Goal: Information Seeking & Learning: Find specific fact

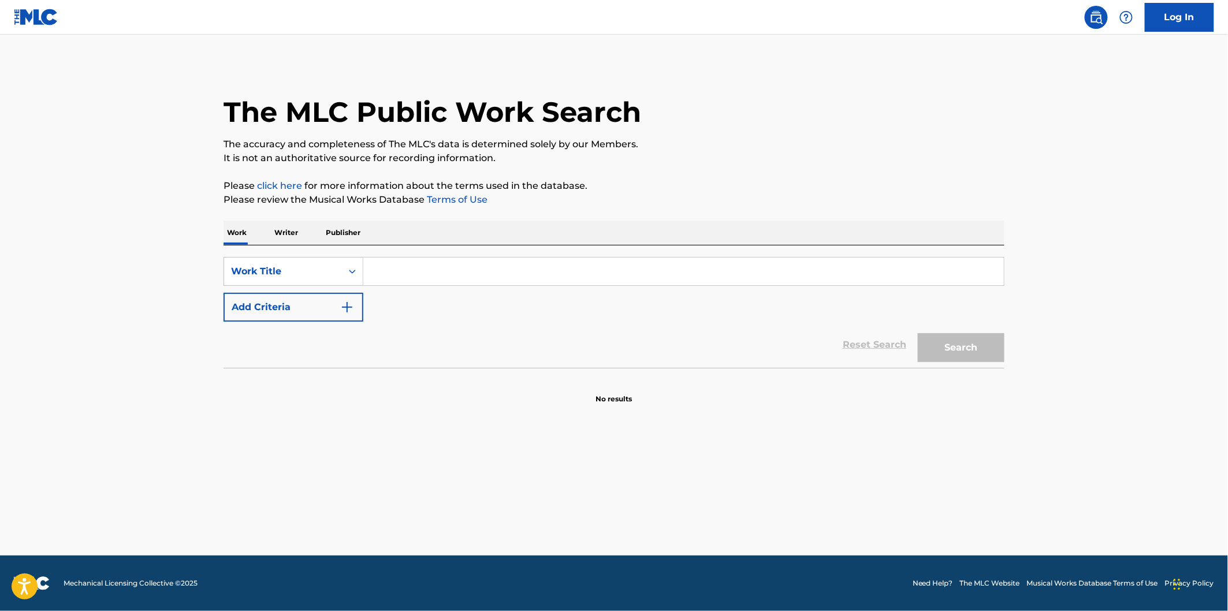
click at [510, 256] on div "SearchWithCriteria0e74f84a-36a3-474f-946f-0ca88dbc9a94 Work Title Add Criteria …" at bounding box center [613, 306] width 781 height 122
click at [508, 268] on input "Search Form" at bounding box center [683, 272] width 640 height 28
paste input "When It's All Over"
type input "When It's All Over"
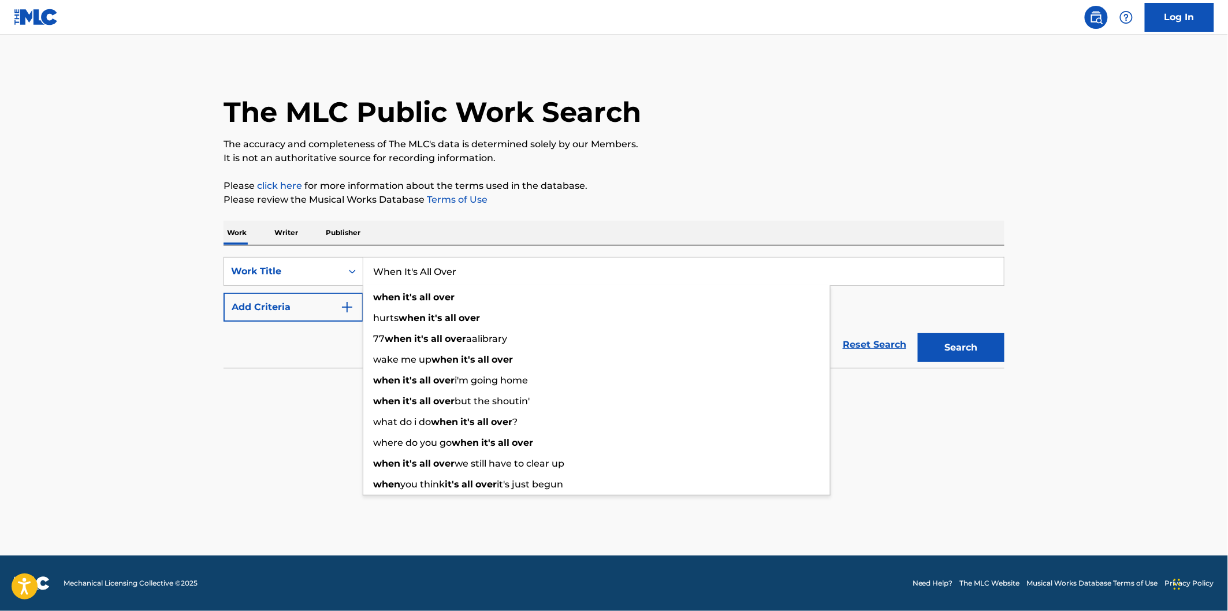
click at [316, 361] on div "Reset Search Search" at bounding box center [613, 345] width 781 height 46
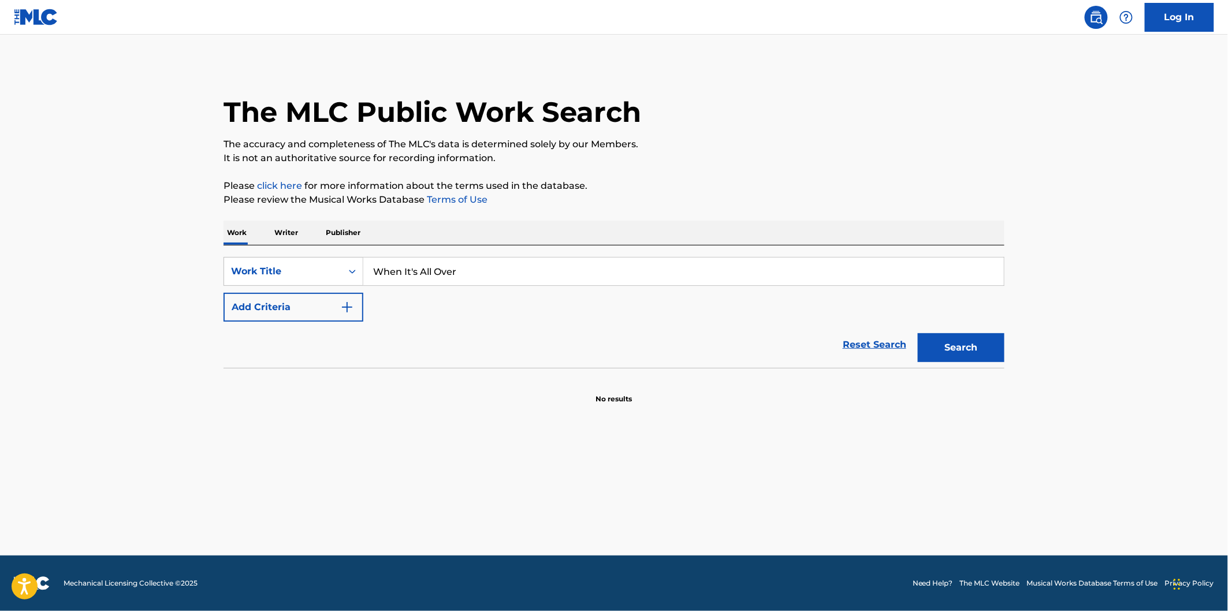
click at [330, 306] on button "Add Criteria" at bounding box center [293, 307] width 140 height 29
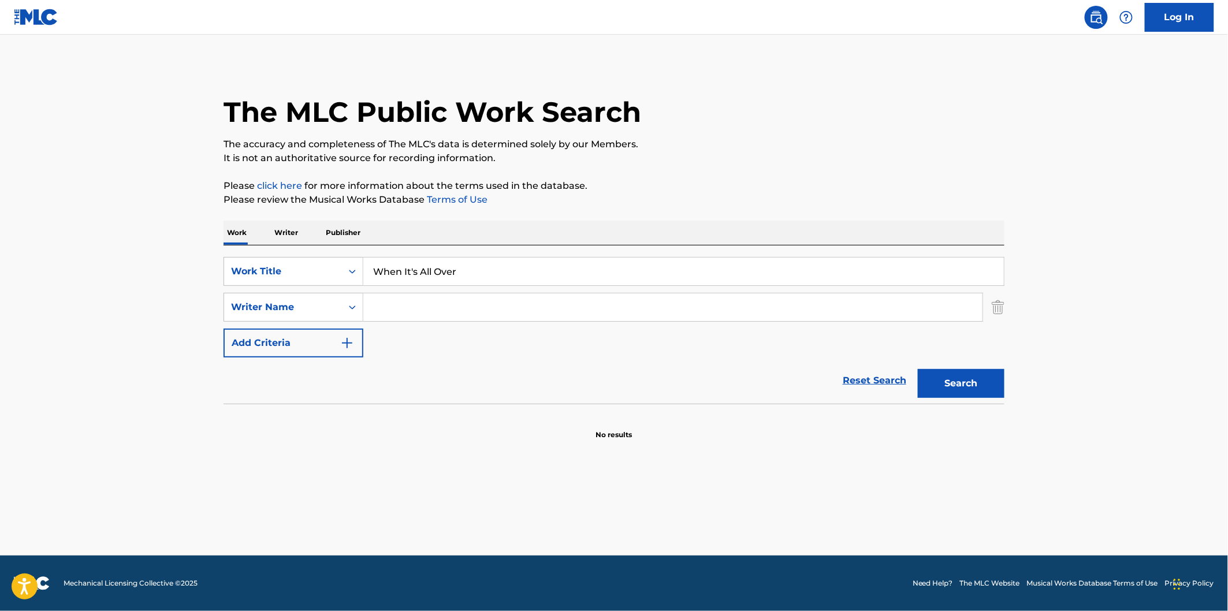
click at [493, 310] on input "Search Form" at bounding box center [672, 307] width 619 height 28
paste input "[PERSON_NAME]"
type input "[PERSON_NAME]"
click at [953, 385] on button "Search" at bounding box center [961, 383] width 87 height 29
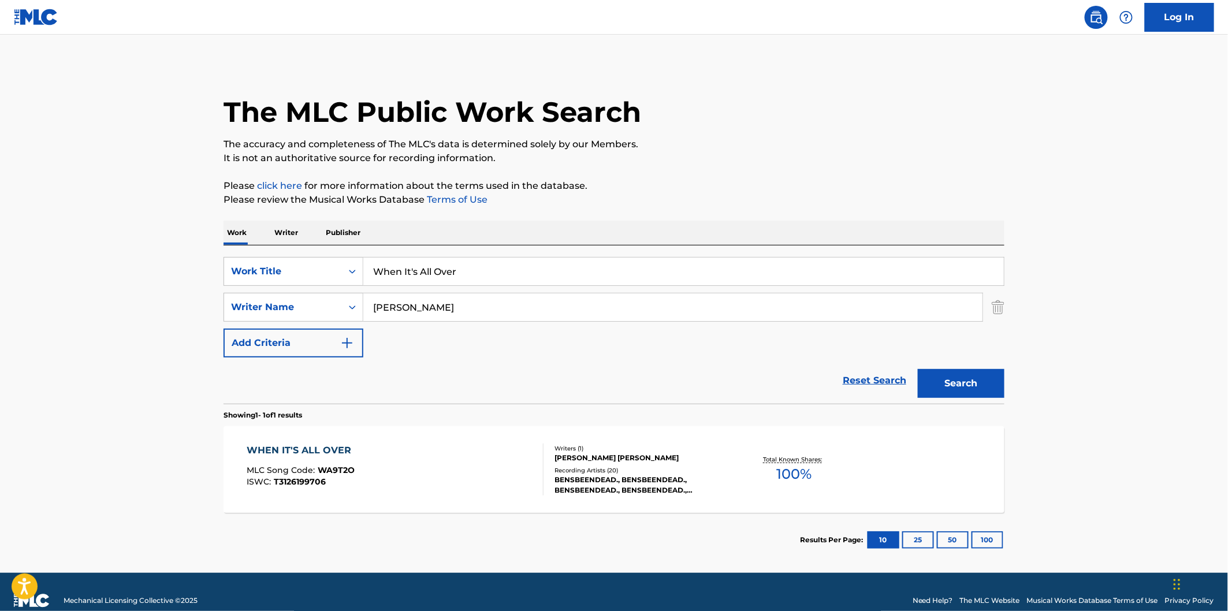
click at [486, 284] on input "When It's All Over" at bounding box center [683, 272] width 640 height 28
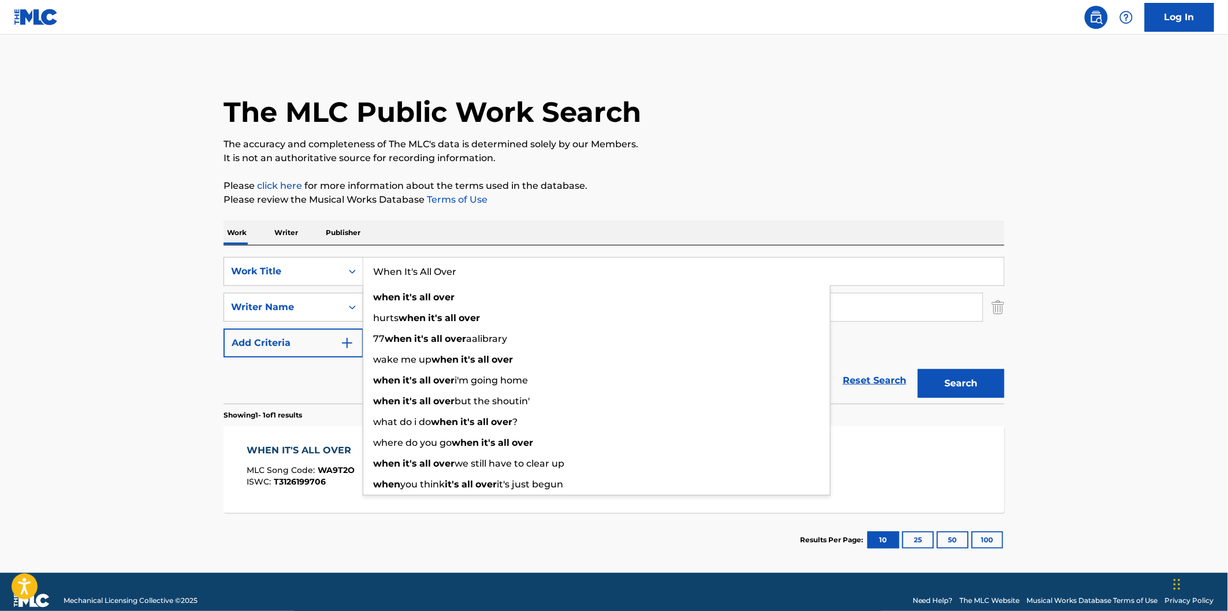
click at [124, 361] on main "The MLC Public Work Search The accuracy and completeness of The MLC's data is d…" at bounding box center [614, 304] width 1228 height 538
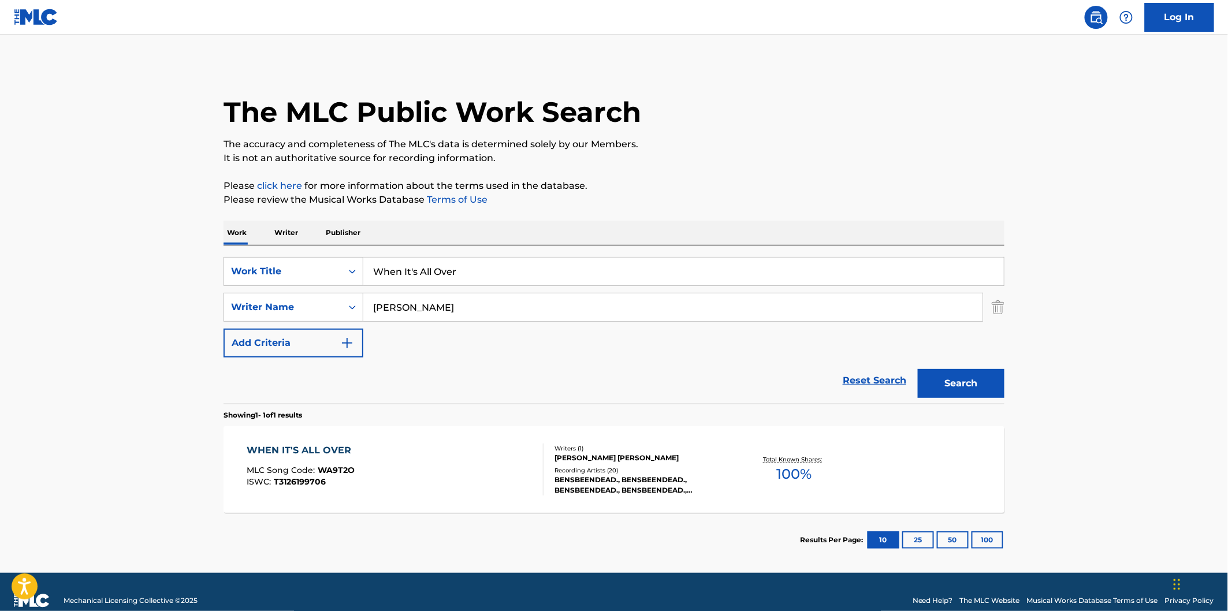
click at [349, 428] on div "WHEN IT'S ALL OVER MLC Song Code : WA9T2O ISWC : T3126199706 Writers ( 1 ) [PER…" at bounding box center [613, 469] width 781 height 87
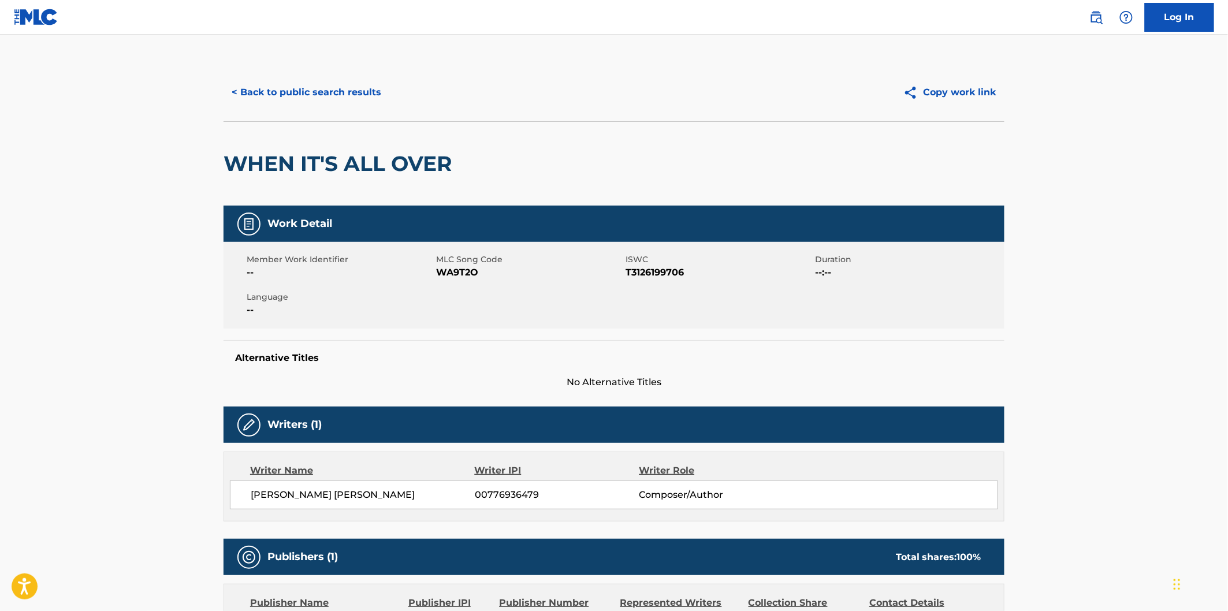
click at [454, 275] on span "WA9T2O" at bounding box center [529, 273] width 187 height 14
copy span "WA9T2O"
click at [341, 96] on button "< Back to public search results" at bounding box center [306, 92] width 166 height 29
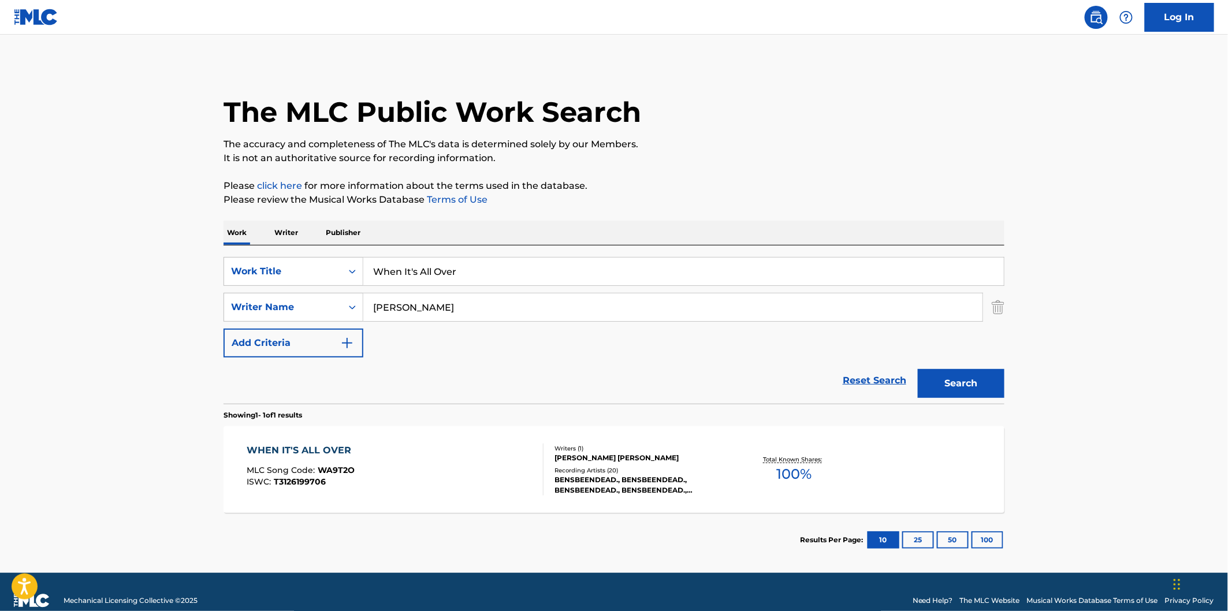
click at [493, 273] on input "When It's All Over" at bounding box center [683, 272] width 640 height 28
paste input "Stand Still"
type input "Stand Still"
click at [918, 369] on button "Search" at bounding box center [961, 383] width 87 height 29
click at [657, 281] on input "Stand Still" at bounding box center [683, 272] width 640 height 28
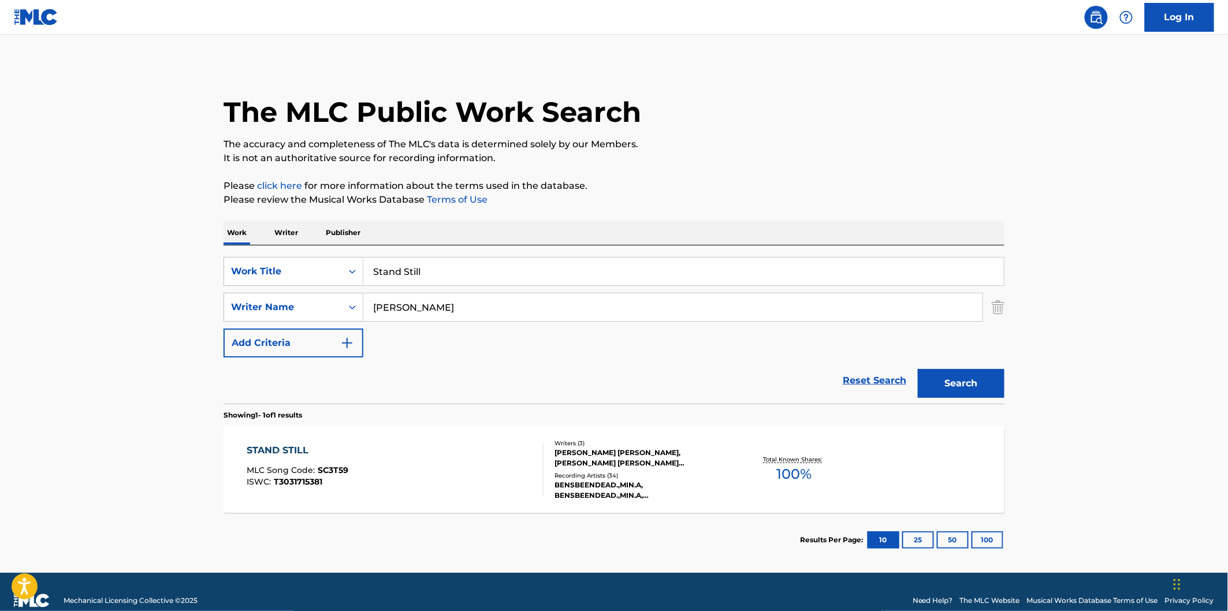
click at [693, 199] on p "Please review the Musical Works Database Terms of Use" at bounding box center [613, 200] width 781 height 14
click at [487, 454] on div "STAND STILL MLC Song Code : SC3T59 ISWC : T3031715381" at bounding box center [395, 469] width 297 height 52
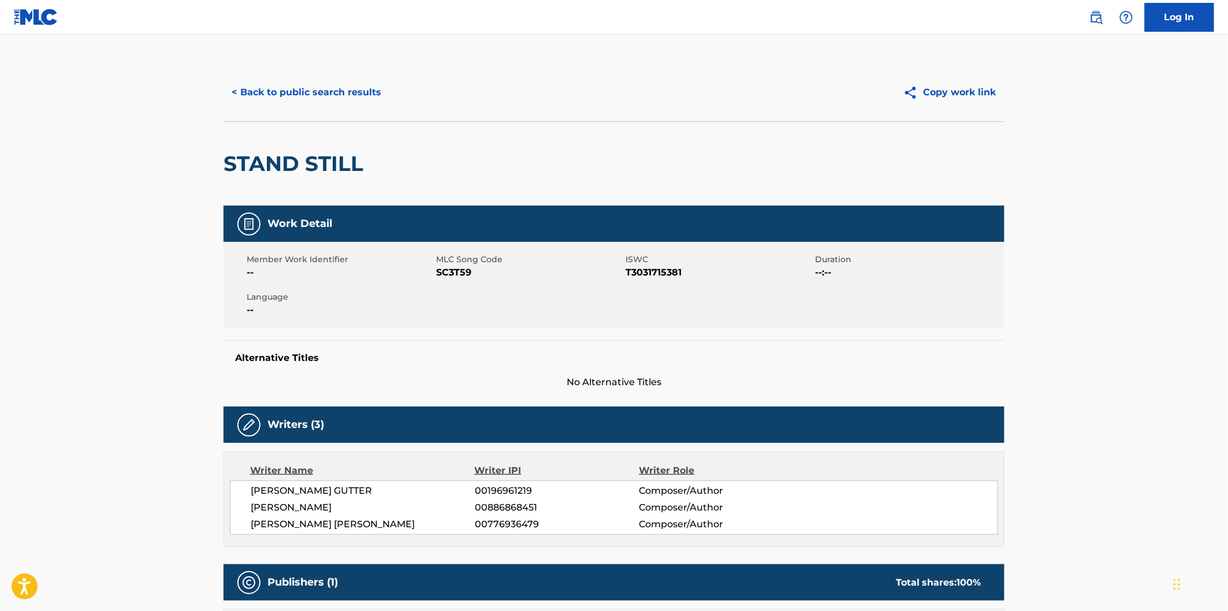
click at [472, 267] on span "SC3T59" at bounding box center [529, 273] width 187 height 14
click at [463, 270] on span "SC3T59" at bounding box center [529, 273] width 187 height 14
copy span "SC3T59"
click at [280, 87] on button "< Back to public search results" at bounding box center [306, 92] width 166 height 29
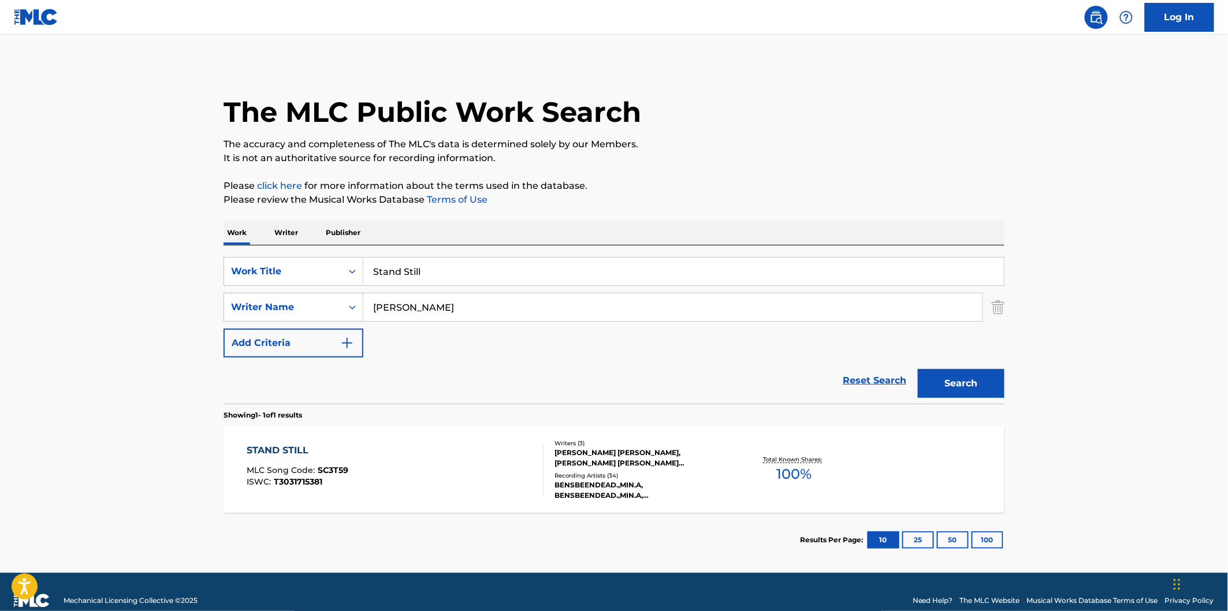
click at [524, 237] on div "Work Writer Publisher" at bounding box center [613, 233] width 781 height 24
click at [531, 268] on input "Stand Still" at bounding box center [683, 272] width 640 height 28
paste input "Three Words"
type input "Three Words"
click at [918, 369] on button "Search" at bounding box center [961, 383] width 87 height 29
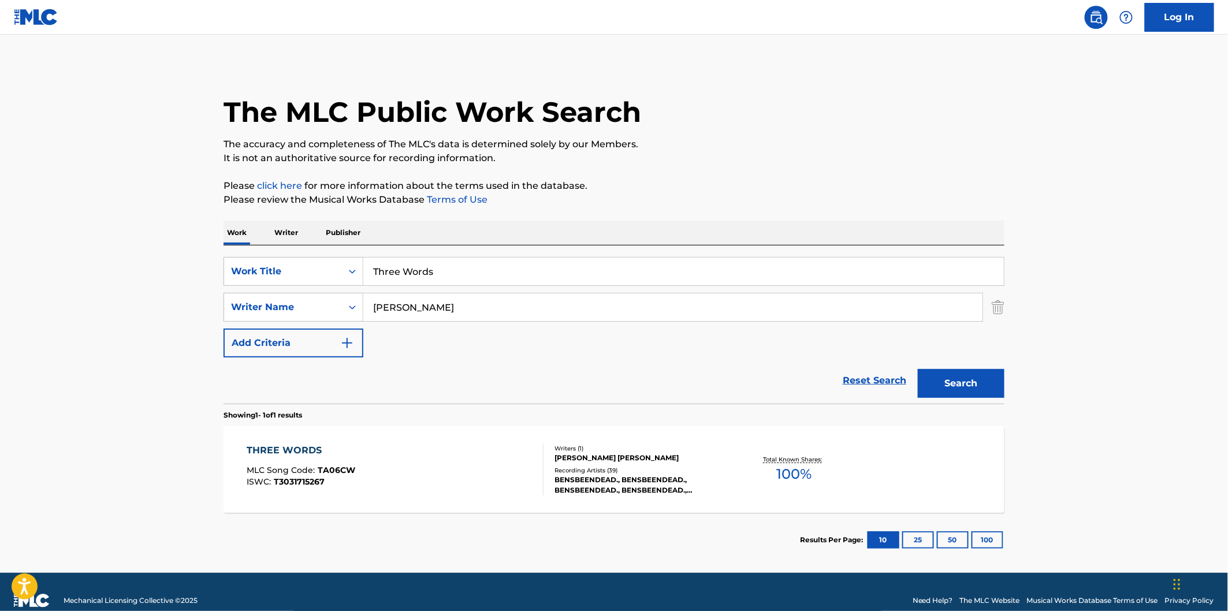
click at [485, 446] on div "THREE WORDS MLC Song Code : TA06CW ISWC : T3031715267" at bounding box center [395, 469] width 297 height 52
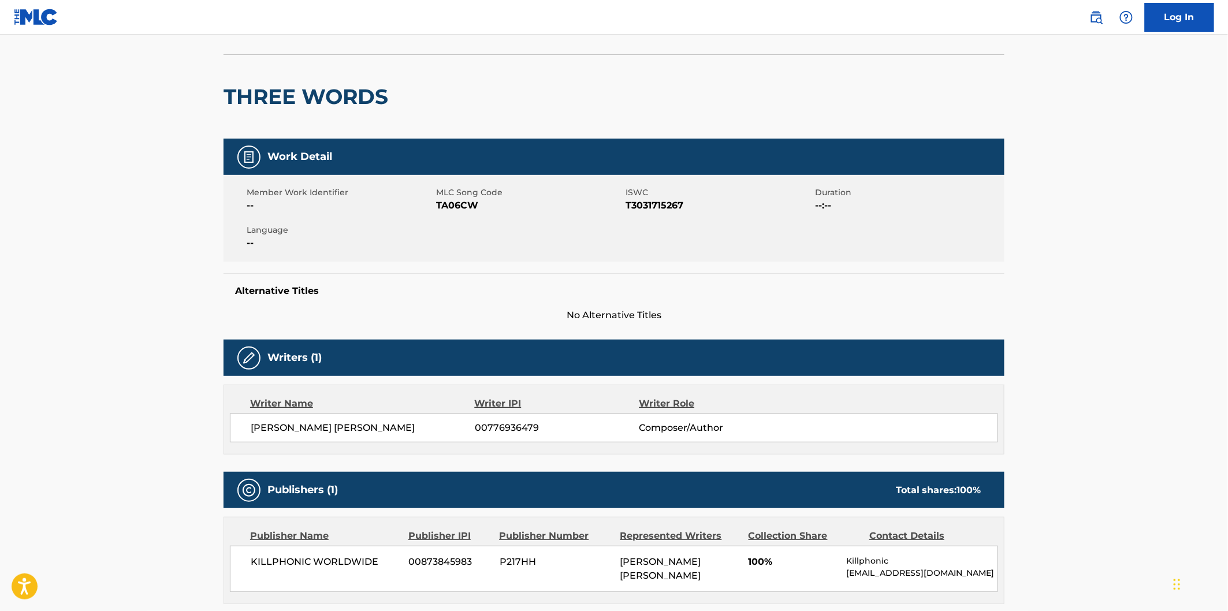
scroll to position [64, 0]
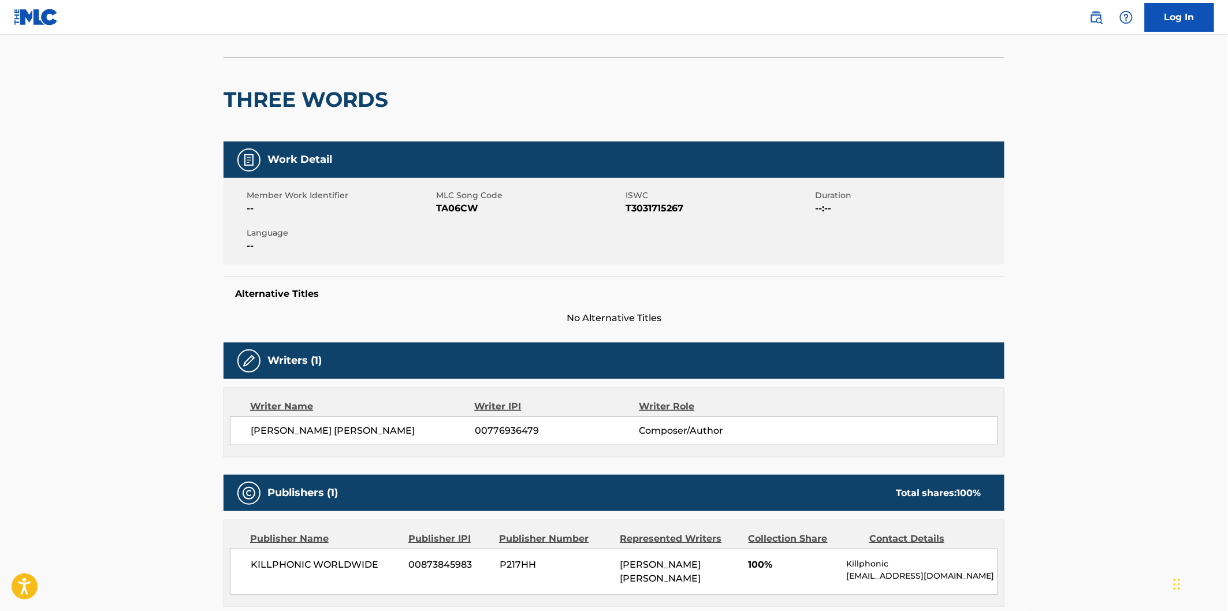
click at [464, 199] on span "MLC Song Code" at bounding box center [529, 195] width 187 height 12
click at [464, 205] on span "TA06CW" at bounding box center [529, 209] width 187 height 14
copy span "TA06CW"
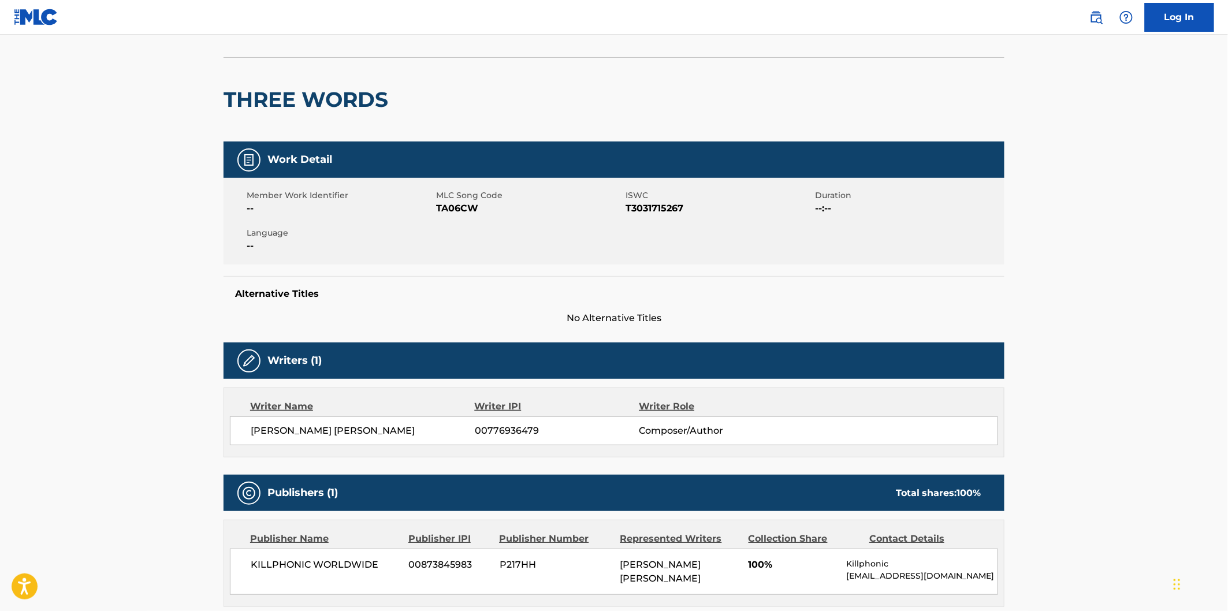
click at [318, 85] on div "THREE WORDS" at bounding box center [308, 100] width 170 height 84
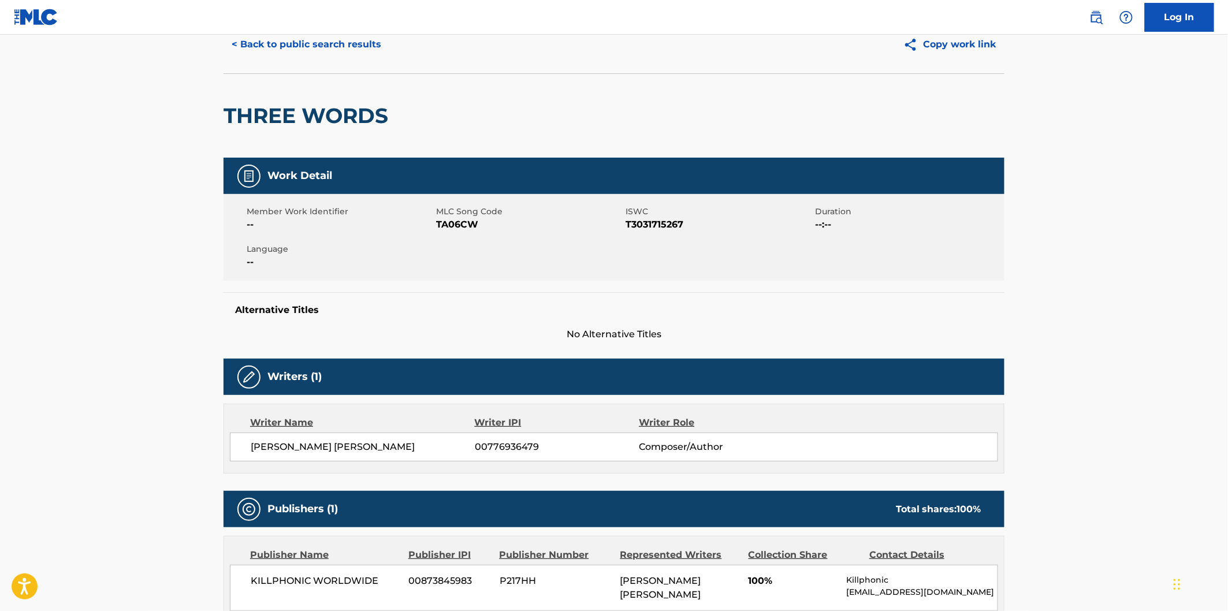
scroll to position [0, 0]
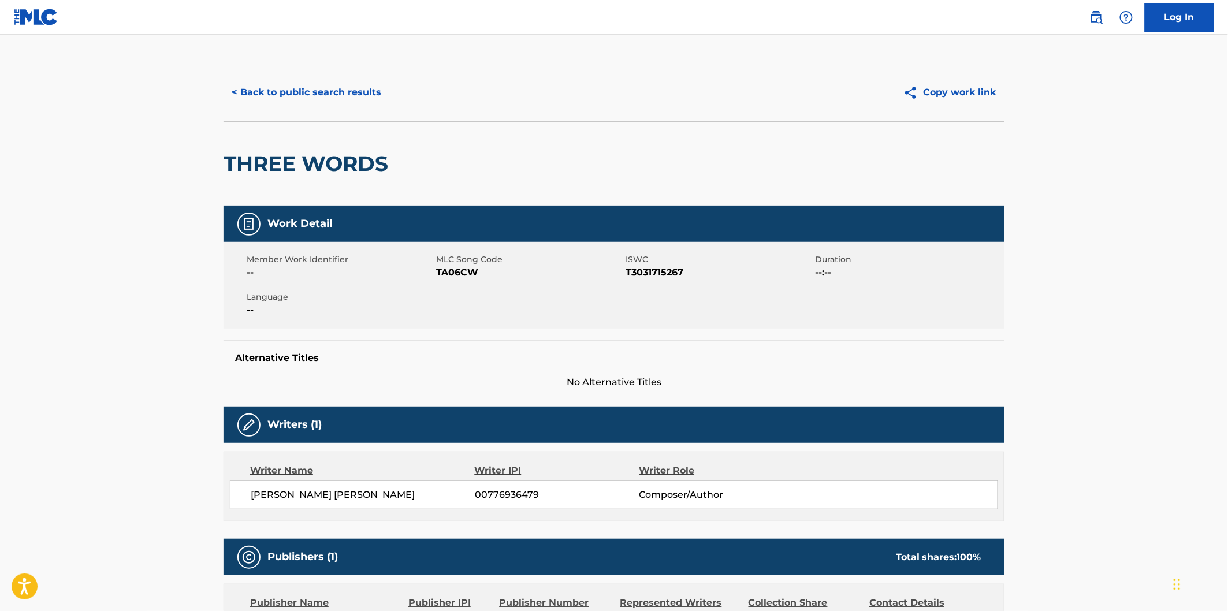
click at [272, 95] on button "< Back to public search results" at bounding box center [306, 92] width 166 height 29
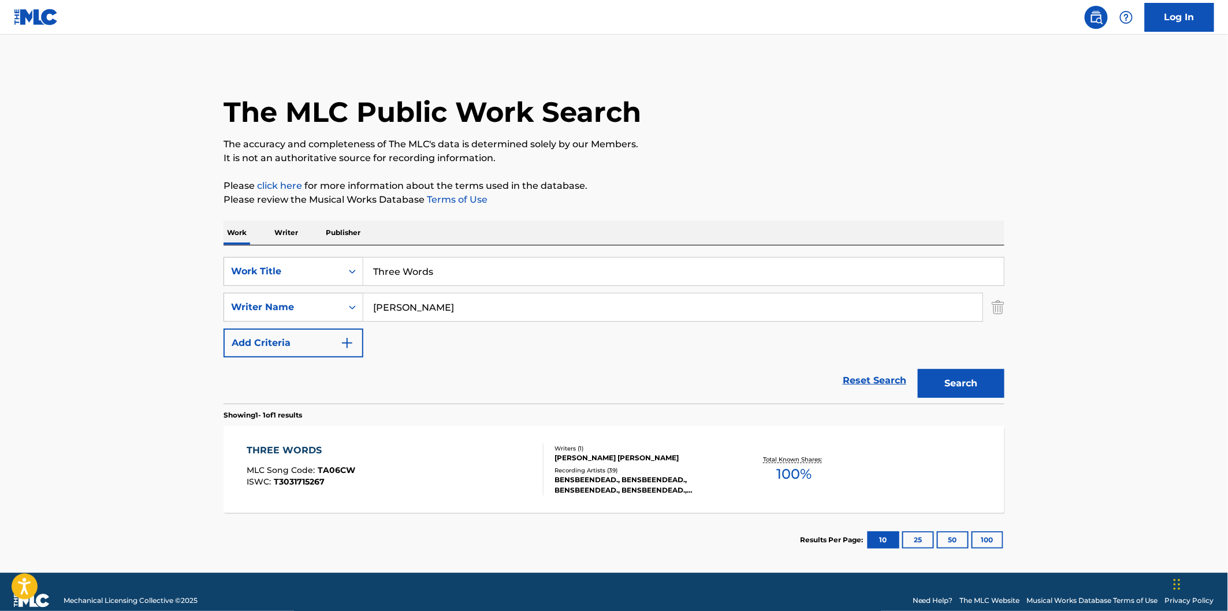
click at [487, 263] on input "Three Words" at bounding box center [683, 272] width 640 height 28
paste input "Leave A Little"
type input "Leave A Little"
click at [918, 369] on button "Search" at bounding box center [961, 383] width 87 height 29
click at [541, 442] on div "LEAVE A LITTLE MLC Song Code : LE5OKO ISWC : T3029587228 Writers ( 1 ) [PERSON_…" at bounding box center [613, 469] width 781 height 87
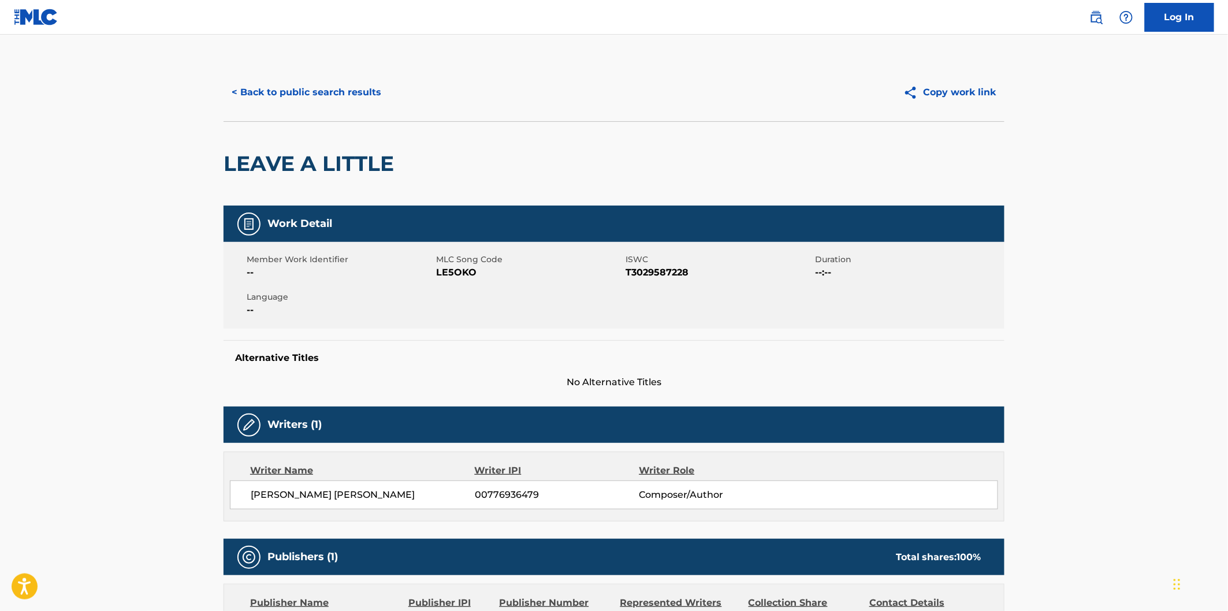
click at [465, 281] on div "Member Work Identifier -- MLC Song Code LE5OKO ISWC T3029587228 Duration --:-- …" at bounding box center [613, 285] width 781 height 87
click at [464, 269] on span "LE5OKO" at bounding box center [529, 273] width 187 height 14
copy span "LE5OKO"
click at [384, 99] on button "< Back to public search results" at bounding box center [306, 92] width 166 height 29
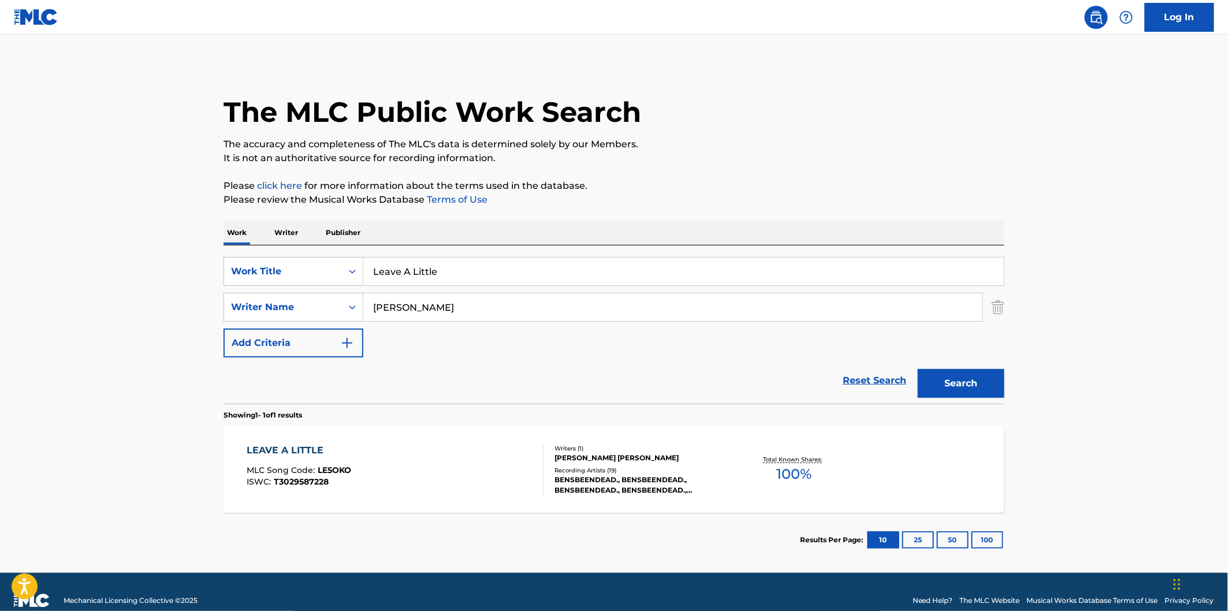
click at [520, 266] on input "Leave A Little" at bounding box center [683, 272] width 640 height 28
paste input "Radio Silenc"
type input "Radio Silence"
click at [918, 369] on button "Search" at bounding box center [961, 383] width 87 height 29
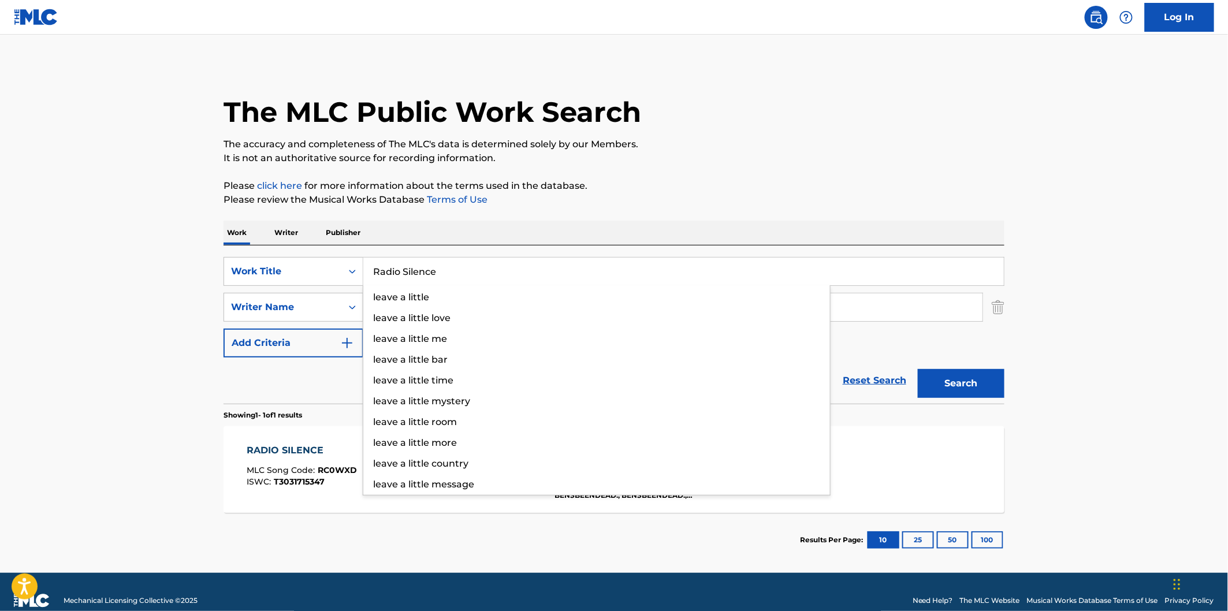
click at [704, 185] on p "Please click here for more information about the terms used in the database." at bounding box center [613, 186] width 781 height 14
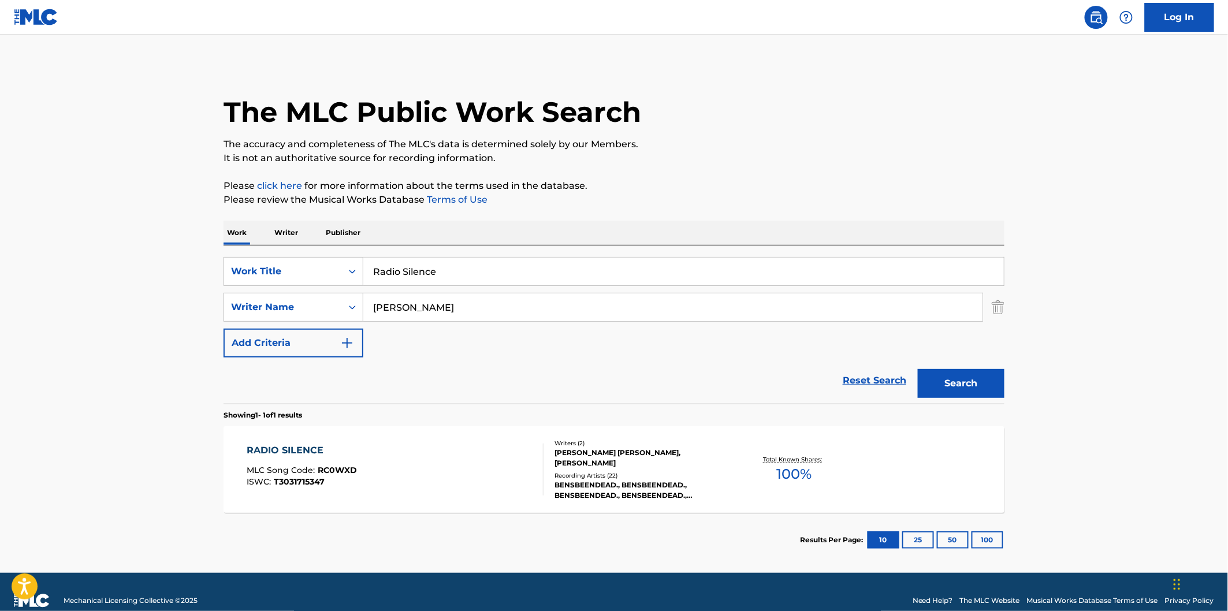
click at [351, 473] on span "RC0WXD" at bounding box center [337, 470] width 39 height 10
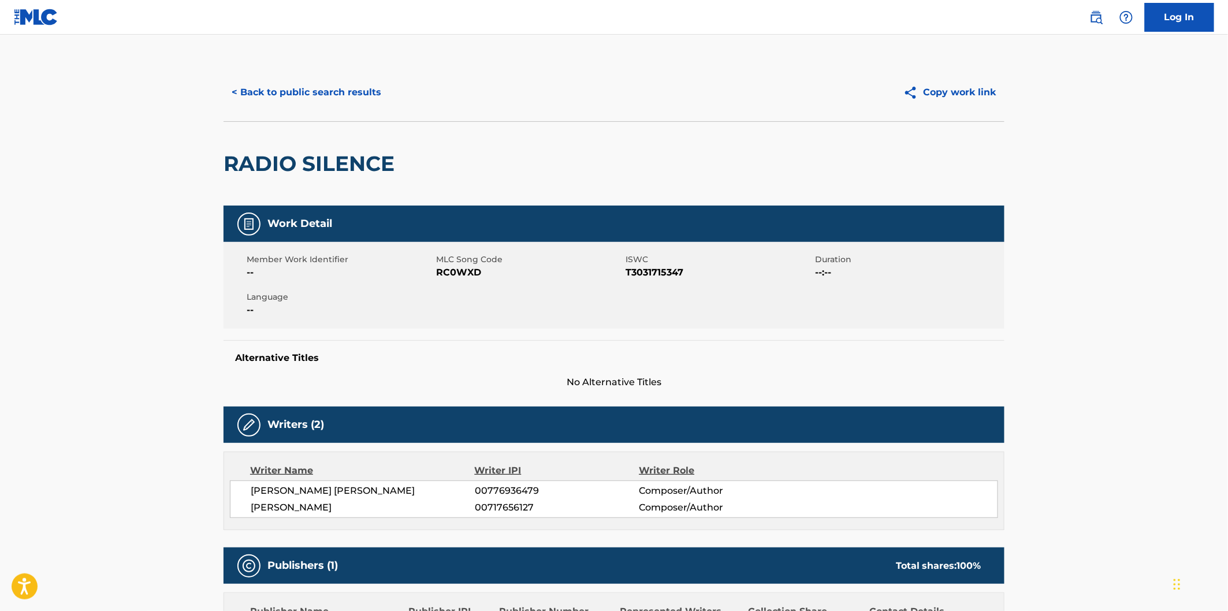
click at [464, 270] on span "RC0WXD" at bounding box center [529, 273] width 187 height 14
copy span "RC0WXD"
click at [364, 105] on button "< Back to public search results" at bounding box center [306, 92] width 166 height 29
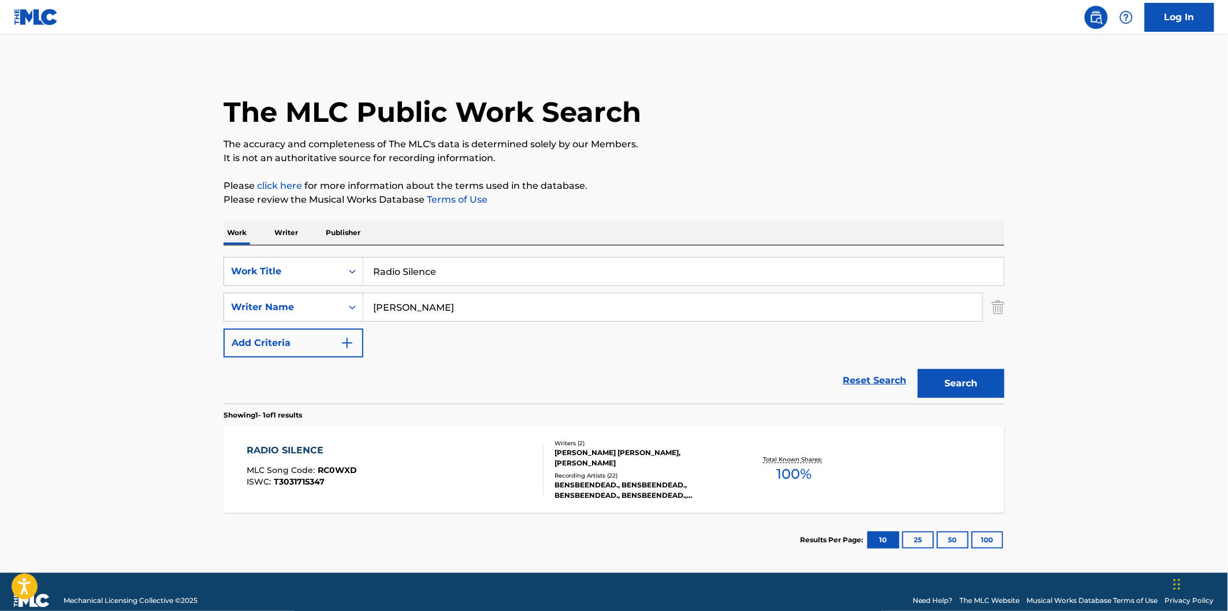
click at [528, 253] on div "SearchWithCriteria0e74f84a-36a3-474f-946f-0ca88dbc9a94 Work Title Radio Silence…" at bounding box center [613, 324] width 781 height 158
click at [528, 260] on input "Radio Silence" at bounding box center [683, 272] width 640 height 28
paste input "For When You're Lonely"
click at [918, 369] on button "Search" at bounding box center [961, 383] width 87 height 29
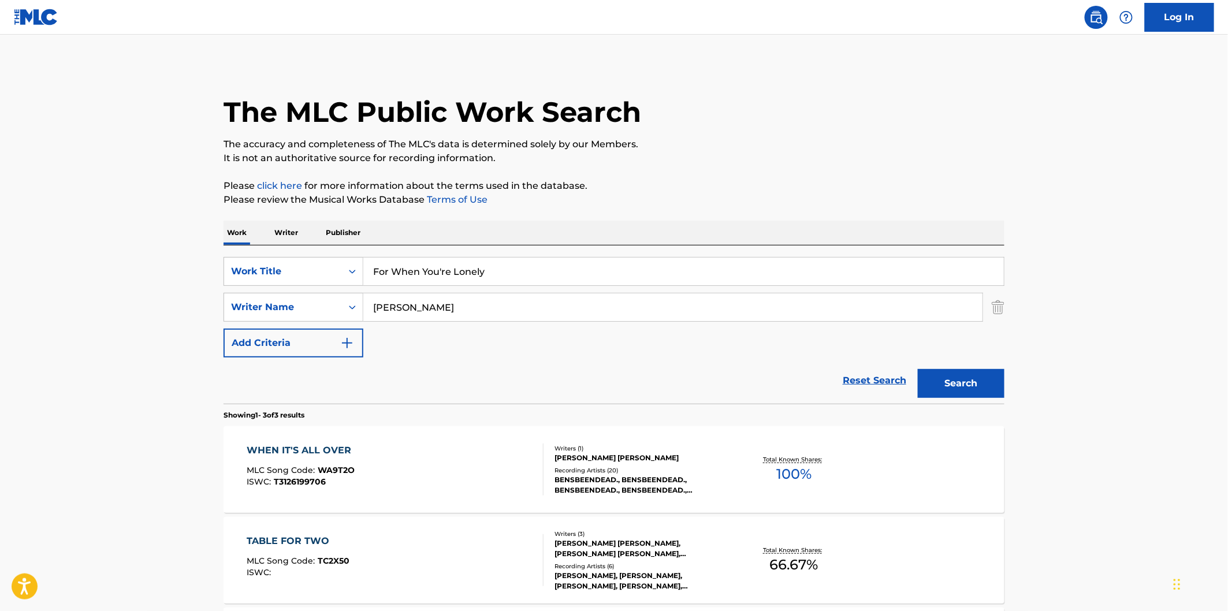
click at [585, 272] on input "For When You're Lonely" at bounding box center [683, 272] width 640 height 28
click at [523, 274] on input "For When You're Lonely" at bounding box center [683, 272] width 640 height 28
click at [469, 274] on input "For When You're Lonely" at bounding box center [683, 272] width 640 height 28
click at [555, 221] on div "Work Writer Publisher" at bounding box center [613, 233] width 781 height 24
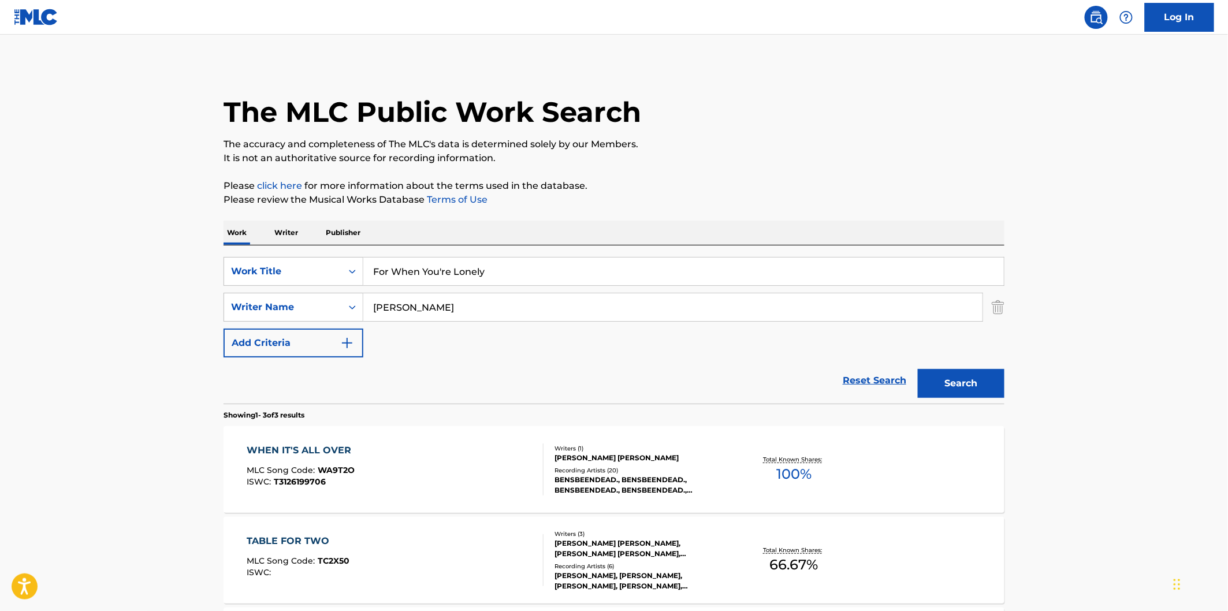
click at [541, 267] on input "For When You're Lonely" at bounding box center [683, 272] width 640 height 28
paste input "I Hope They Don't Let You Down"
click at [918, 369] on button "Search" at bounding box center [961, 383] width 87 height 29
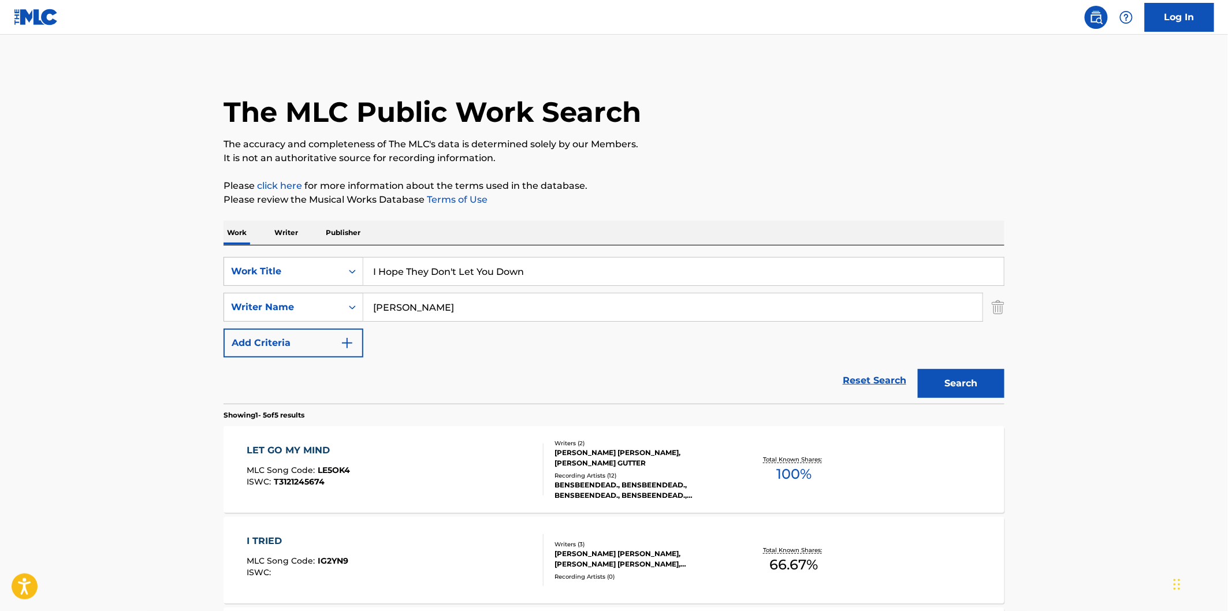
click at [657, 186] on p "Please click here for more information about the terms used in the database." at bounding box center [613, 186] width 781 height 14
click at [524, 282] on input "I Hope They Don't Let You Down" at bounding box center [683, 272] width 640 height 28
paste input "Many Moons"
click at [918, 369] on button "Search" at bounding box center [961, 383] width 87 height 29
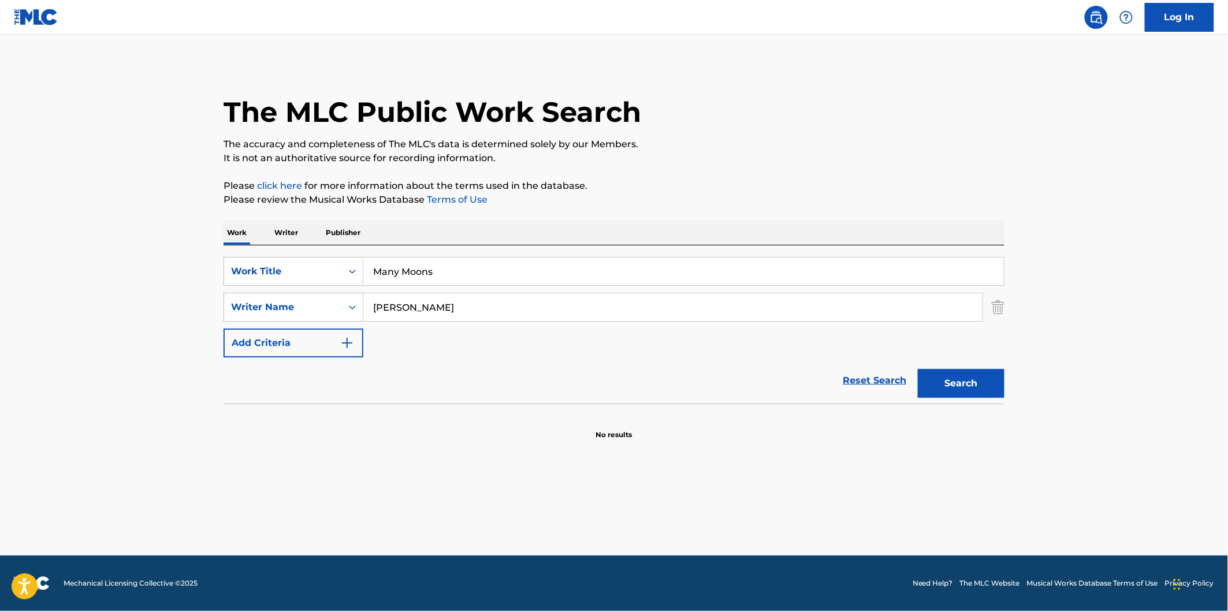
click at [744, 201] on p "Please review the Musical Works Database Terms of Use" at bounding box center [613, 200] width 781 height 14
click at [732, 279] on input "Many Moons" at bounding box center [683, 272] width 640 height 28
paste input "How You Like It"
click at [918, 369] on button "Search" at bounding box center [961, 383] width 87 height 29
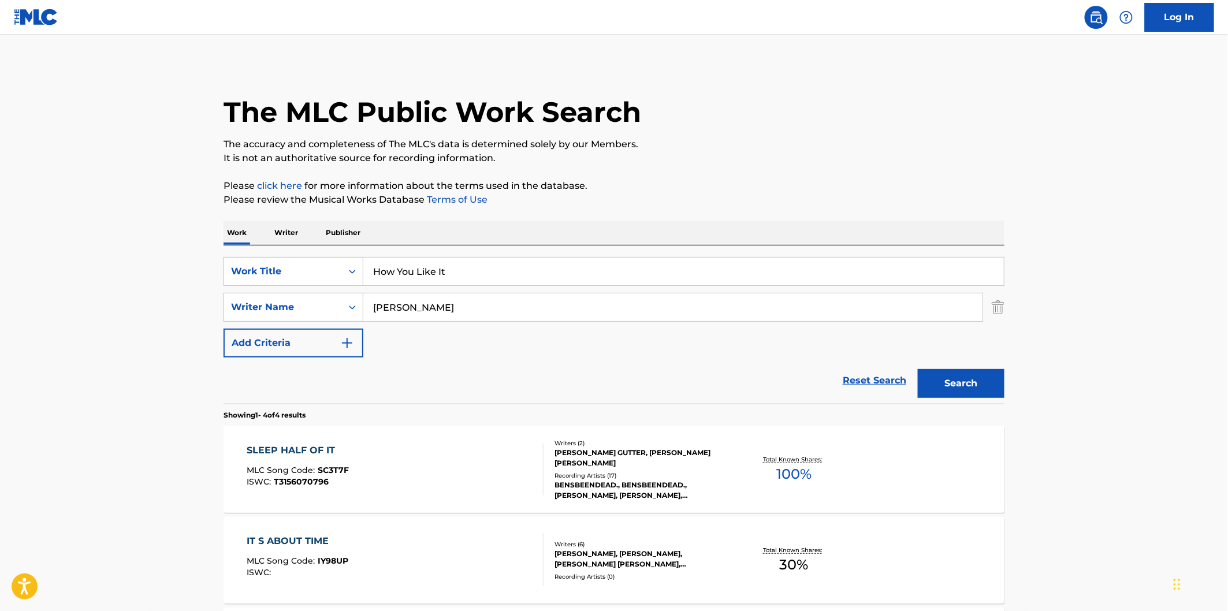
click at [762, 139] on p "The accuracy and completeness of The MLC's data is determined solely by our Mem…" at bounding box center [613, 144] width 781 height 14
click at [622, 264] on input "How You Like It" at bounding box center [683, 272] width 640 height 28
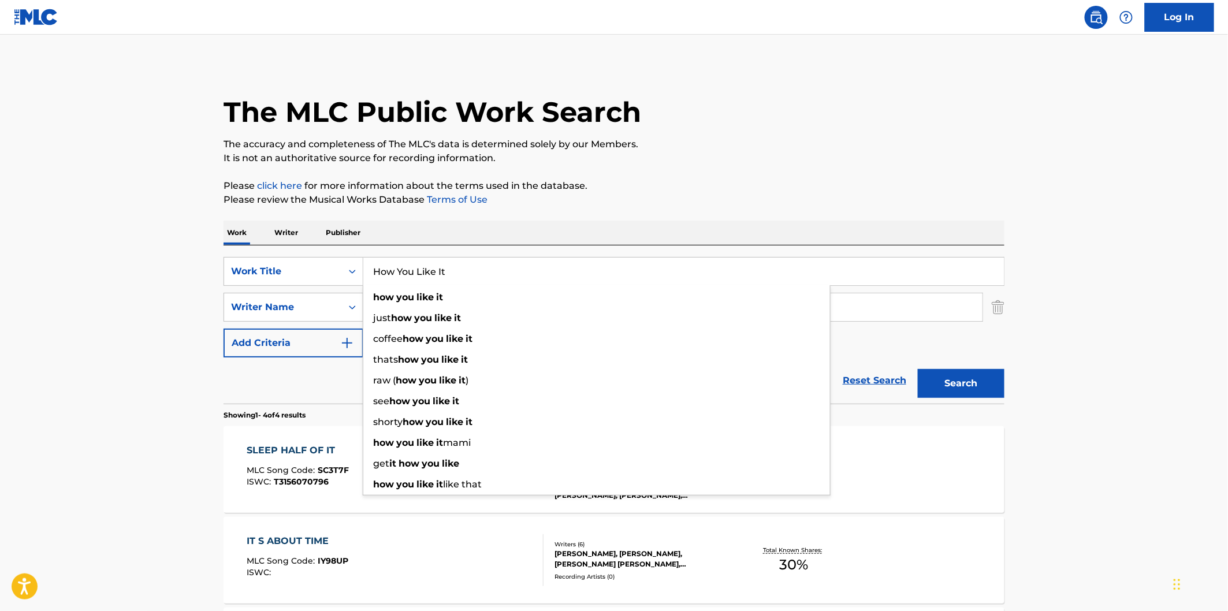
paste input "Feels Like Dancing"
click at [974, 195] on p "Please review the Musical Works Database Terms of Use" at bounding box center [613, 200] width 781 height 14
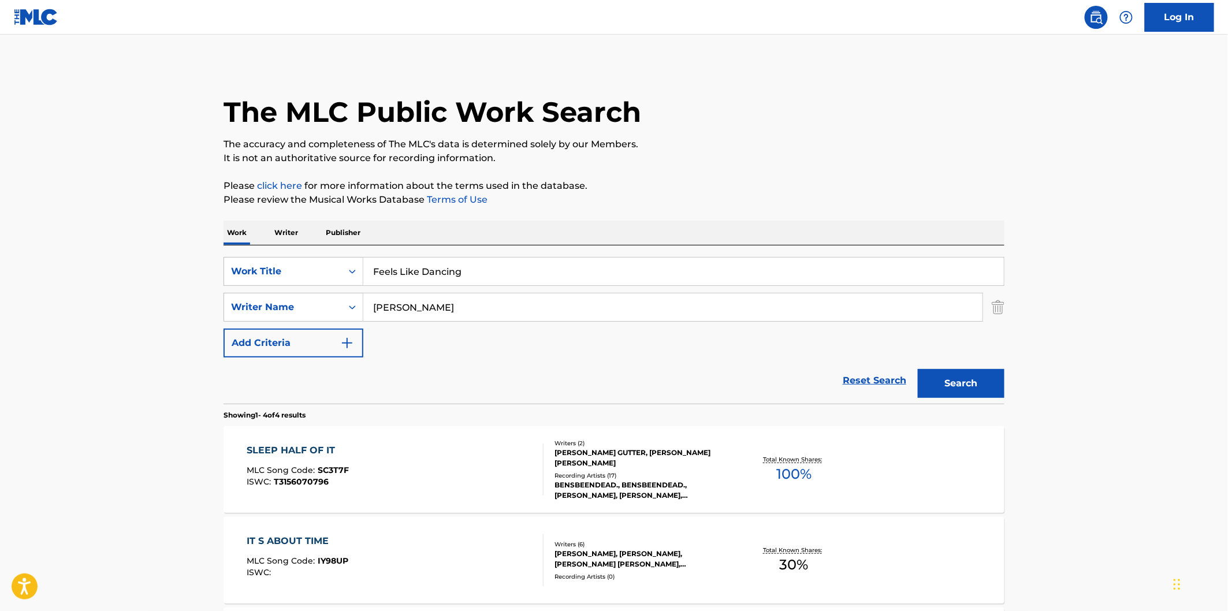
click at [973, 367] on div "Search" at bounding box center [958, 380] width 92 height 46
click at [971, 370] on button "Search" at bounding box center [961, 383] width 87 height 29
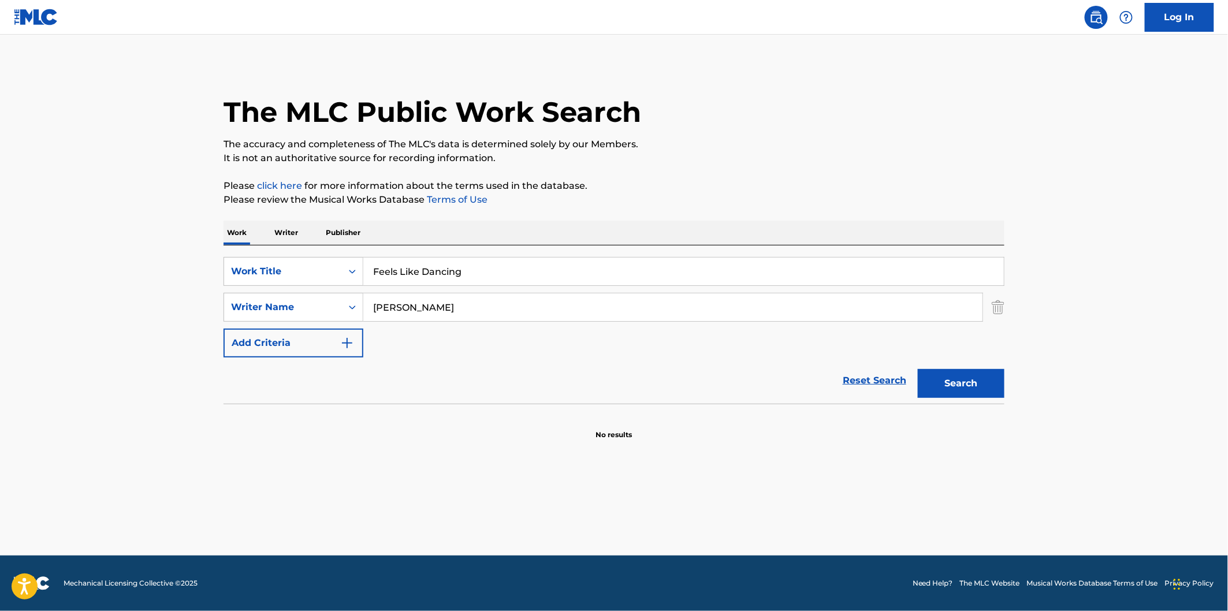
click at [589, 287] on div "SearchWithCriteria0e74f84a-36a3-474f-946f-0ca88dbc9a94 Work Title Feels Like Da…" at bounding box center [613, 307] width 781 height 100
click at [601, 267] on input "Feels Like Dancing" at bounding box center [683, 272] width 640 height 28
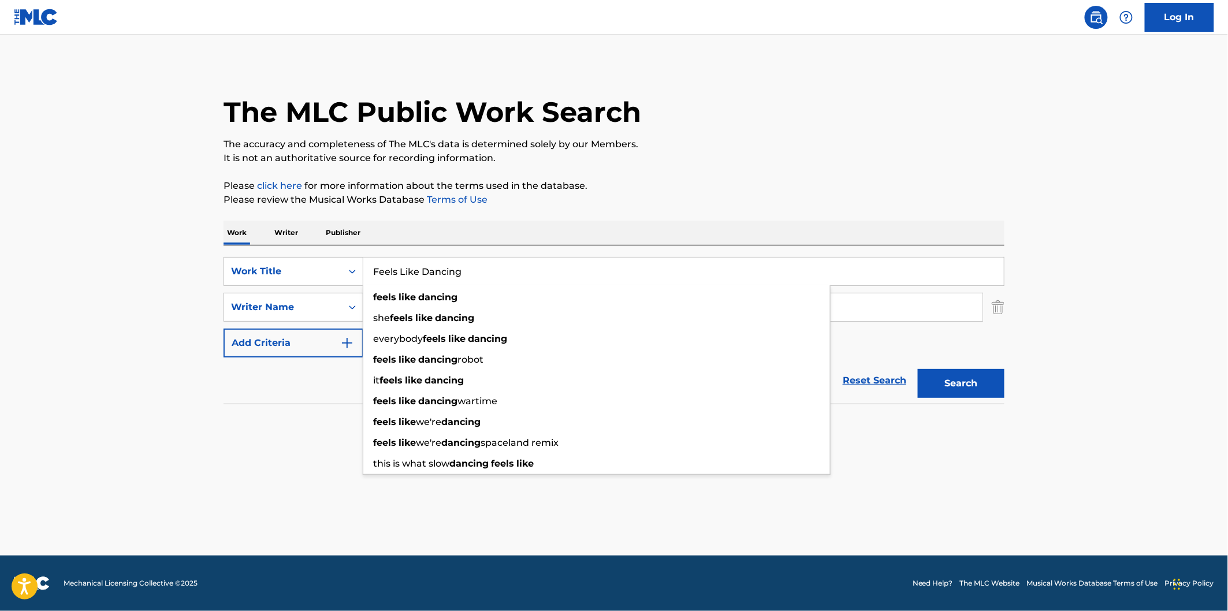
paste input "[PERSON_NAME] Exit"
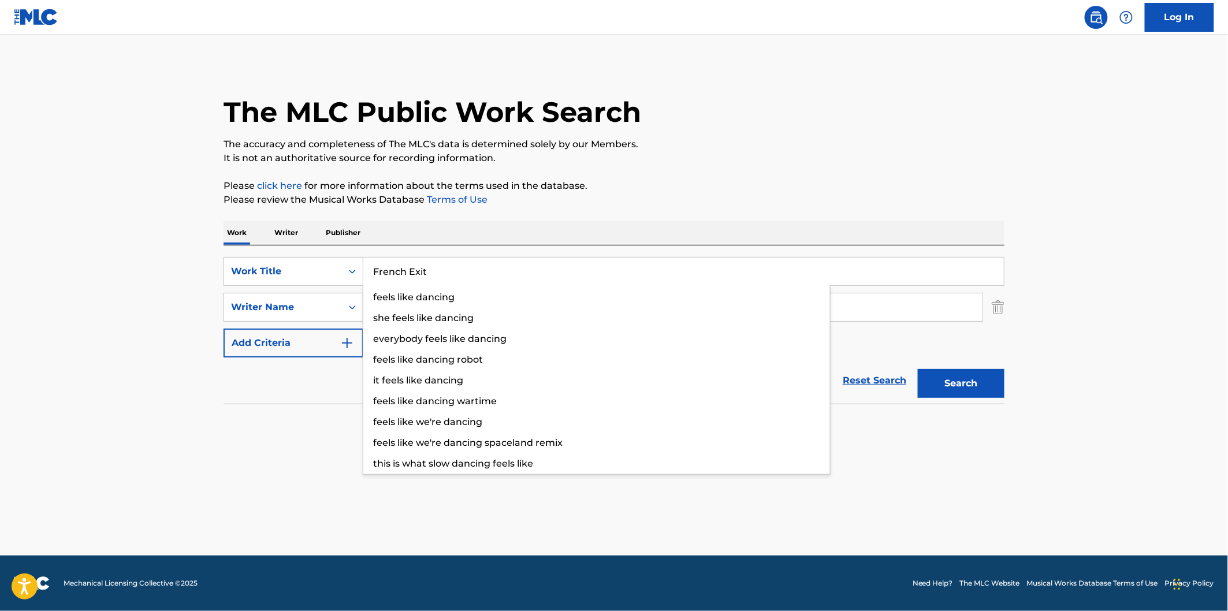
click at [918, 369] on button "Search" at bounding box center [961, 383] width 87 height 29
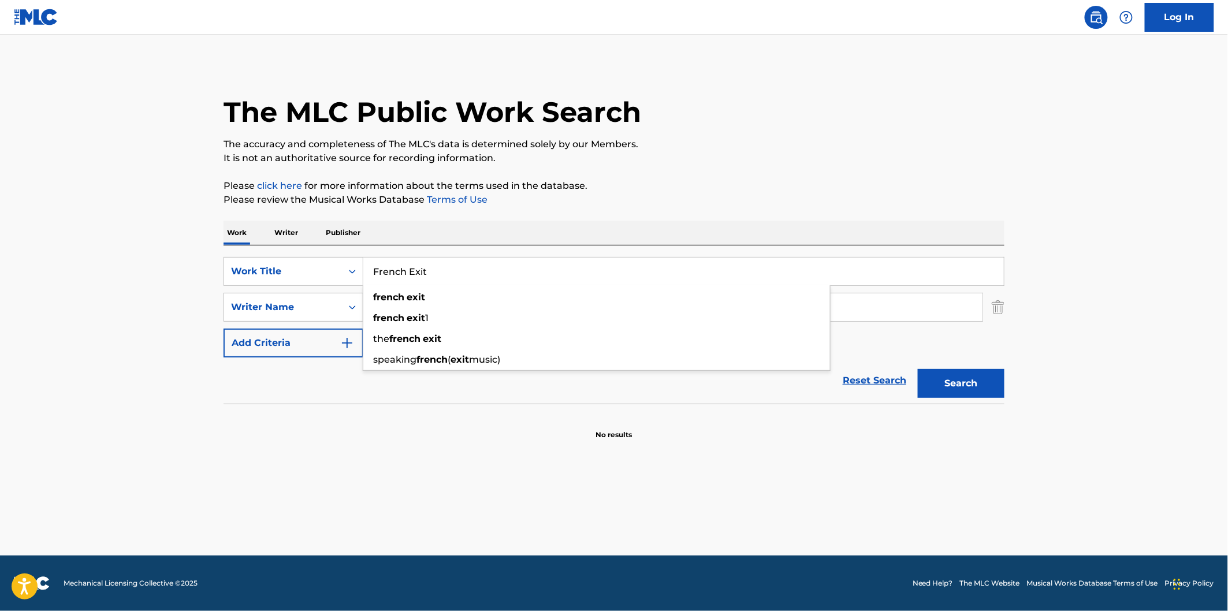
click at [624, 160] on p "It is not an authoritative source for recording information." at bounding box center [613, 158] width 781 height 14
click at [969, 374] on button "Search" at bounding box center [961, 383] width 87 height 29
click at [629, 276] on input "French Exit" at bounding box center [683, 272] width 640 height 28
paste input "Walking Backwards"
click at [918, 369] on button "Search" at bounding box center [961, 383] width 87 height 29
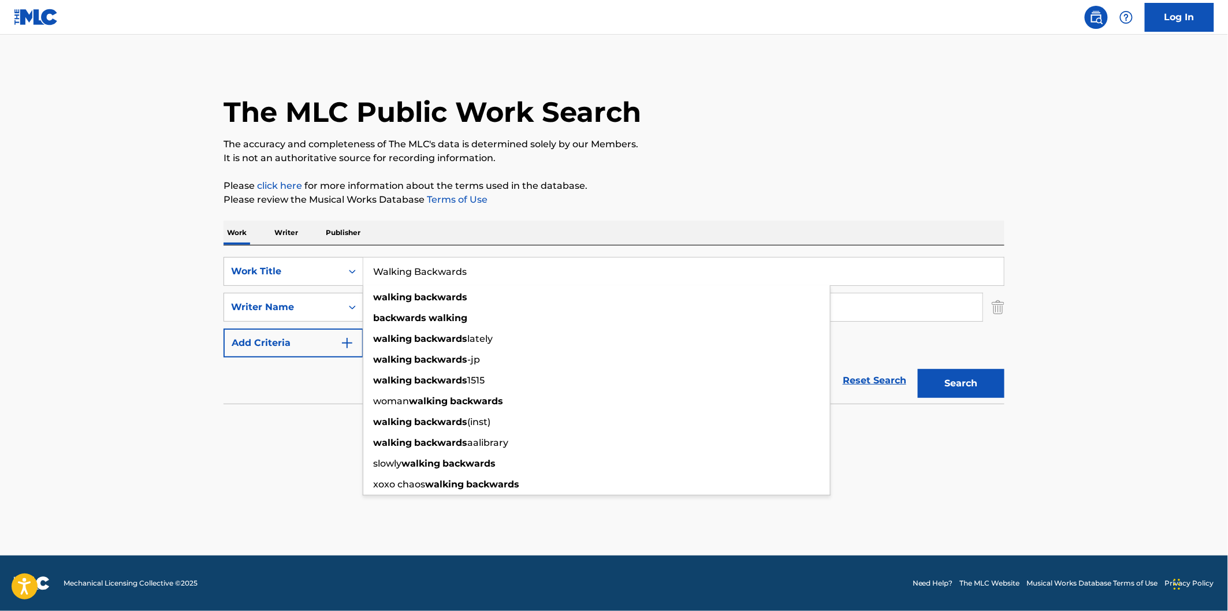
click at [525, 229] on div "Work Writer Publisher" at bounding box center [613, 233] width 781 height 24
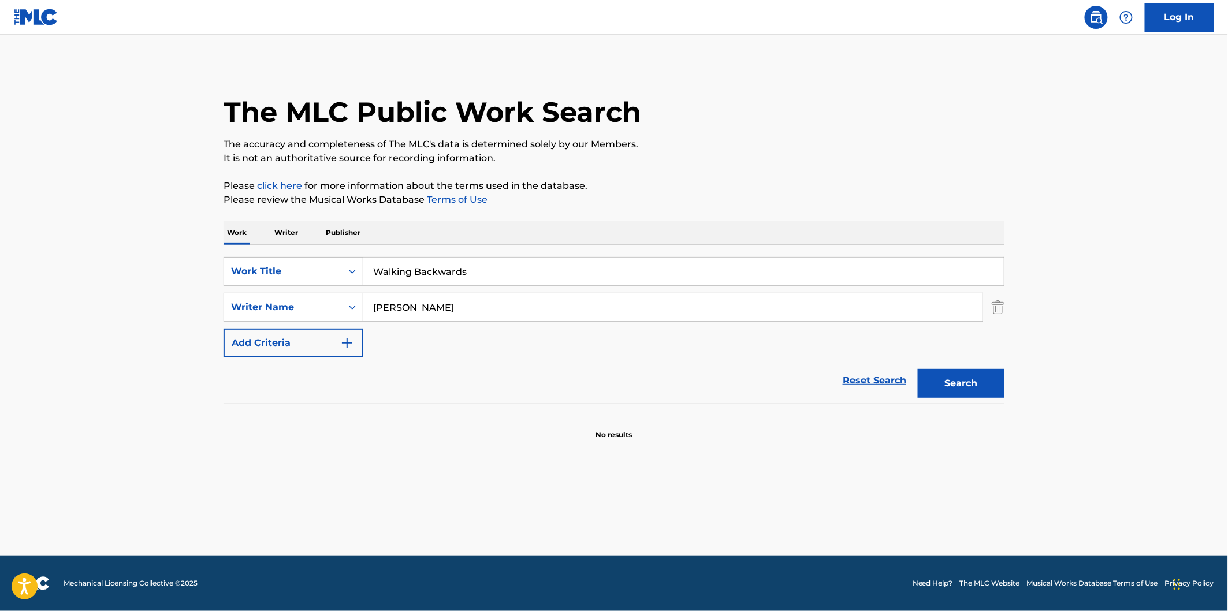
click at [509, 271] on input "Walking Backwards" at bounding box center [683, 272] width 640 height 28
paste input "Replica"
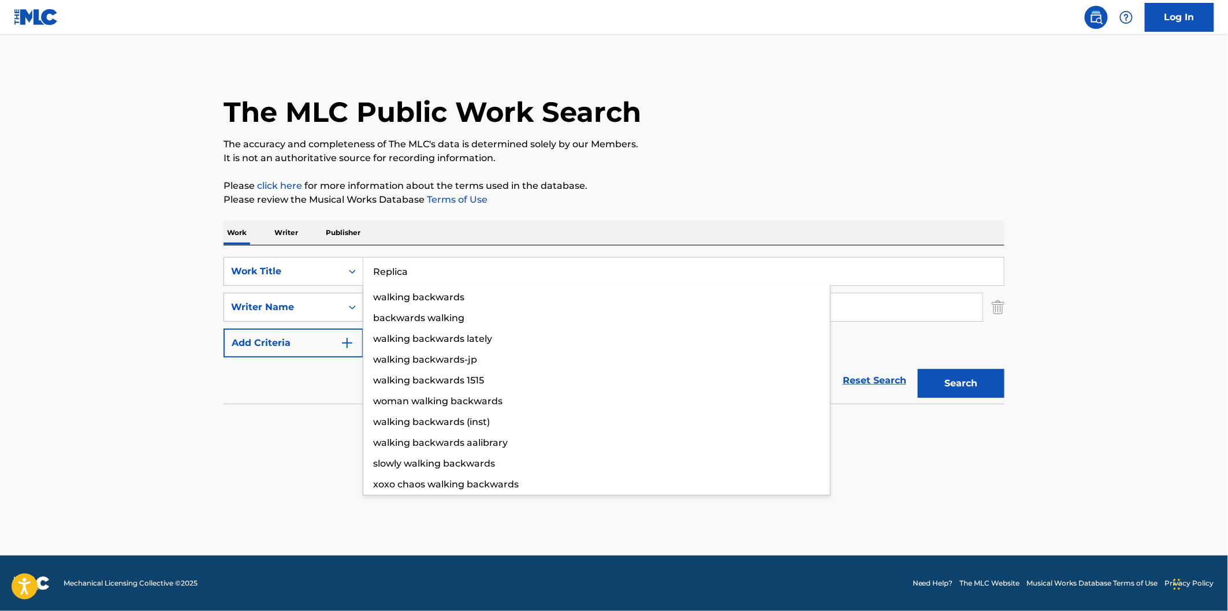
click at [918, 369] on button "Search" at bounding box center [961, 383] width 87 height 29
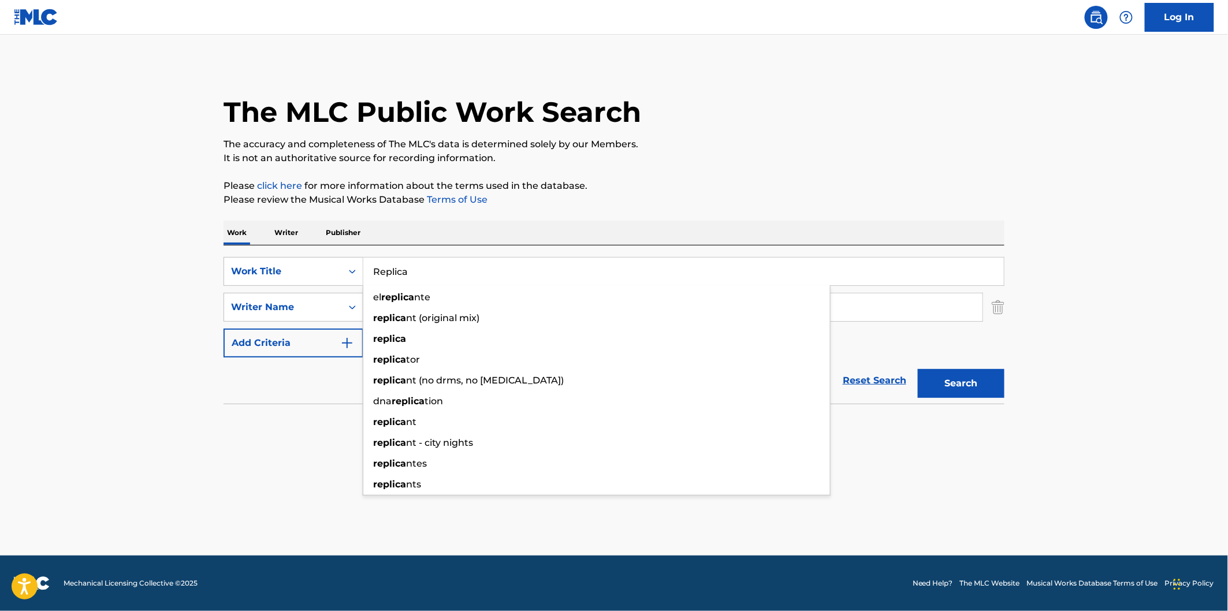
click at [573, 264] on input "Replica" at bounding box center [683, 272] width 640 height 28
paste input "Ami"
click at [922, 150] on p "The accuracy and completeness of The MLC's data is determined solely by our Mem…" at bounding box center [613, 144] width 781 height 14
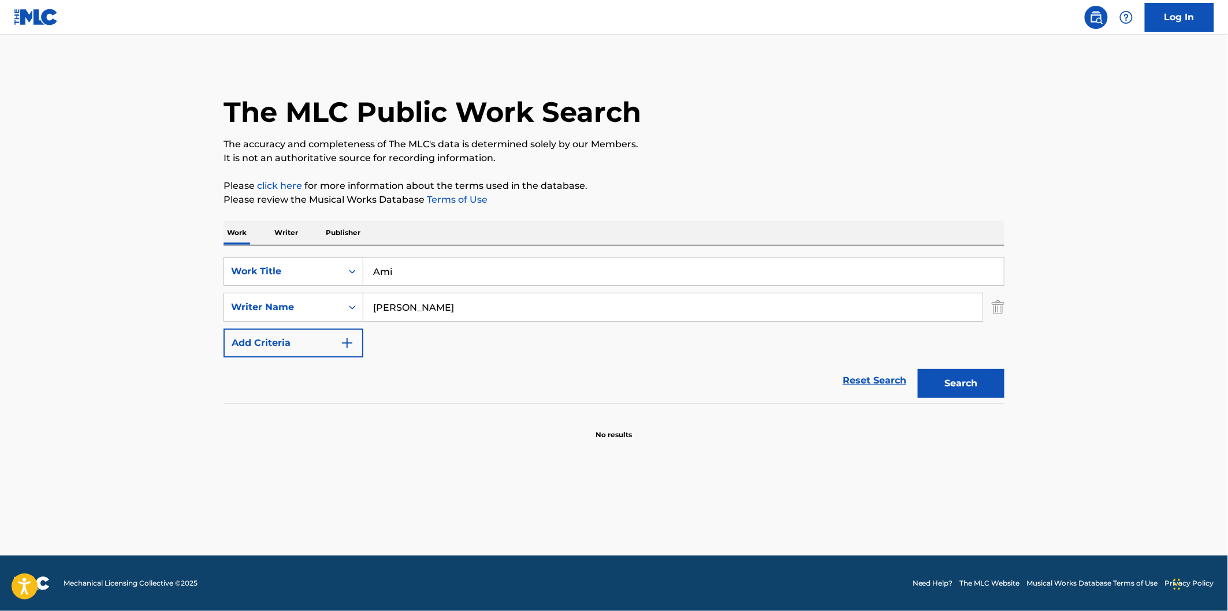
click at [971, 396] on button "Search" at bounding box center [961, 383] width 87 height 29
click at [858, 276] on input "Ami" at bounding box center [683, 272] width 640 height 28
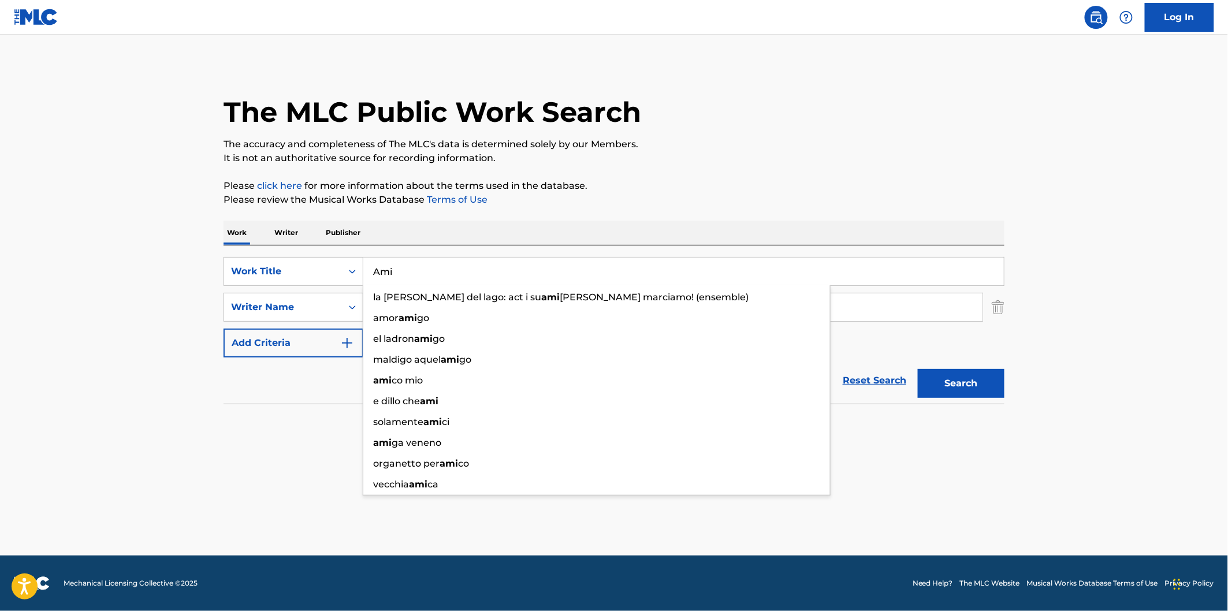
paste input "Give Me A Call"
click at [918, 369] on button "Search" at bounding box center [961, 383] width 87 height 29
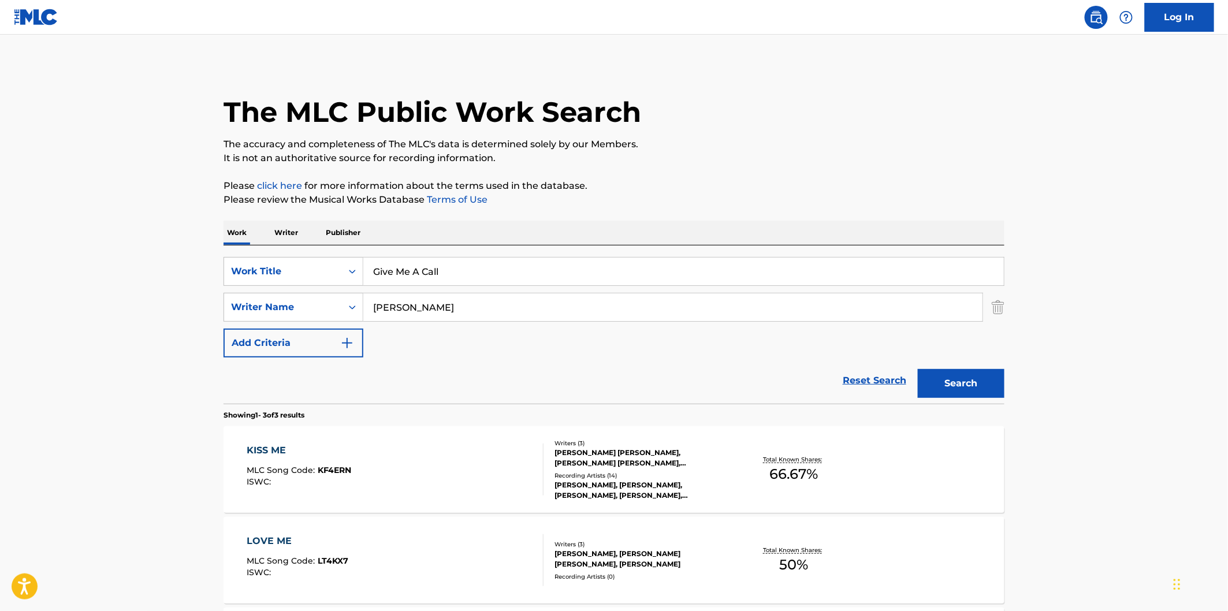
click at [1009, 209] on div "The MLC Public Work Search The accuracy and completeness of The MLC's data is d…" at bounding box center [614, 406] width 808 height 685
click at [580, 270] on input "Give Me A Call" at bounding box center [683, 272] width 640 height 28
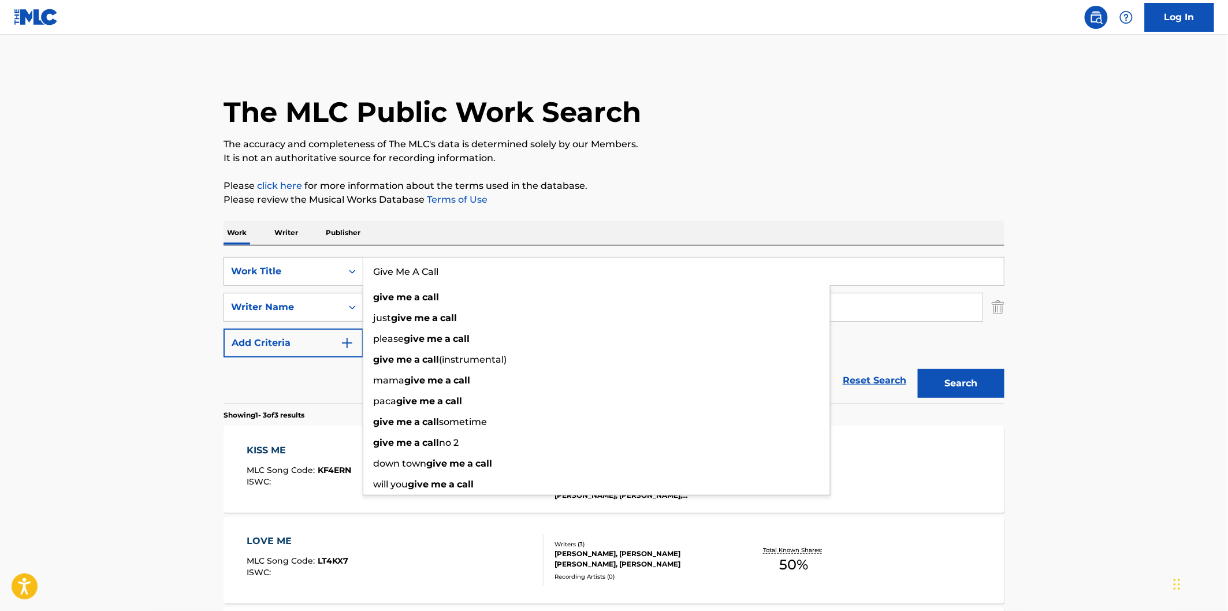
paste input "Ways"
type input "Ways"
click at [918, 369] on button "Search" at bounding box center [961, 383] width 87 height 29
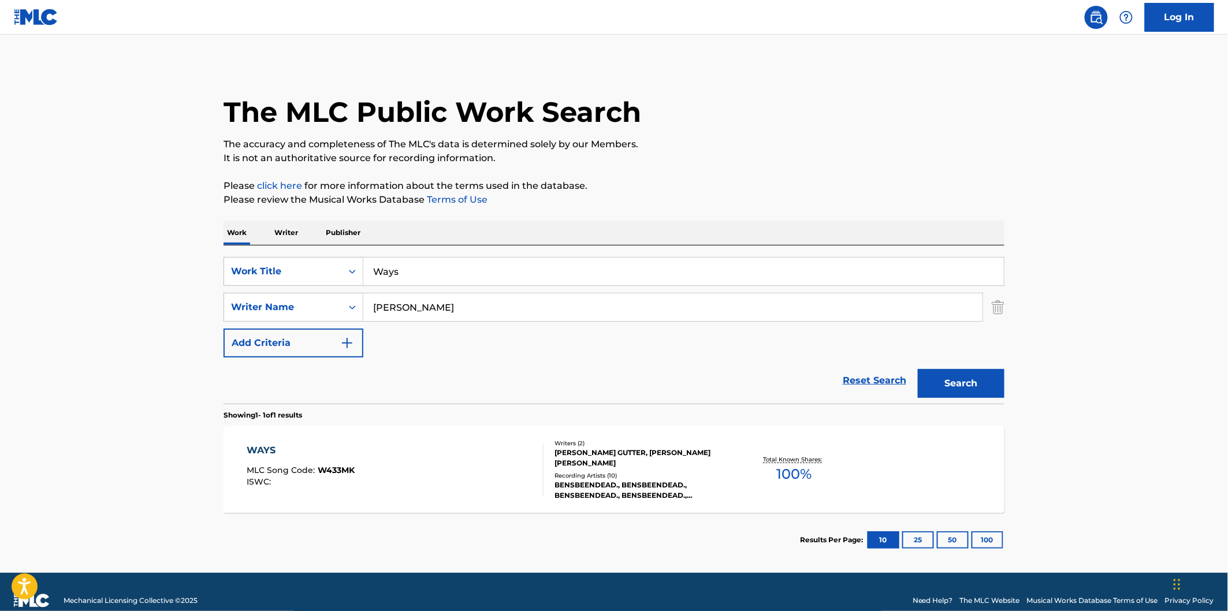
click at [483, 465] on div "WAYS MLC Song Code : W433MK ISWC :" at bounding box center [395, 469] width 297 height 52
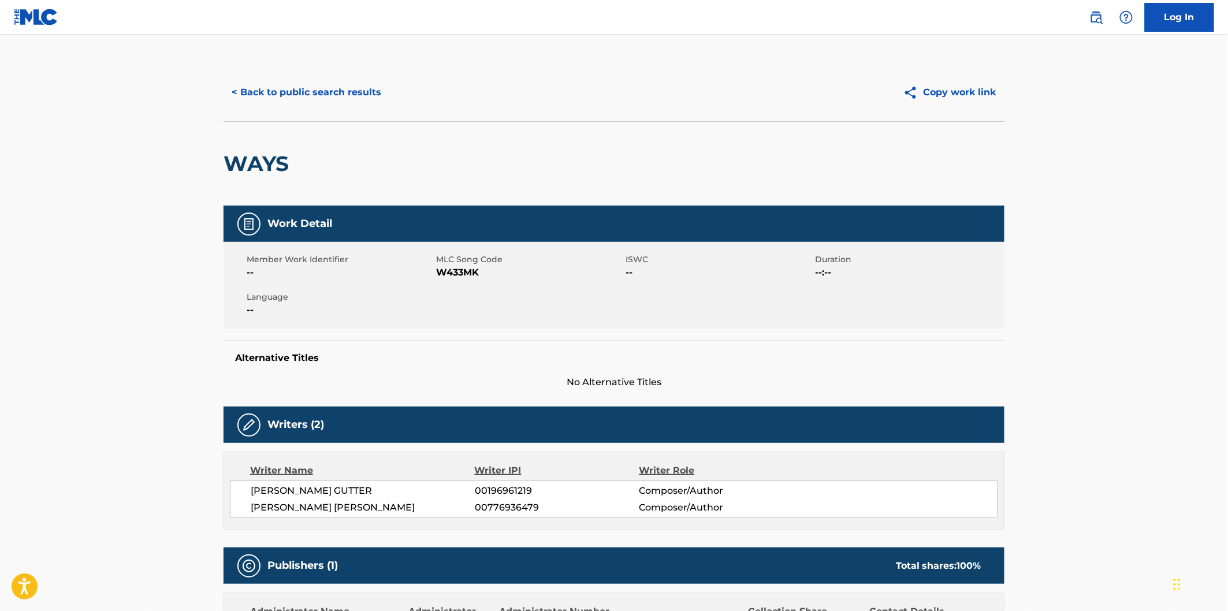
click at [460, 277] on span "W433MK" at bounding box center [529, 273] width 187 height 14
copy span "W433MK"
click at [350, 93] on button "< Back to public search results" at bounding box center [306, 92] width 166 height 29
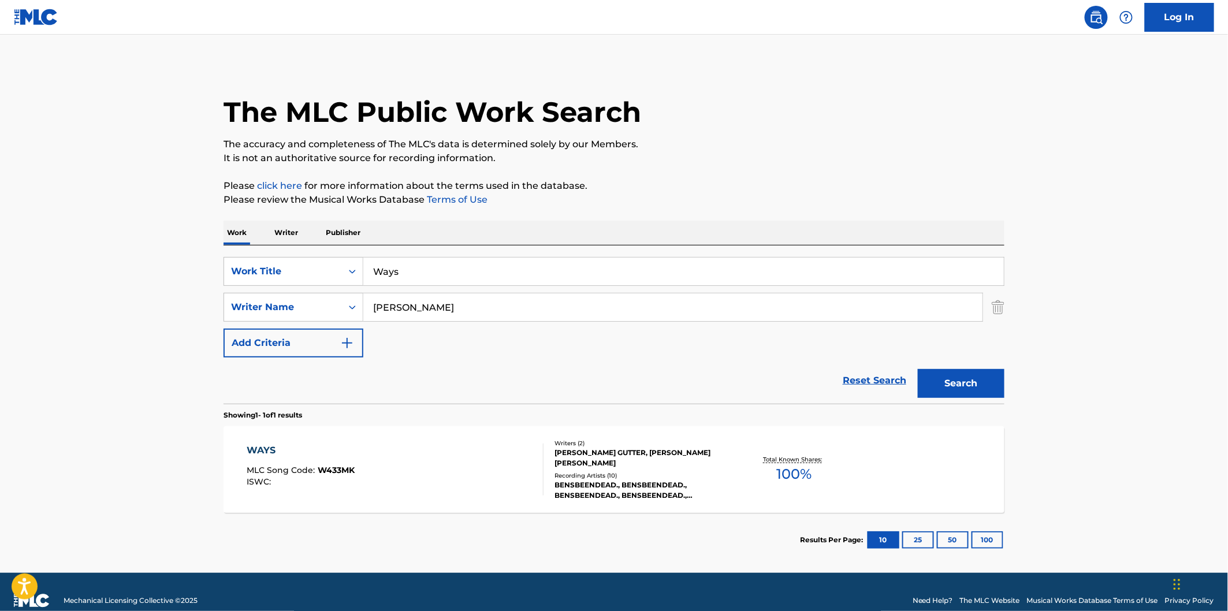
click at [593, 264] on input "Ways" at bounding box center [683, 272] width 640 height 28
paste input "The Wall"
type input "The Walls"
click at [918, 369] on button "Search" at bounding box center [961, 383] width 87 height 29
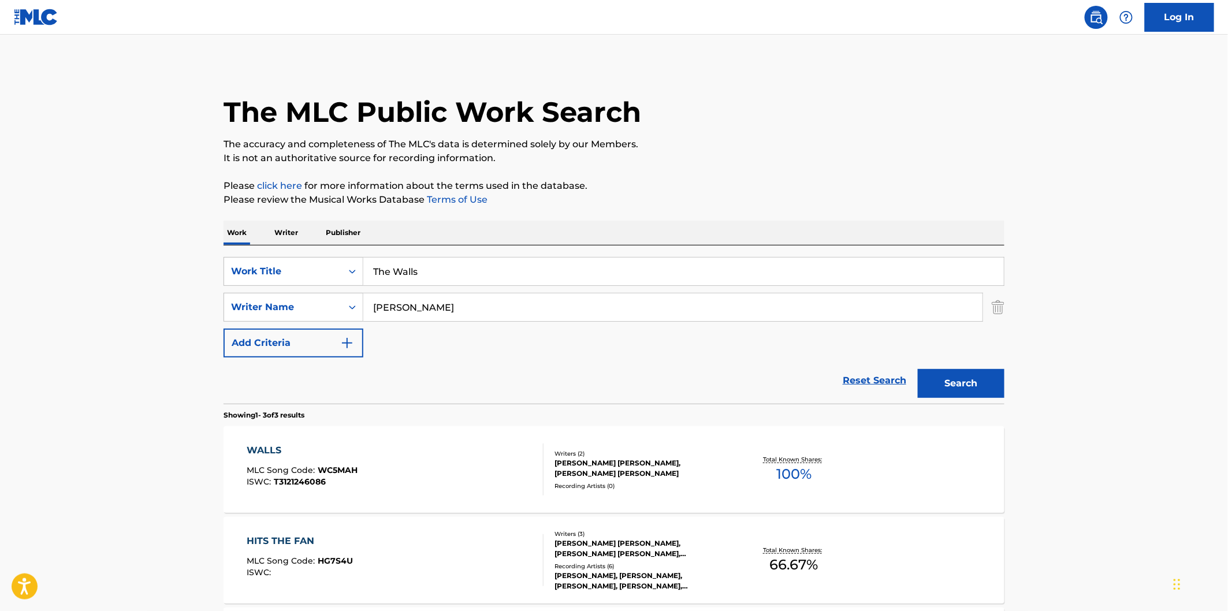
click at [740, 177] on div "The MLC Public Work Search The accuracy and completeness of The MLC's data is d…" at bounding box center [614, 406] width 808 height 685
click at [419, 436] on div "WALLS MLC Song Code : WC5MAH ISWC : T3121246086 Writers ( 2 ) [PERSON_NAME] [PE…" at bounding box center [613, 469] width 781 height 87
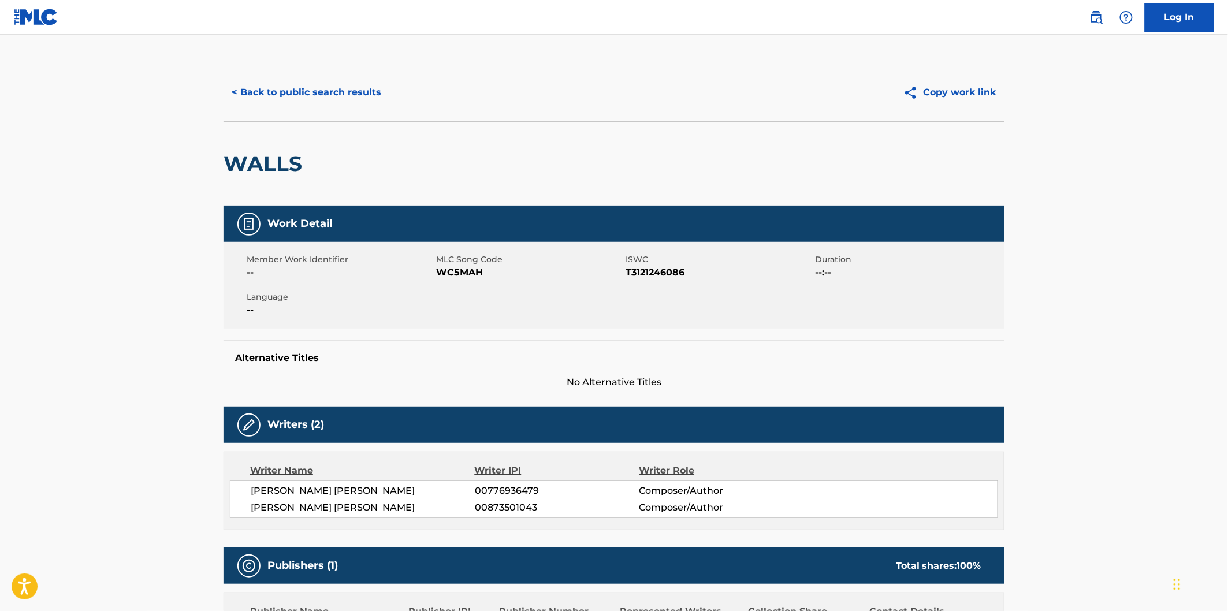
click at [462, 274] on span "WC5MAH" at bounding box center [529, 273] width 187 height 14
copy span "WC5MAH"
click at [331, 83] on button "< Back to public search results" at bounding box center [306, 92] width 166 height 29
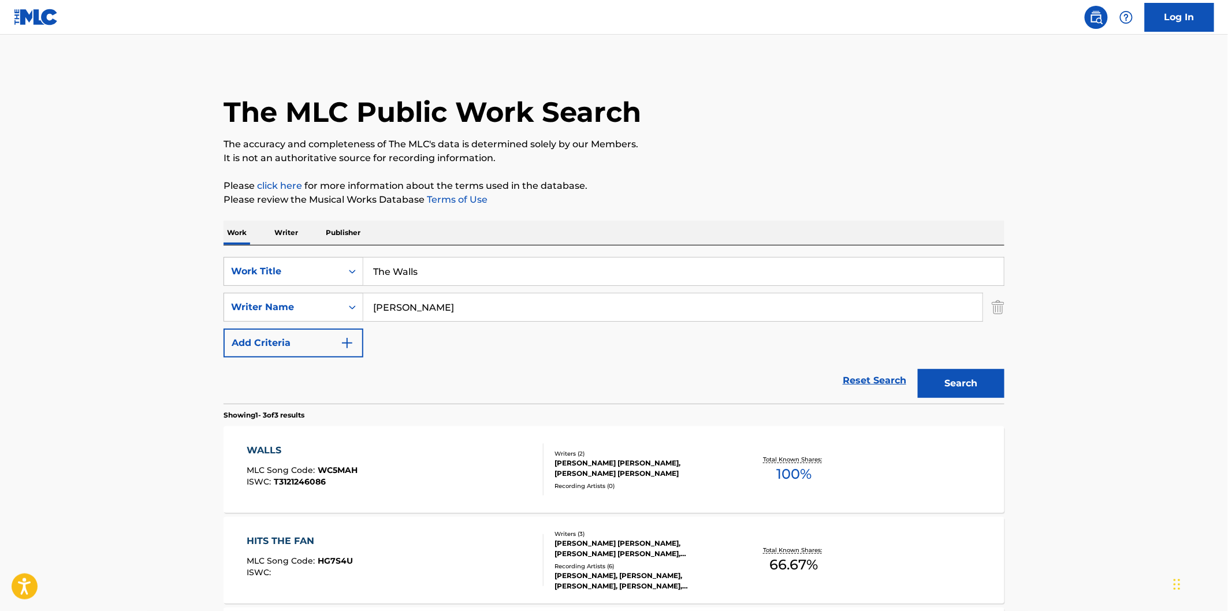
click at [536, 263] on input "The Walls" at bounding box center [683, 272] width 640 height 28
paste input "Let Go My Mind"
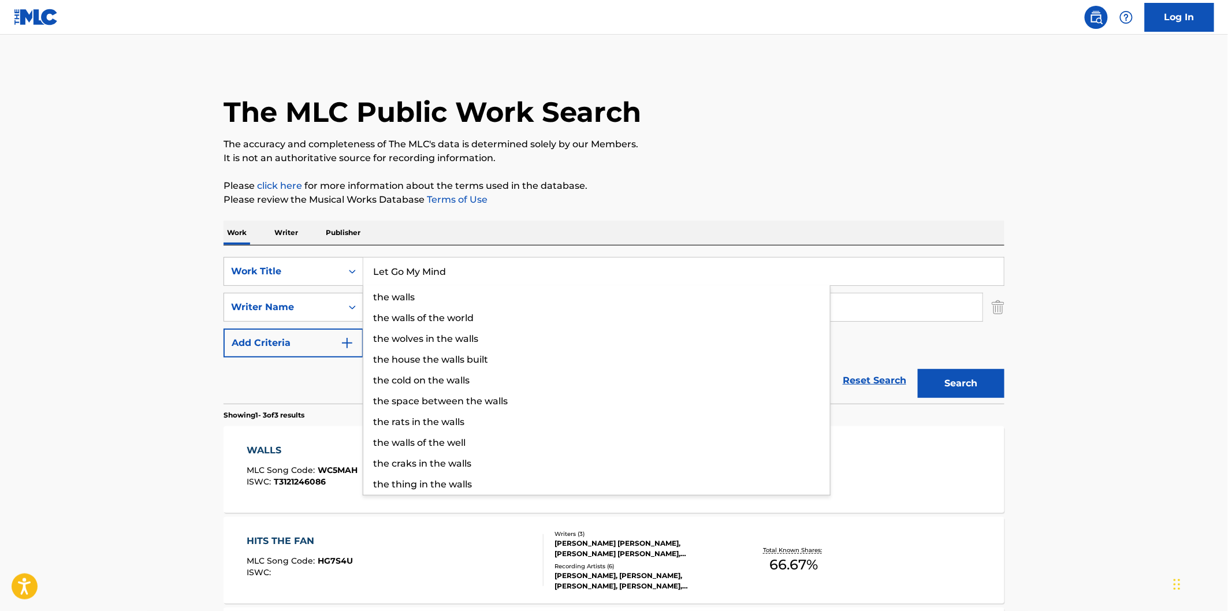
type input "Let Go My Mind"
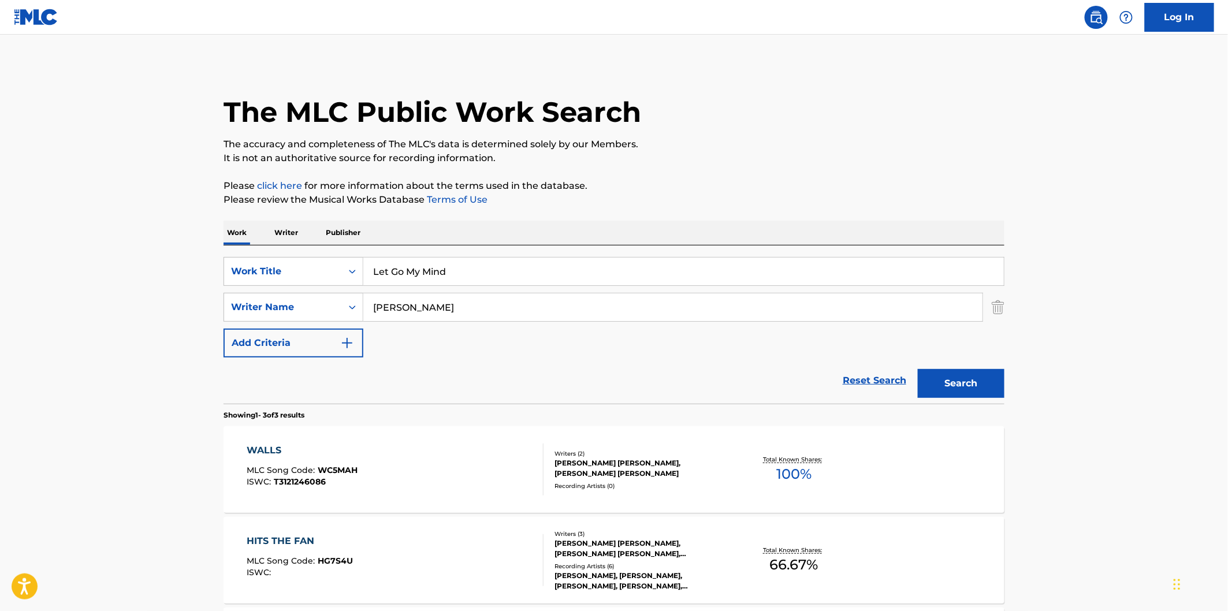
click at [956, 386] on button "Search" at bounding box center [961, 383] width 87 height 29
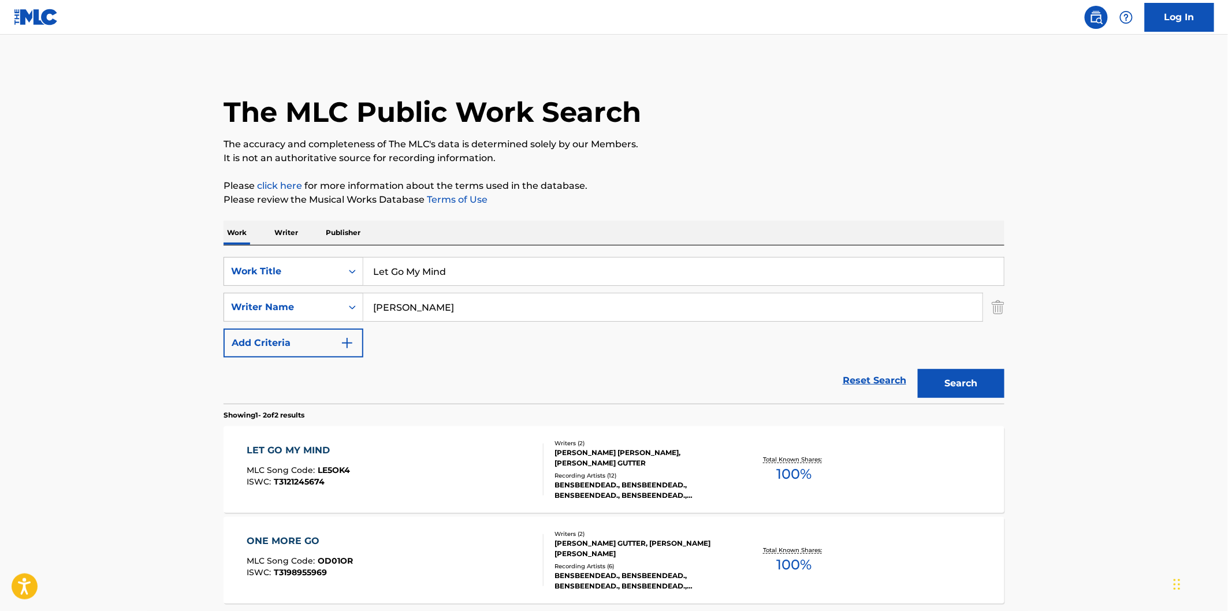
click at [464, 258] on input "Let Go My Mind" at bounding box center [683, 272] width 640 height 28
click at [412, 465] on div "LET GO MY MIND MLC Song Code : LE5OK4 ISWC : T3121245674" at bounding box center [395, 469] width 297 height 52
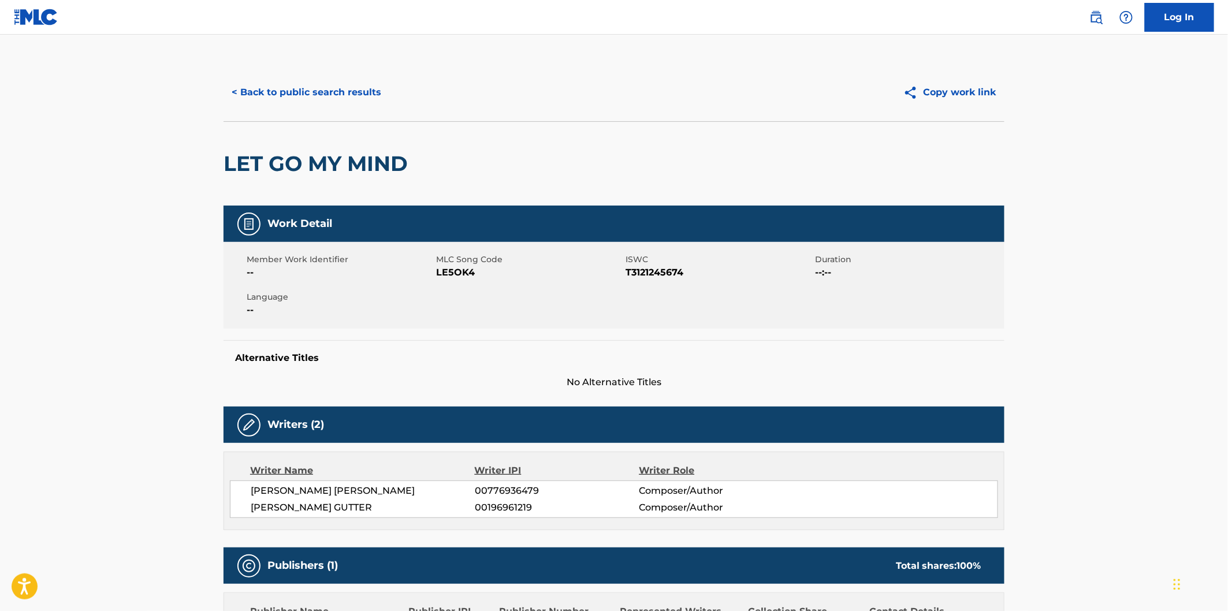
click at [446, 270] on span "LE5OK4" at bounding box center [529, 273] width 187 height 14
copy span "LE5OK4"
click at [352, 89] on button "< Back to public search results" at bounding box center [306, 92] width 166 height 29
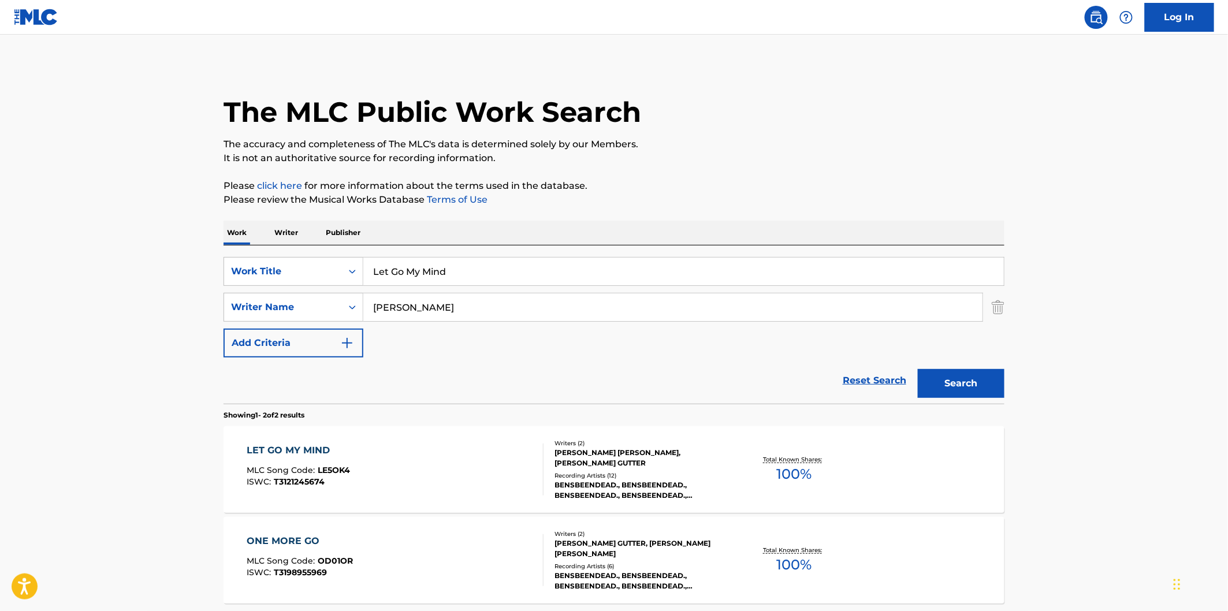
click at [502, 260] on div "Let Go My Mind" at bounding box center [683, 271] width 641 height 29
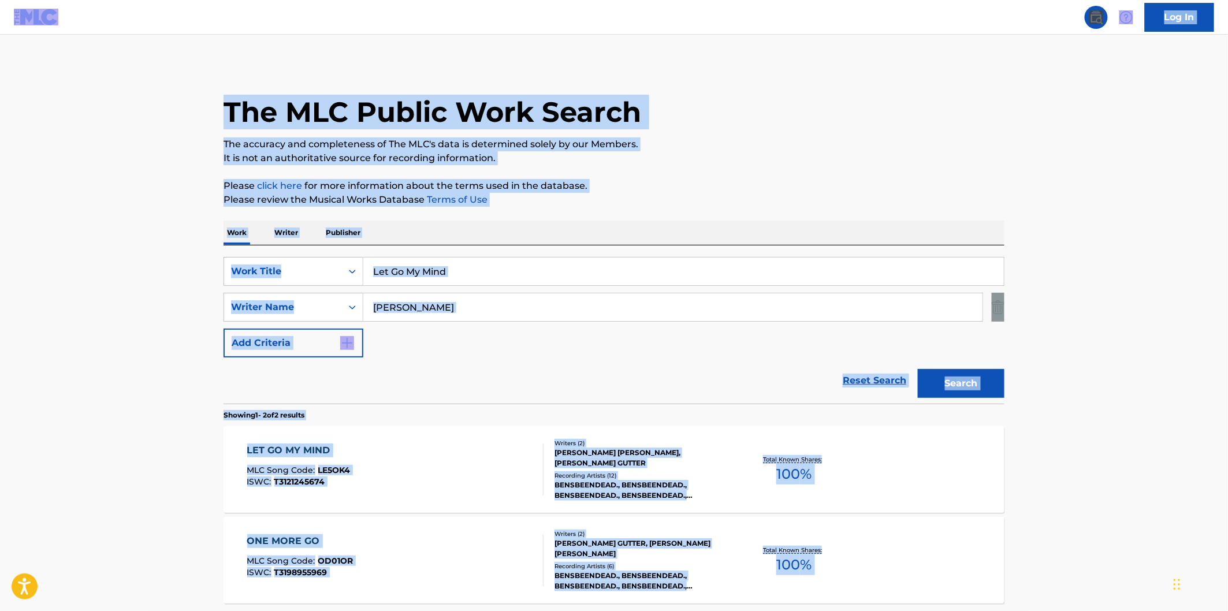
click at [517, 270] on input "Let Go My Mind" at bounding box center [683, 272] width 640 height 28
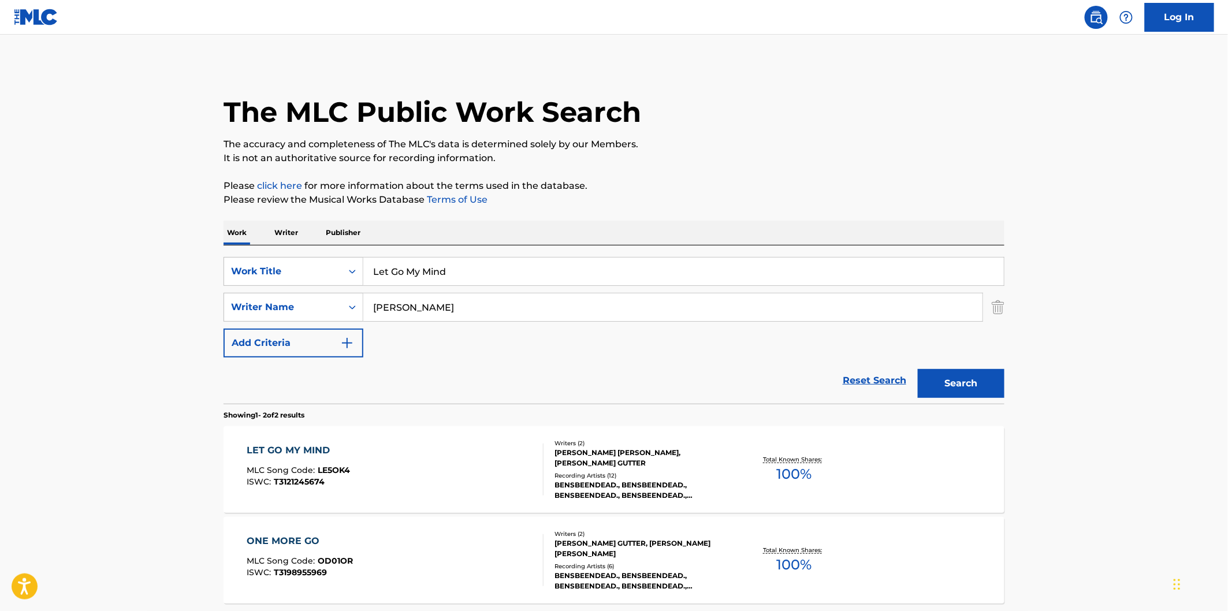
paste input "Chain Of Comma"
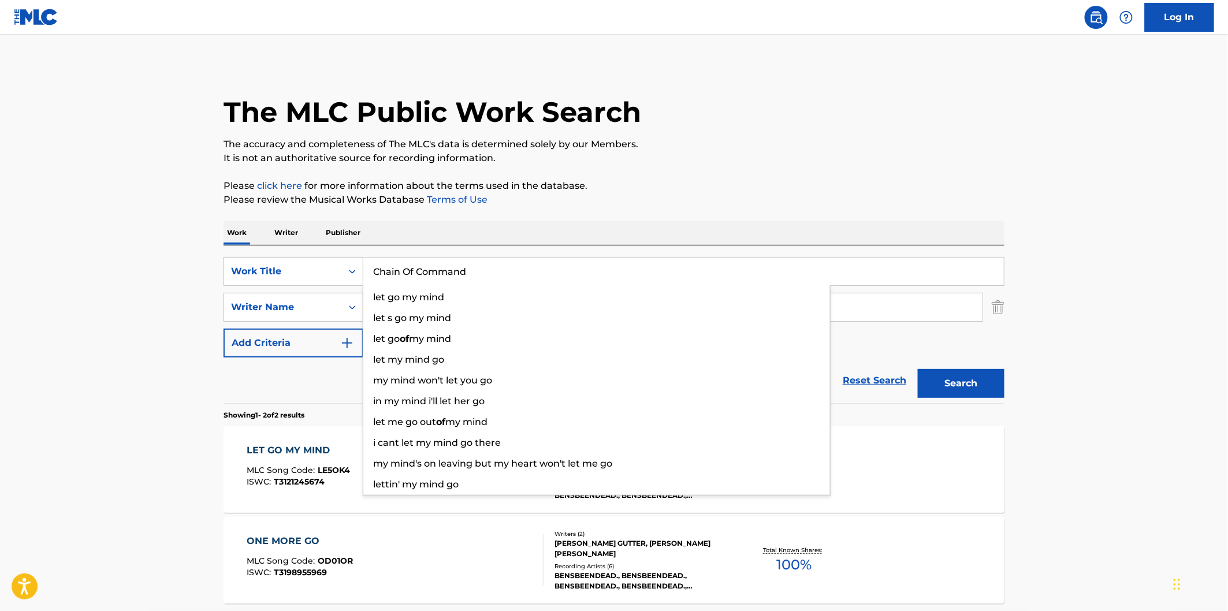
type input "Chain Of Command"
click at [918, 369] on button "Search" at bounding box center [961, 383] width 87 height 29
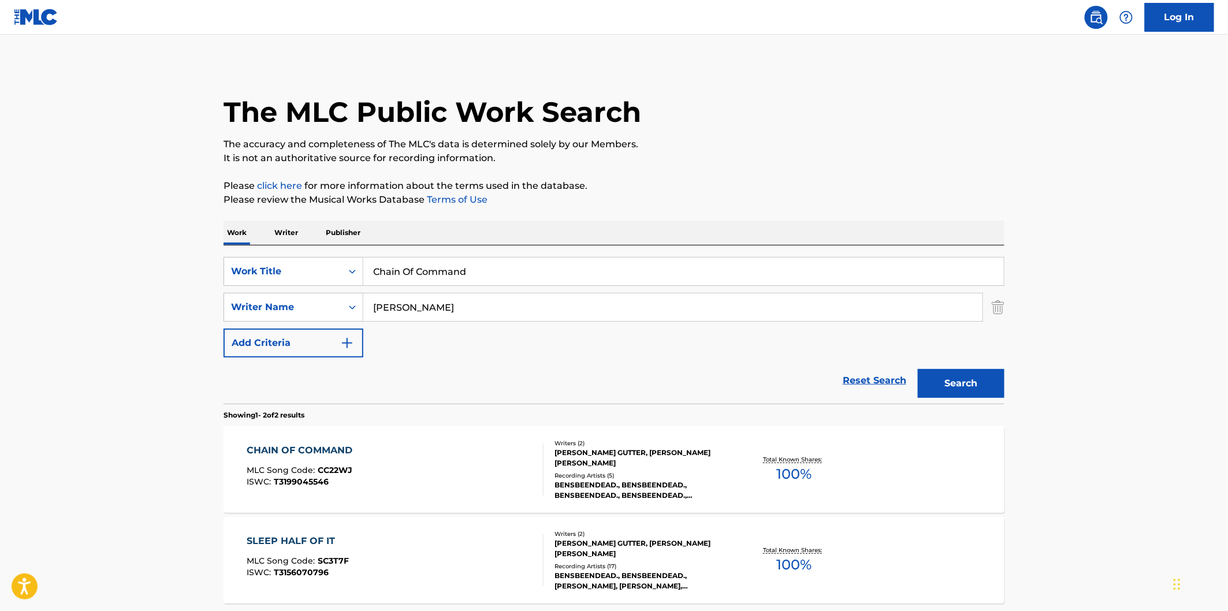
click at [479, 272] on input "Chain Of Command" at bounding box center [683, 272] width 640 height 28
click at [490, 460] on div "CHAIN OF COMMAND MLC Song Code : CC22WJ ISWC : T3199045546" at bounding box center [395, 469] width 297 height 52
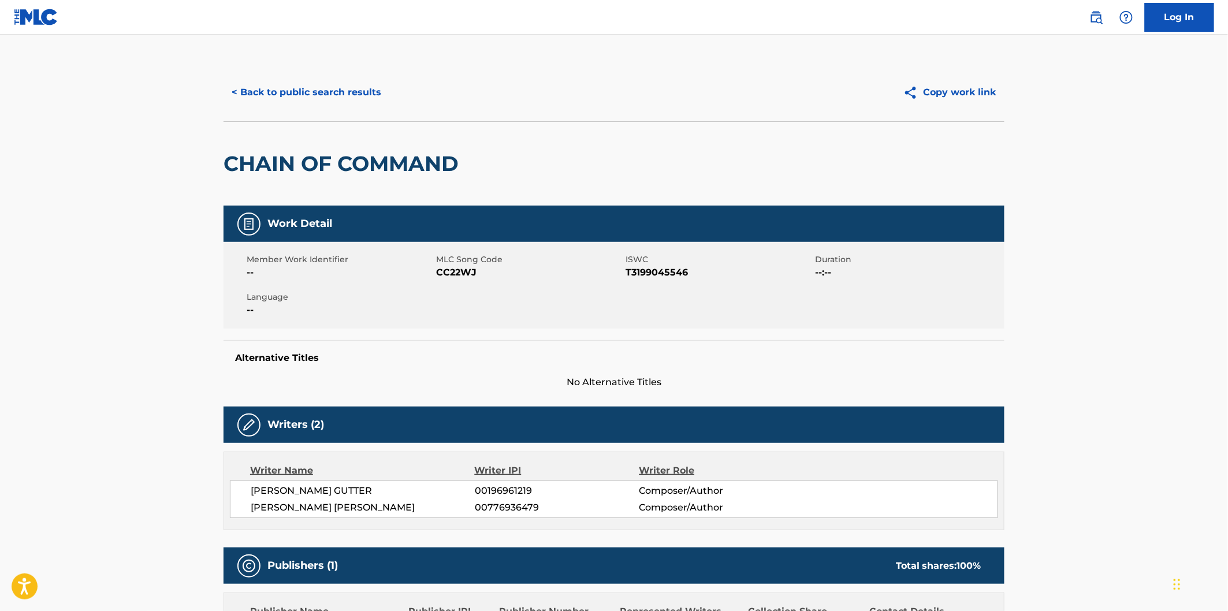
click at [451, 273] on span "CC22WJ" at bounding box center [529, 273] width 187 height 14
copy span "CC22WJ"
click at [368, 94] on button "< Back to public search results" at bounding box center [306, 92] width 166 height 29
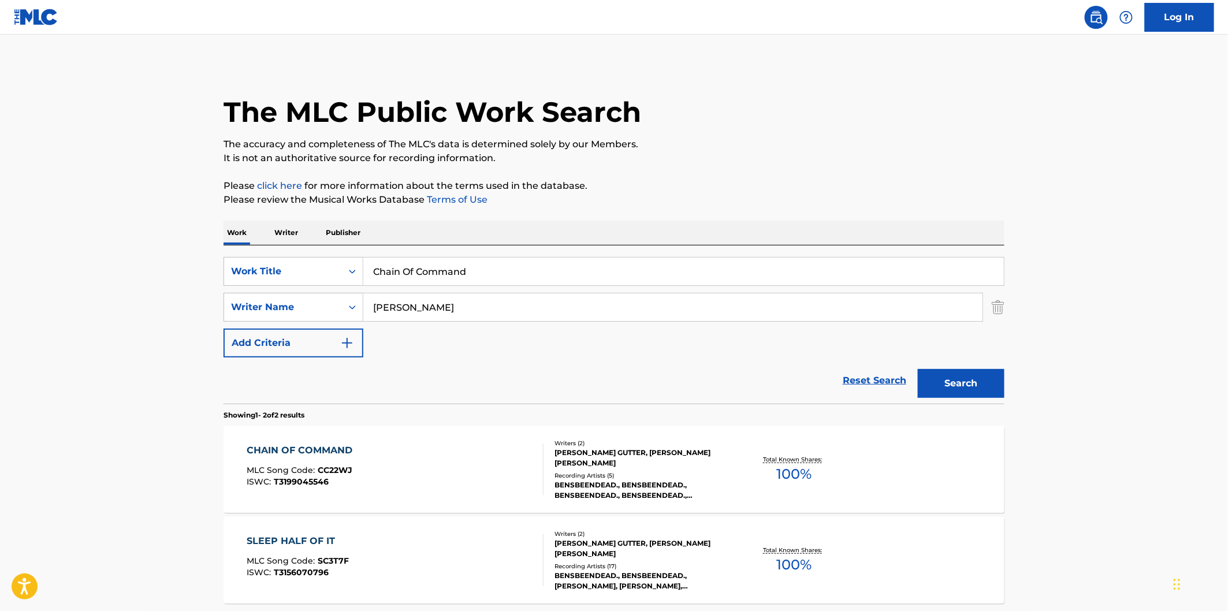
click at [472, 286] on div "SearchWithCriteria0e74f84a-36a3-474f-946f-0ca88dbc9a94 Work Title Chain Of Comm…" at bounding box center [613, 307] width 781 height 100
click at [488, 274] on input "Chain Of Command" at bounding box center [683, 272] width 640 height 28
paste input "Ma"
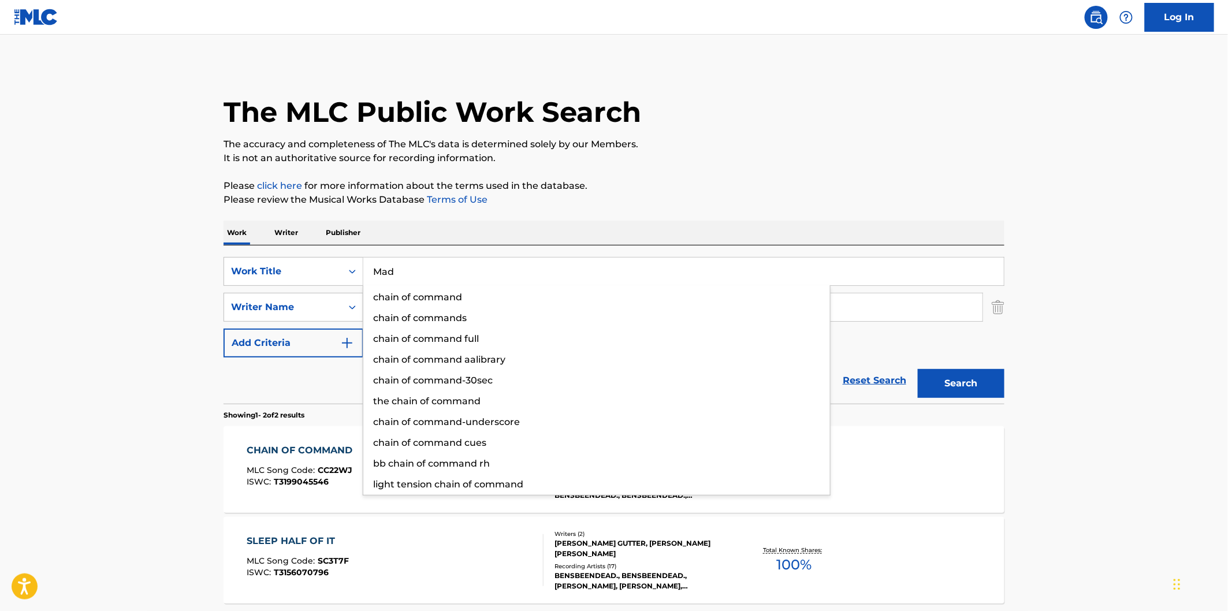
type input "Mad"
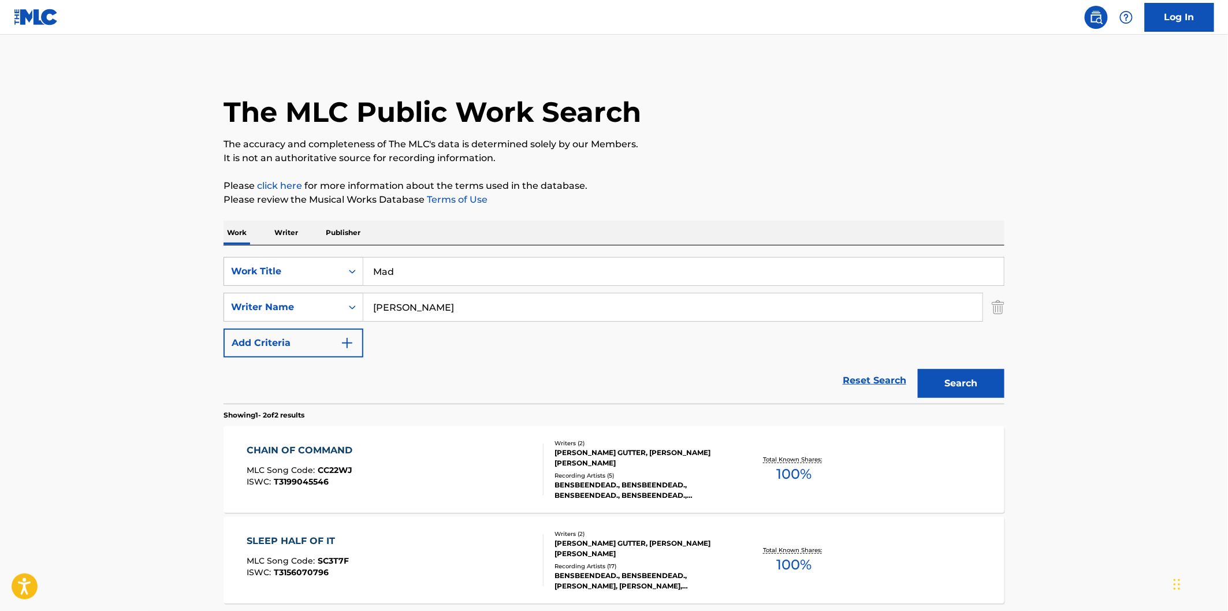
click at [974, 364] on div "Search" at bounding box center [958, 380] width 92 height 46
click at [980, 379] on button "Search" at bounding box center [961, 383] width 87 height 29
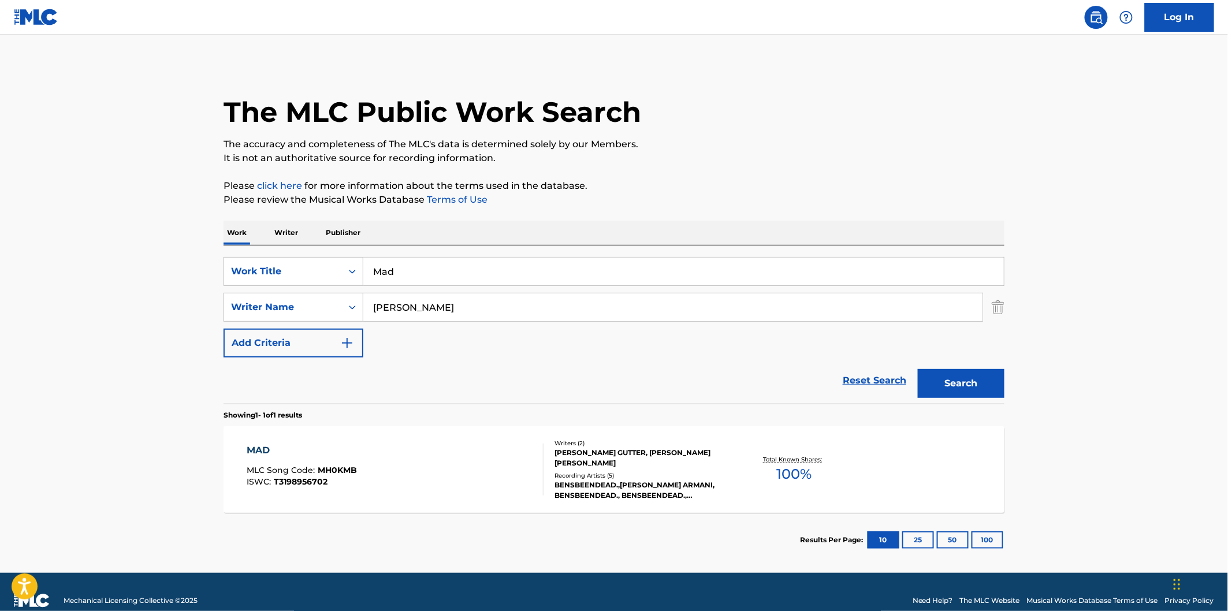
click at [461, 443] on div "MAD MLC Song Code : MH0KMB ISWC : T3198956702" at bounding box center [395, 469] width 297 height 52
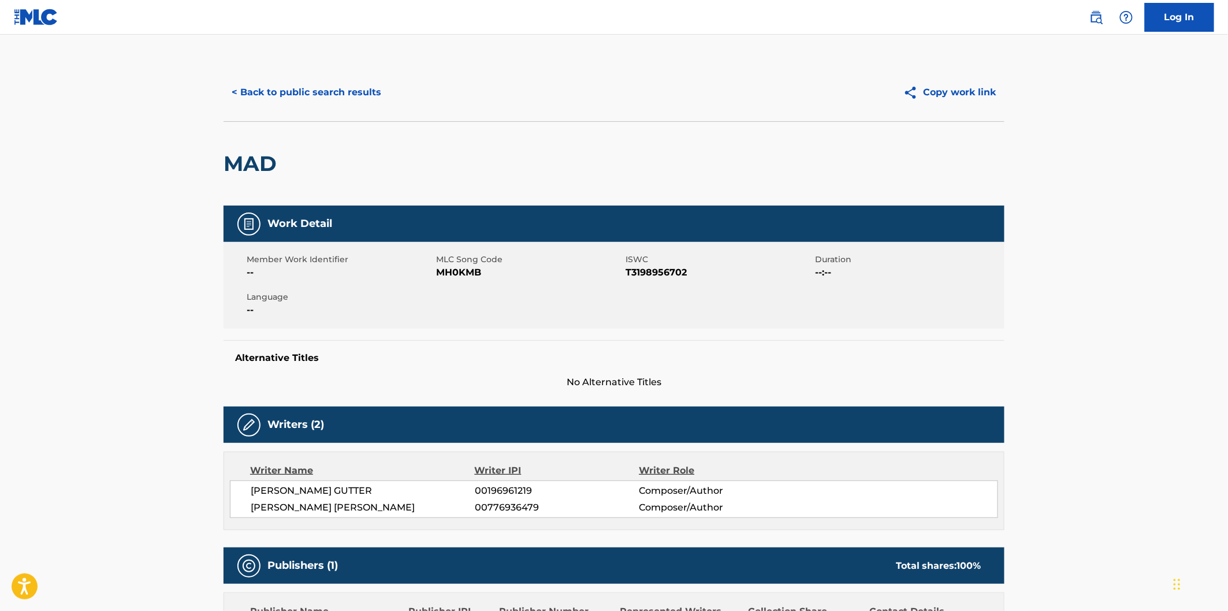
click at [465, 273] on span "MH0KMB" at bounding box center [529, 273] width 187 height 14
copy span "MH0KMB"
click at [341, 72] on div "< Back to public search results Copy work link" at bounding box center [613, 93] width 781 height 58
click at [366, 93] on button "< Back to public search results" at bounding box center [306, 92] width 166 height 29
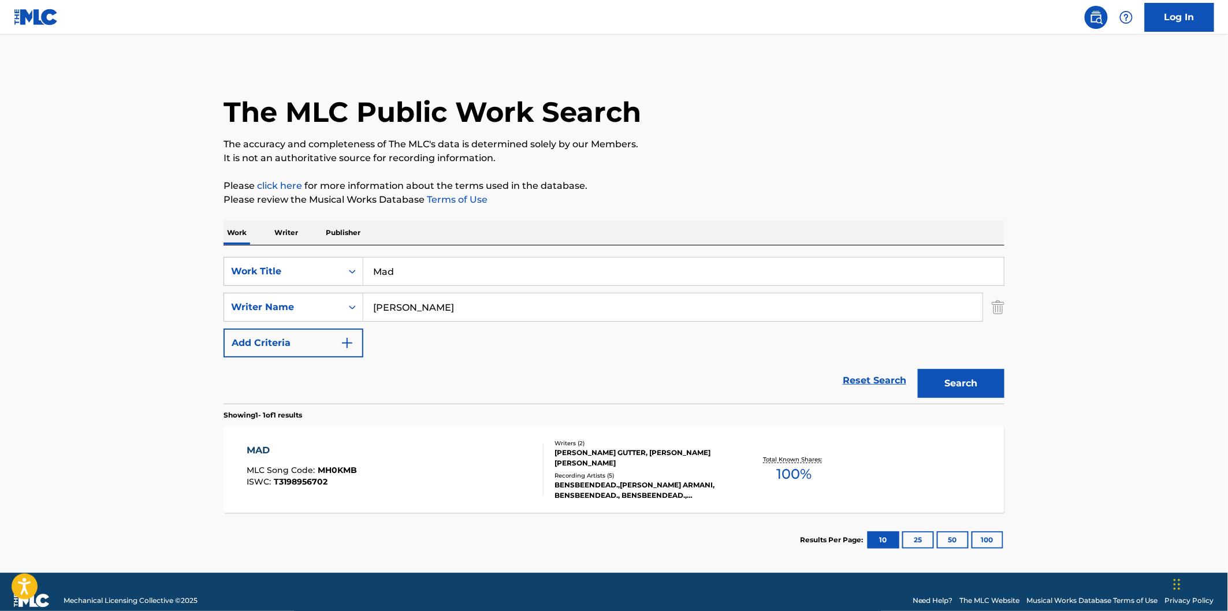
click at [514, 263] on input "Mad" at bounding box center [683, 272] width 640 height 28
paste input "Hot Heade"
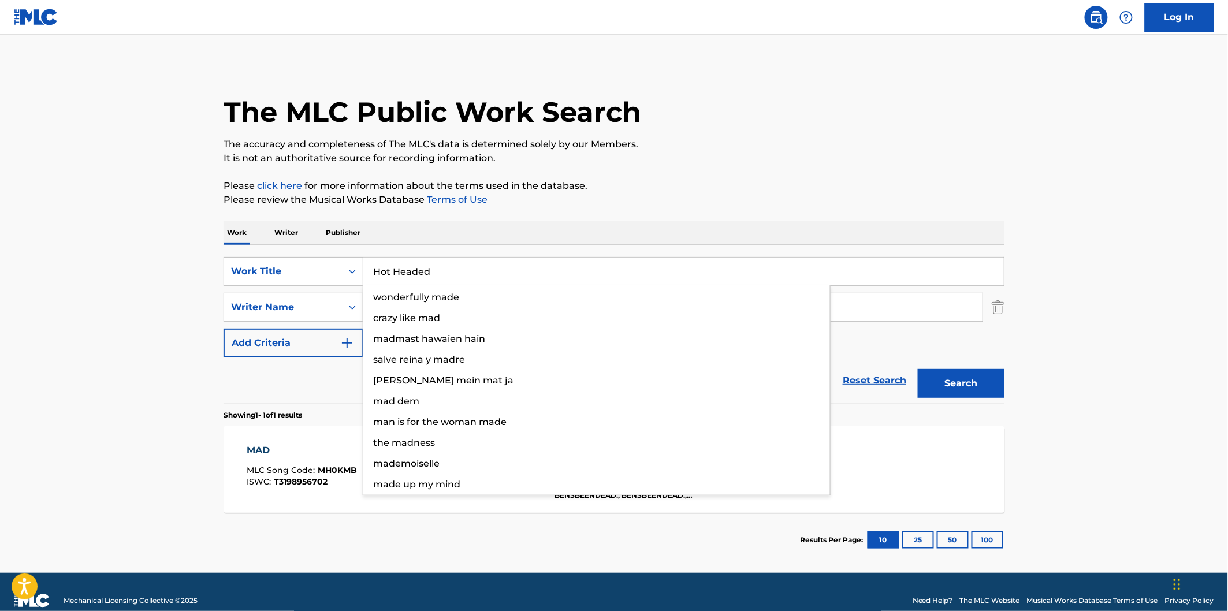
type input "Hot Headed"
click at [959, 387] on button "Search" at bounding box center [961, 383] width 87 height 29
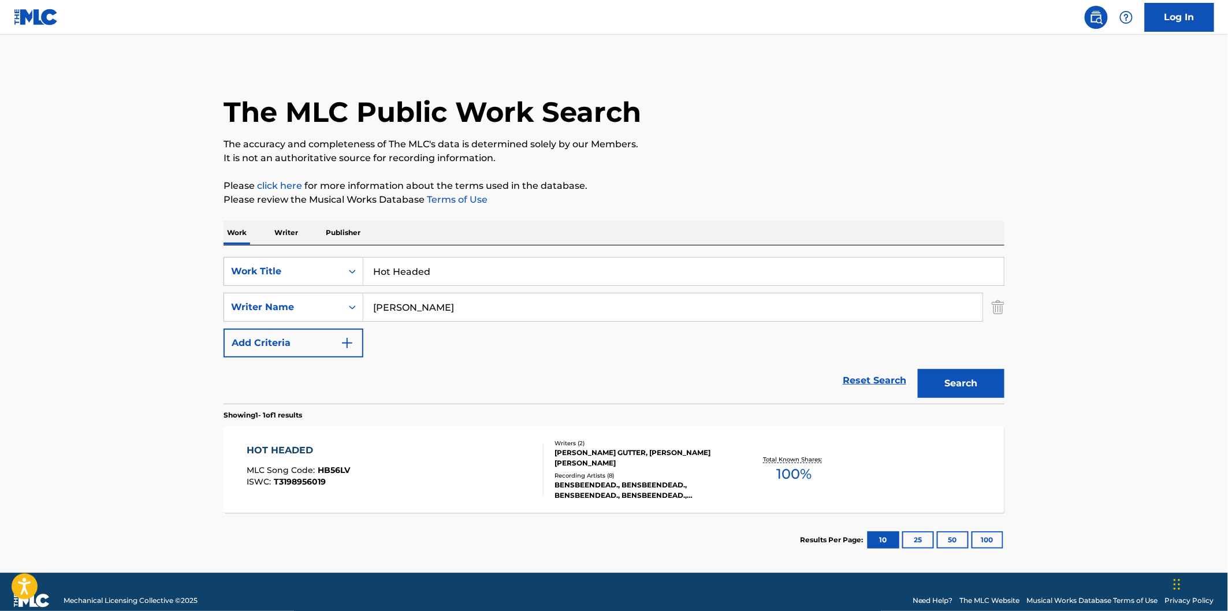
click at [390, 473] on div "HOT HEADED MLC Song Code : HB56LV ISWC : T3198956019" at bounding box center [395, 469] width 297 height 52
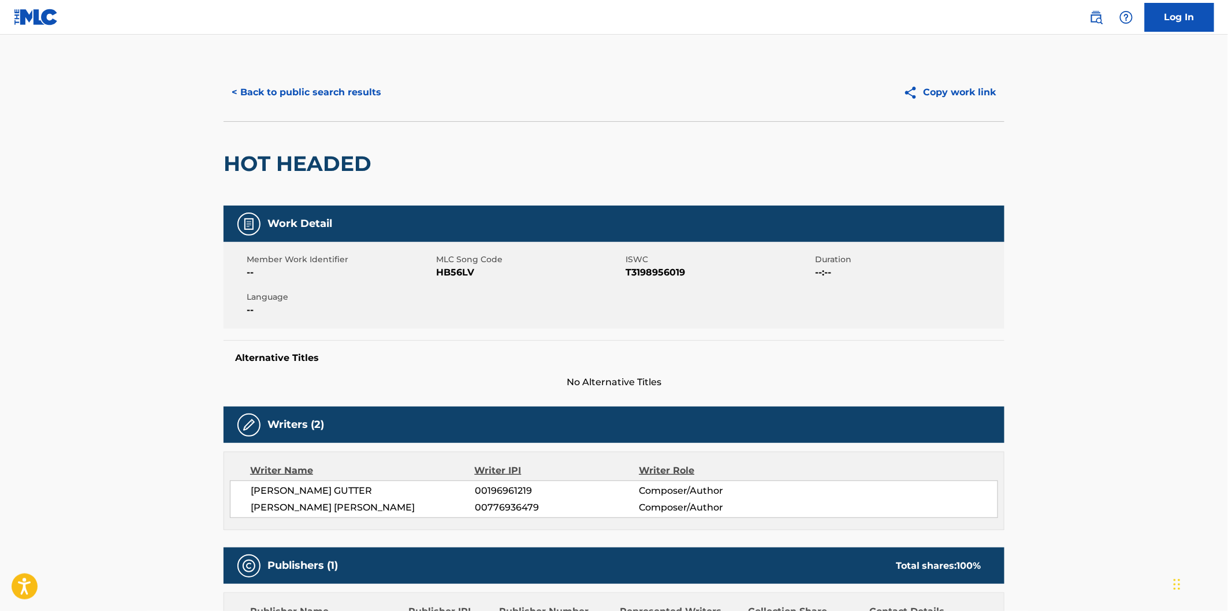
click at [470, 273] on span "HB56LV" at bounding box center [529, 273] width 187 height 14
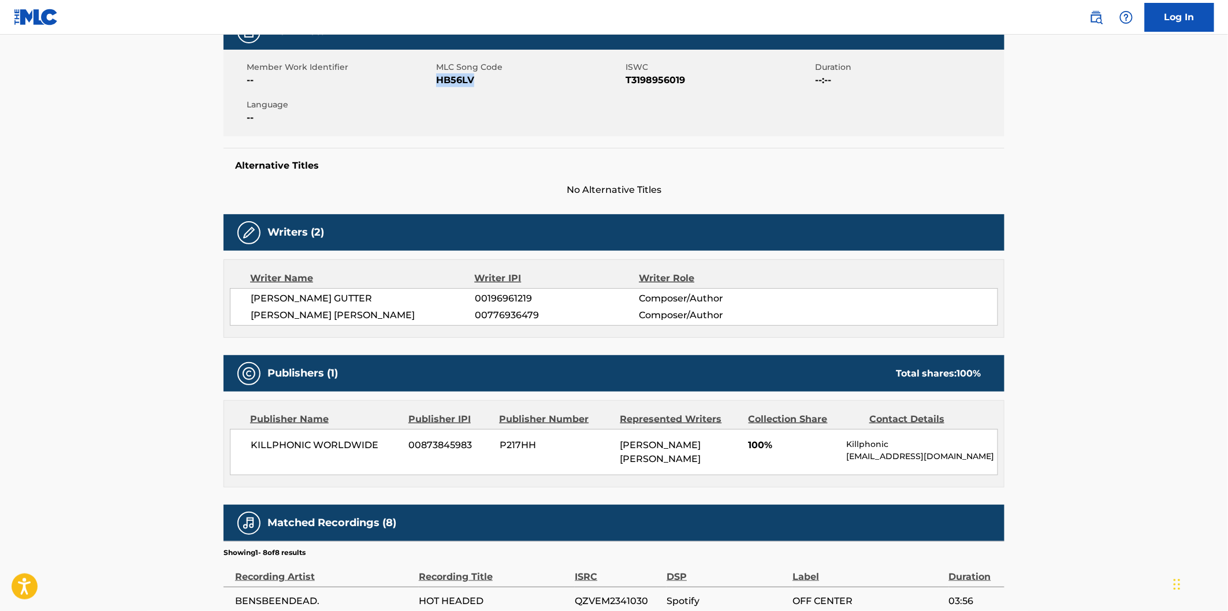
click at [521, 136] on div "Work Detail Member Work Identifier -- MLC Song Code HB56LV ISWC T3198956019 Dur…" at bounding box center [613, 105] width 781 height 184
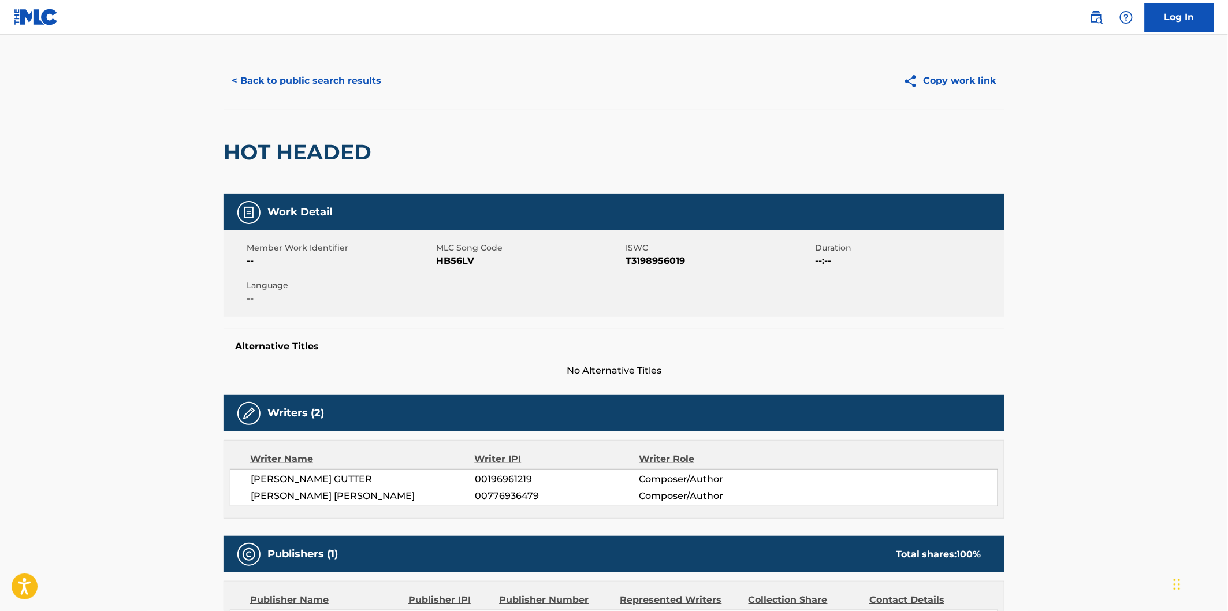
scroll to position [0, 0]
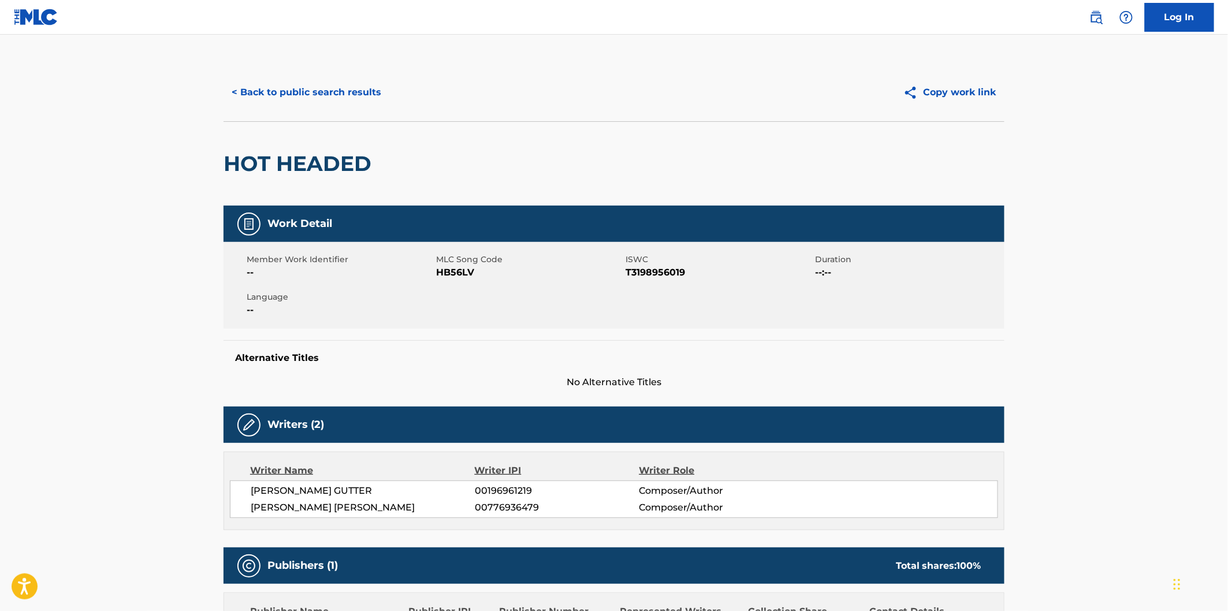
click at [393, 106] on div "< Back to public search results" at bounding box center [418, 92] width 390 height 29
click at [372, 97] on button "< Back to public search results" at bounding box center [306, 92] width 166 height 29
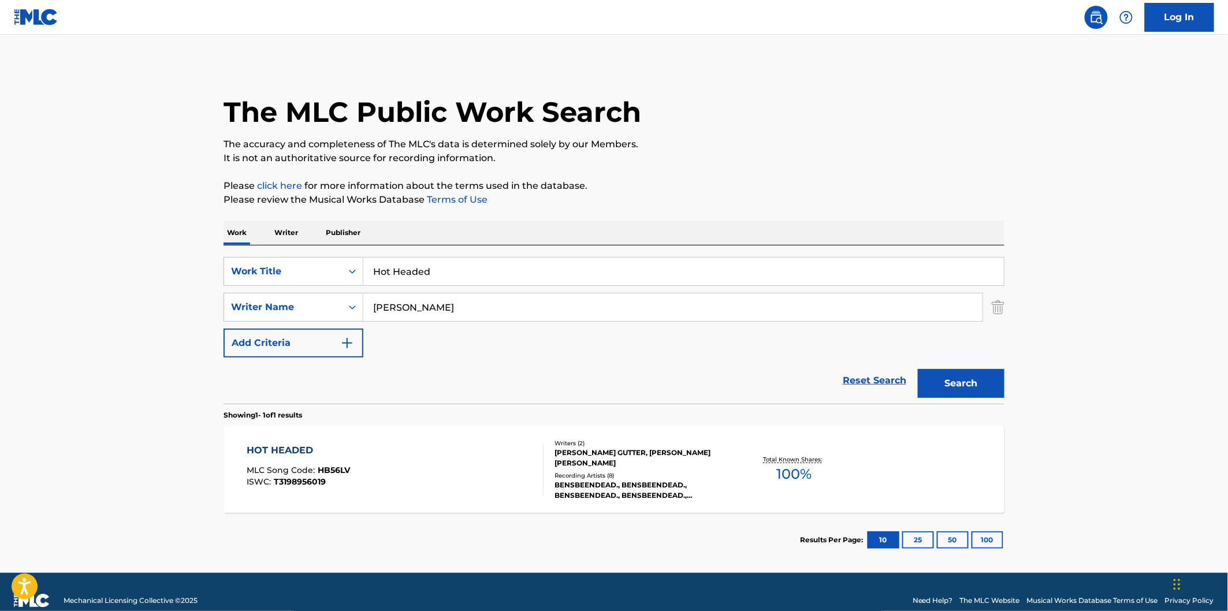
click at [499, 268] on input "Hot Headed" at bounding box center [683, 272] width 640 height 28
paste input "Sleep Half Of It"
type input "Sleep Half Of It"
click at [918, 369] on button "Search" at bounding box center [961, 383] width 87 height 29
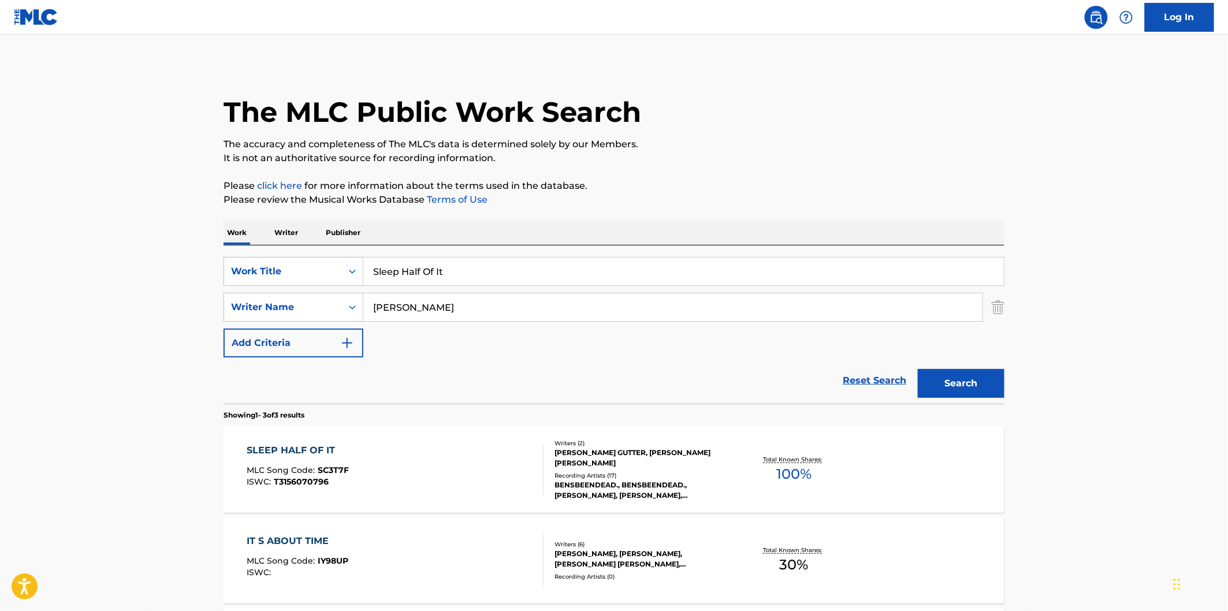
click at [644, 163] on p "It is not an authoritative source for recording information." at bounding box center [613, 158] width 781 height 14
click at [441, 472] on div "SLEEP HALF OF IT MLC Song Code : SC3T7F ISWC : T3156070796" at bounding box center [395, 469] width 297 height 52
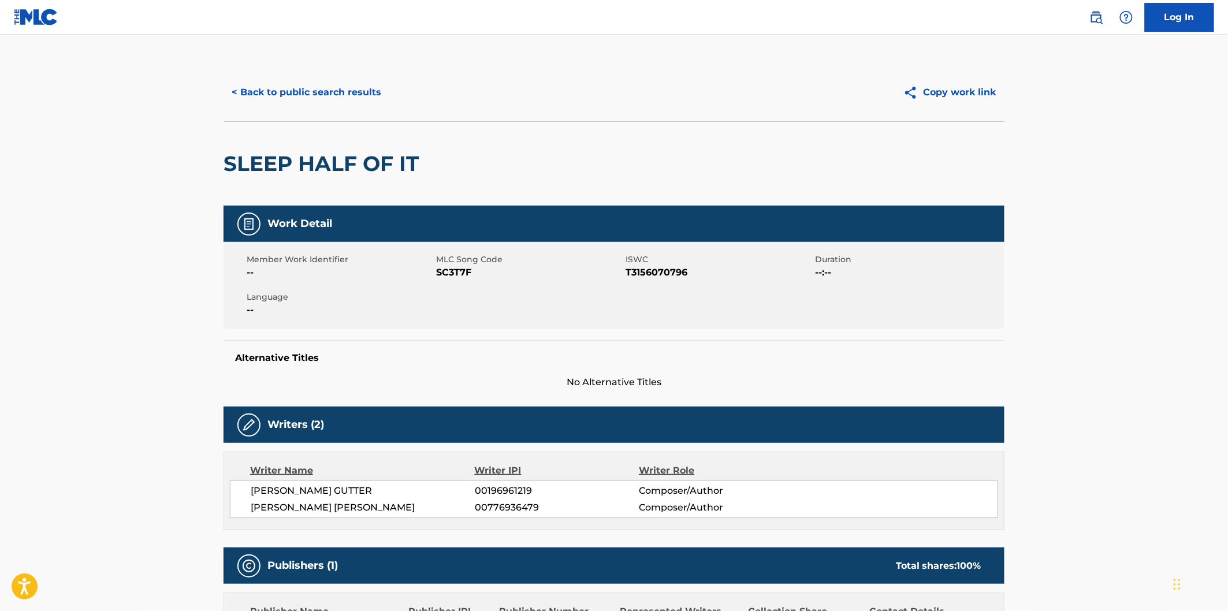
click at [625, 264] on span "ISWC" at bounding box center [718, 259] width 187 height 12
click at [644, 271] on span "T3156070796" at bounding box center [718, 273] width 187 height 14
click at [447, 274] on span "SC3T7F" at bounding box center [529, 273] width 187 height 14
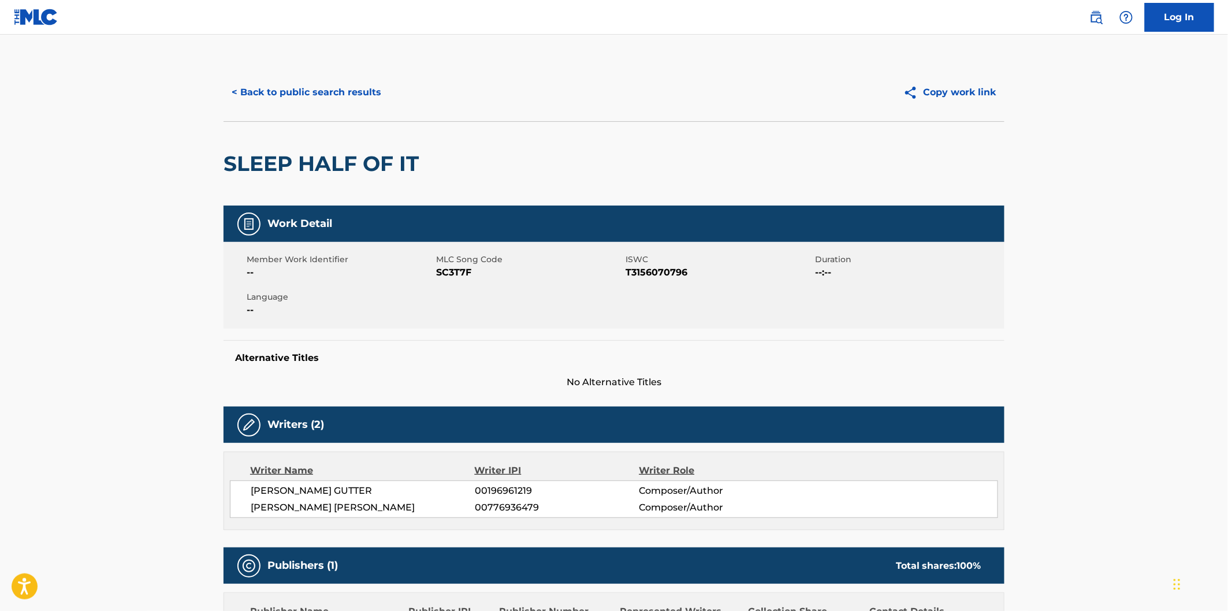
click at [368, 53] on main "< Back to public search results Copy work link SLEEP HALF OF IT Work Detail Mem…" at bounding box center [614, 581] width 1228 height 1093
click at [361, 88] on button "< Back to public search results" at bounding box center [306, 92] width 166 height 29
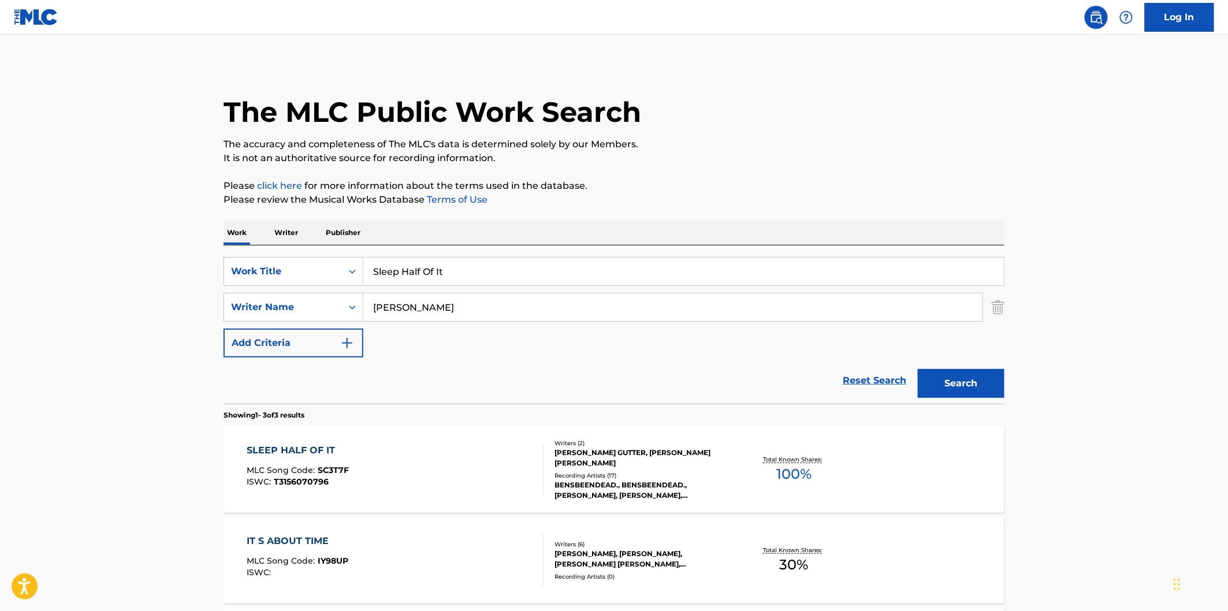
click at [501, 267] on input "Sleep Half Of It" at bounding box center [683, 272] width 640 height 28
paste input "Who Are You Loving"
type input "Who Are You Loving"
click at [918, 369] on button "Search" at bounding box center [961, 383] width 87 height 29
click at [312, 468] on span "MLC Song Code :" at bounding box center [282, 470] width 71 height 10
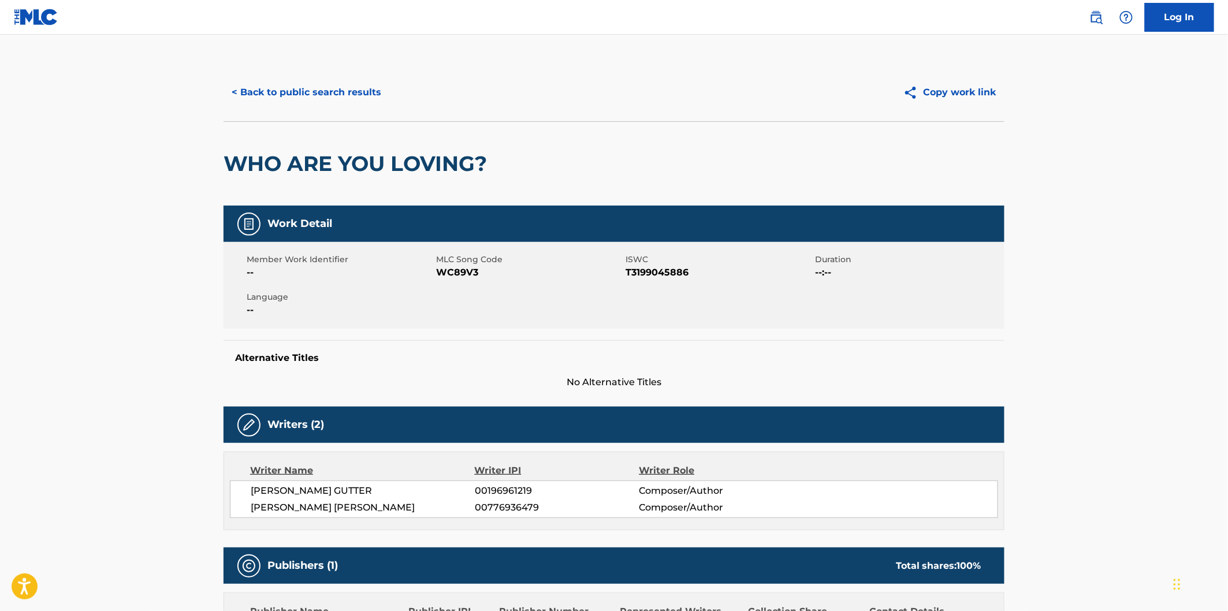
click at [441, 267] on span "WC89V3" at bounding box center [529, 273] width 187 height 14
click at [448, 267] on span "WC89V3" at bounding box center [529, 273] width 187 height 14
click at [352, 81] on button "< Back to public search results" at bounding box center [306, 92] width 166 height 29
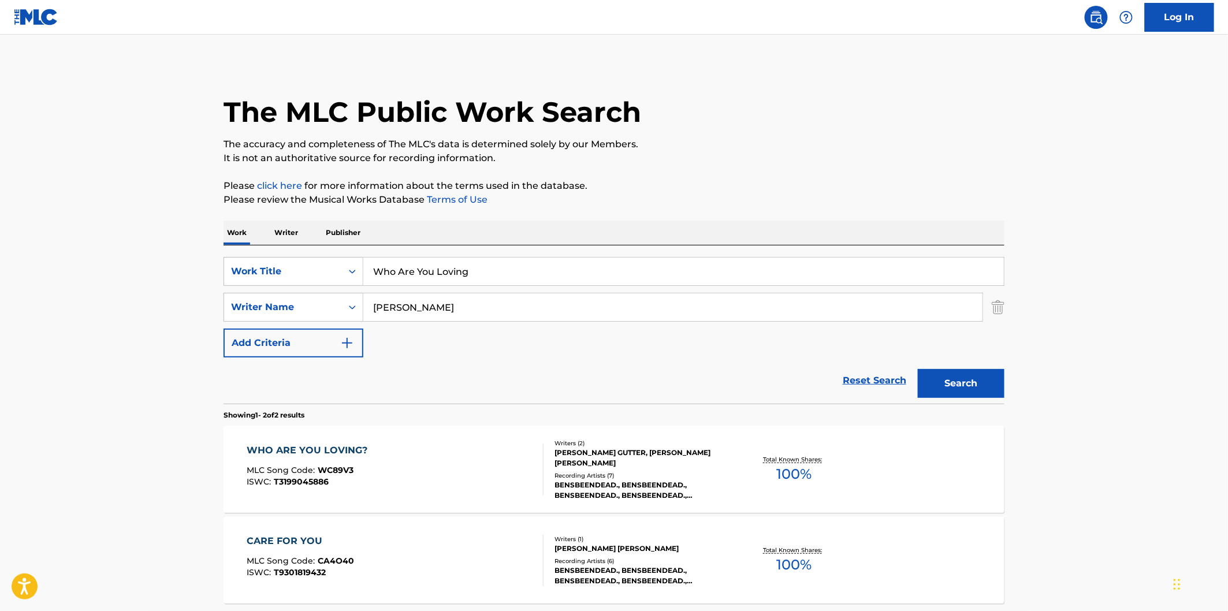
click at [499, 260] on input "Who Are You Loving" at bounding box center [683, 272] width 640 height 28
paste input "Ignorant (Prelude)"
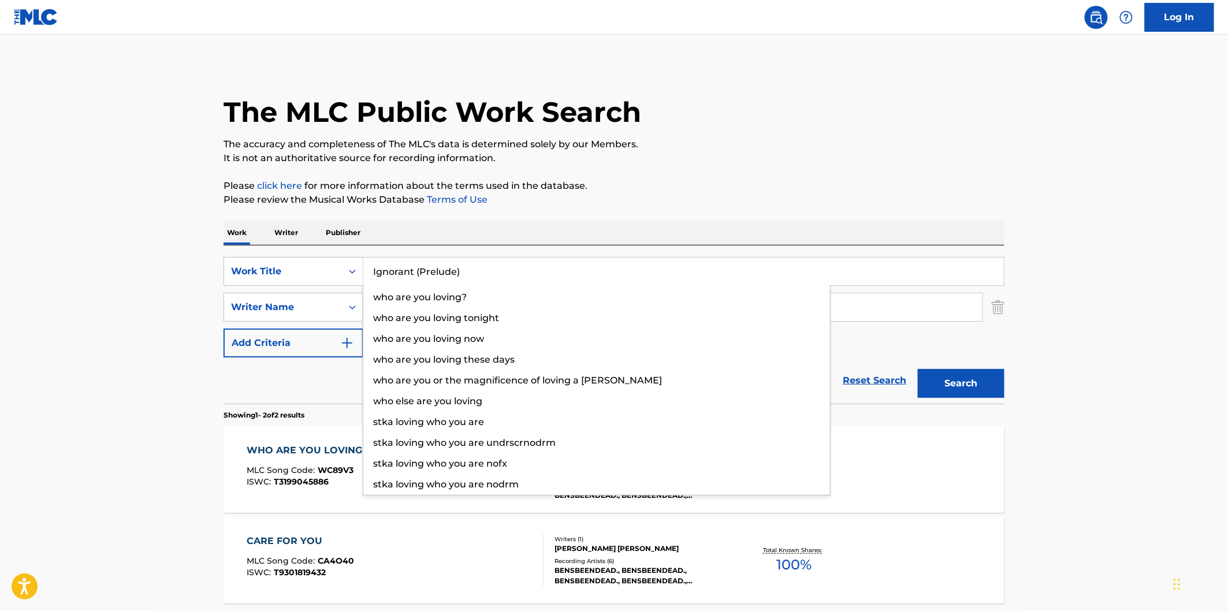
type input "Ignorant (Prelude)"
click at [947, 375] on button "Search" at bounding box center [961, 383] width 87 height 29
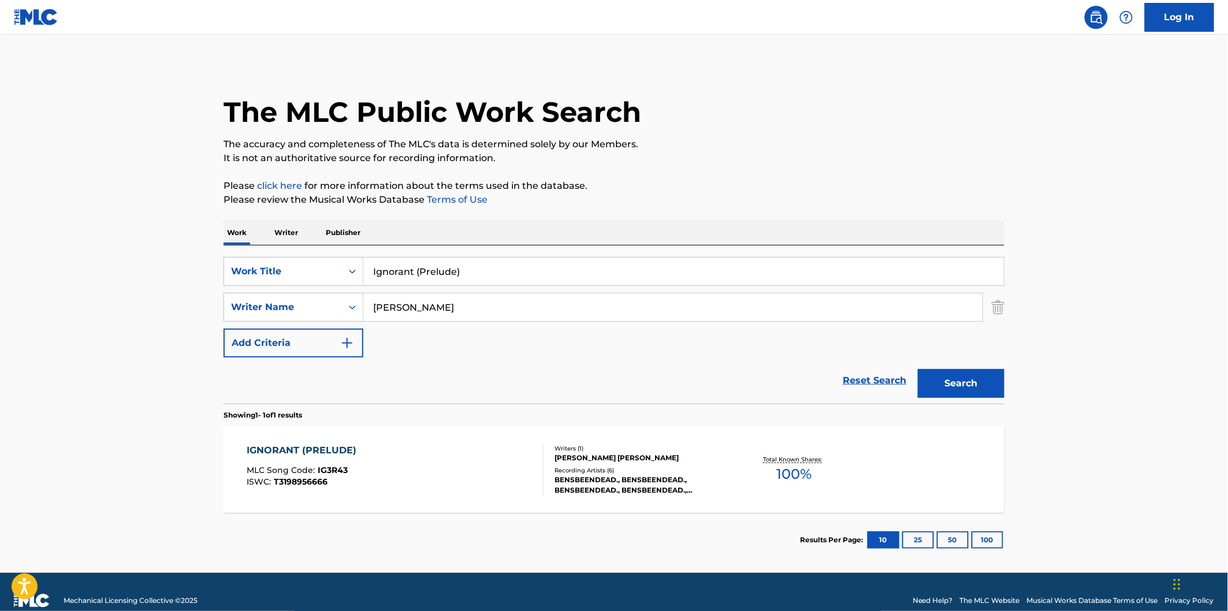
click at [432, 439] on div "IGNORANT (PRELUDE) MLC Song Code : IG3R43 ISWC : T3198956666 Writers ( 1 ) [PER…" at bounding box center [613, 469] width 781 height 87
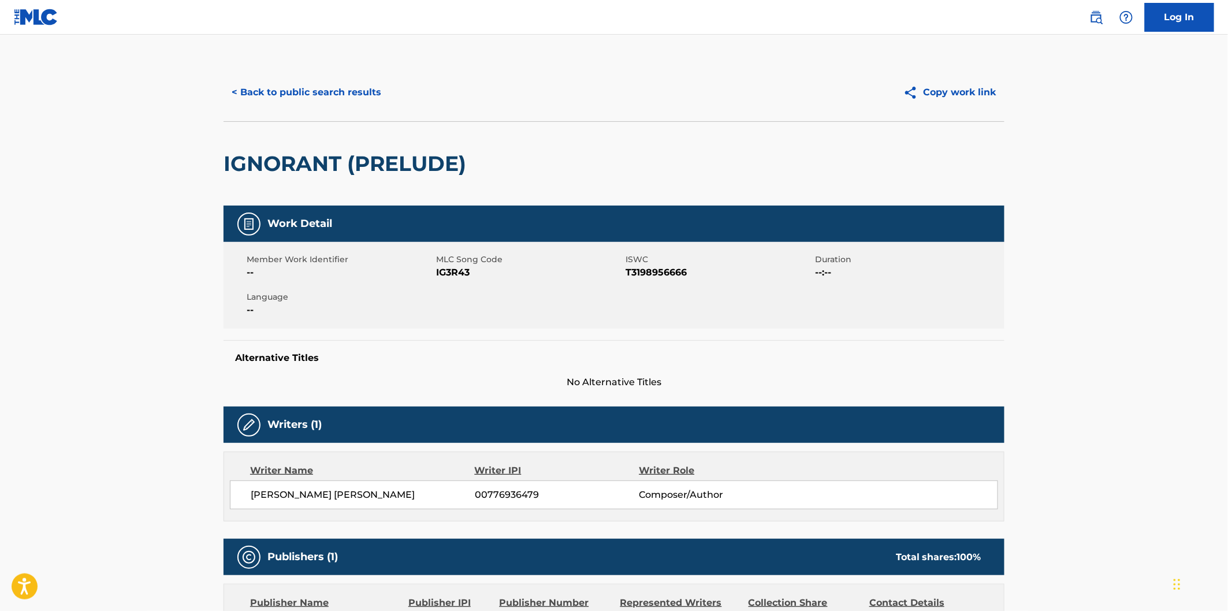
click at [460, 269] on span "IG3R43" at bounding box center [529, 273] width 187 height 14
click at [264, 160] on h2 "IGNORANT (PRELUDE)" at bounding box center [347, 164] width 248 height 26
click at [419, 163] on h2 "IGNORANT (PRELUDE)" at bounding box center [347, 164] width 248 height 26
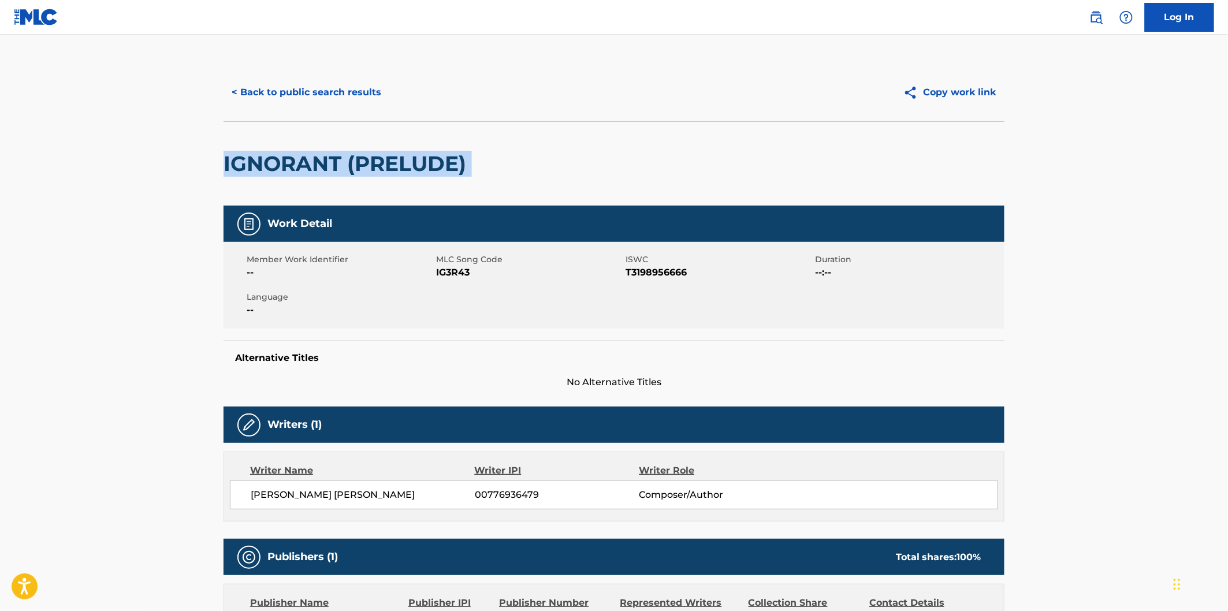
click at [484, 164] on div "IGNORANT (PRELUDE)" at bounding box center [613, 163] width 781 height 84
click at [325, 87] on button "< Back to public search results" at bounding box center [306, 92] width 166 height 29
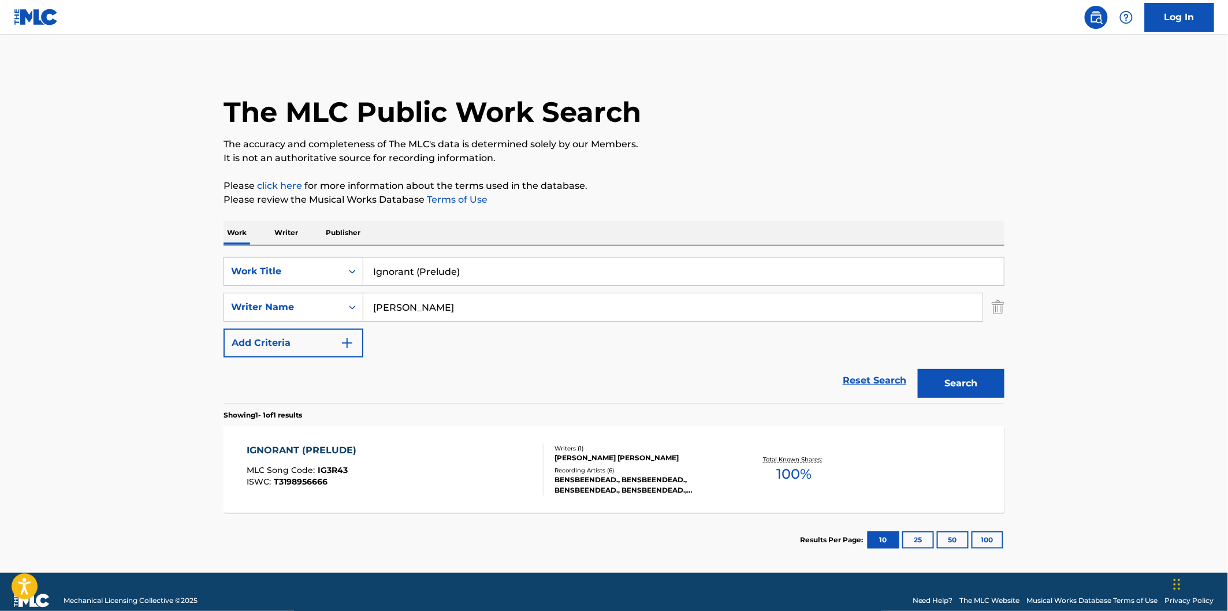
click at [530, 275] on input "Ignorant (Prelude)" at bounding box center [683, 272] width 640 height 28
paste input "ce & Bliss"
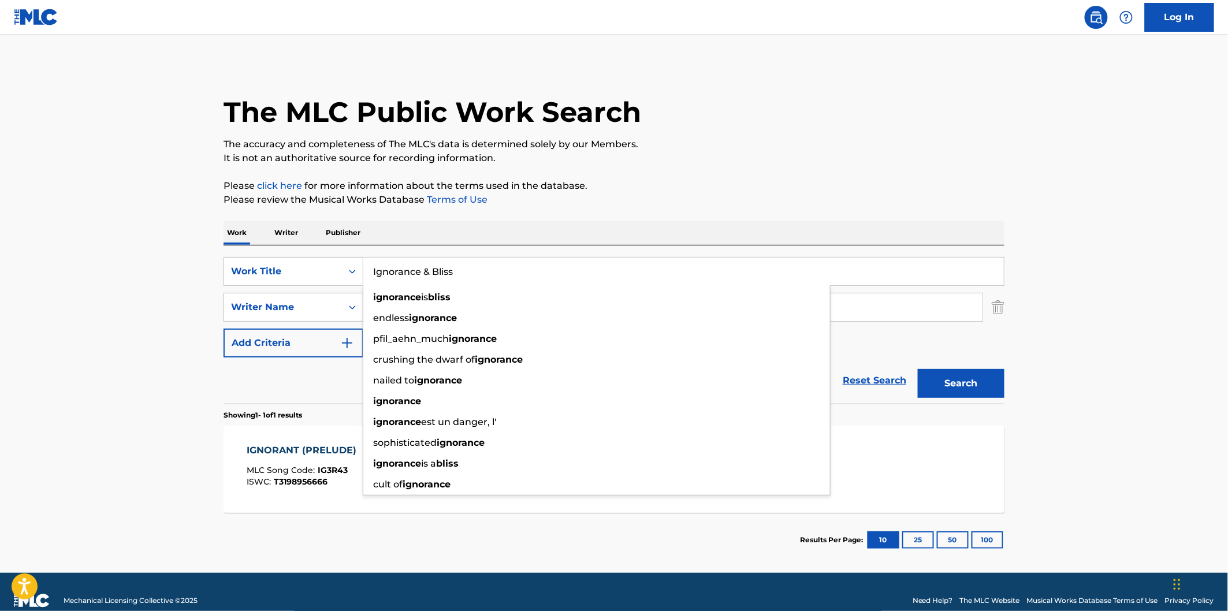
type input "Ignorance & Bliss"
click at [963, 374] on button "Search" at bounding box center [961, 383] width 87 height 29
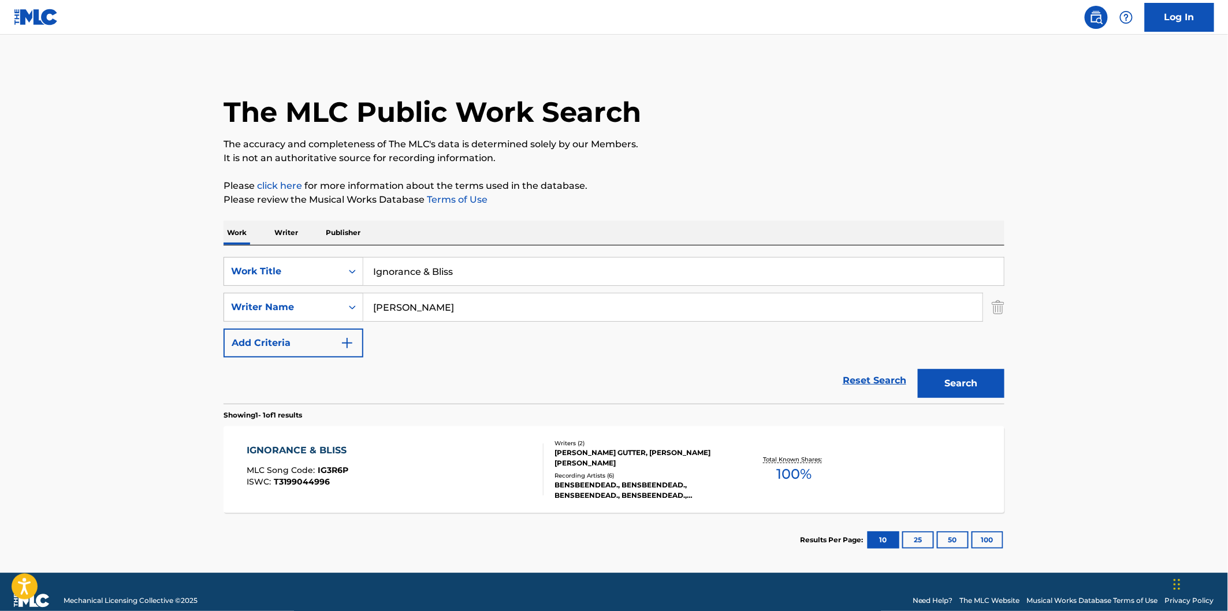
click at [441, 443] on div "IGNORANCE & BLISS MLC Song Code : IG3R6P ISWC : T3199044996" at bounding box center [395, 469] width 297 height 52
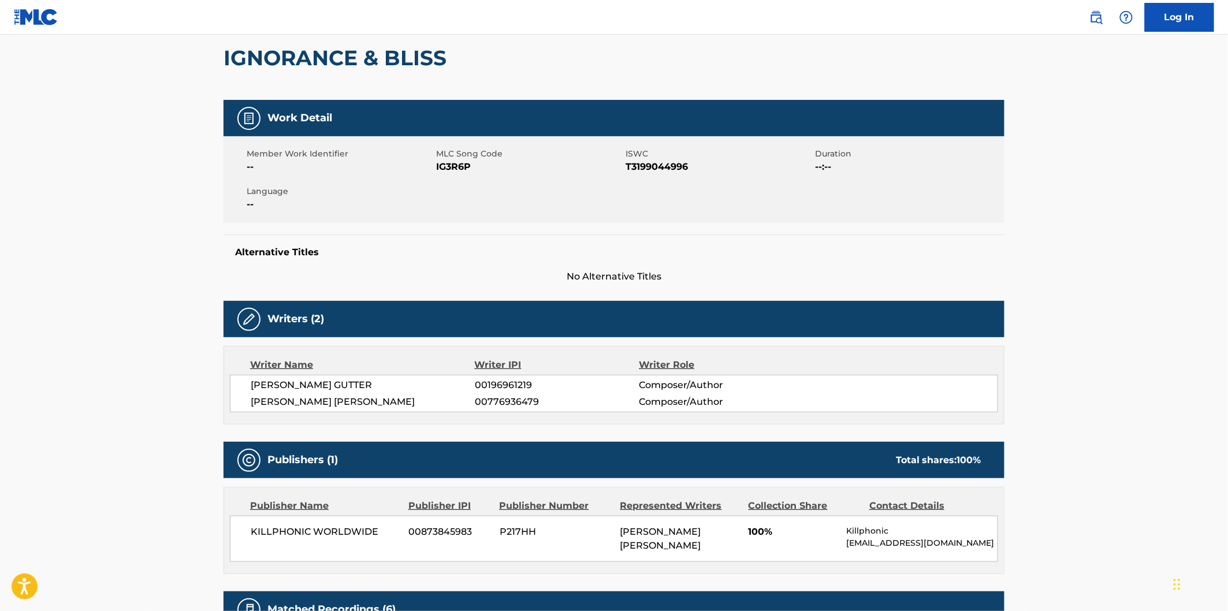
scroll to position [192, 0]
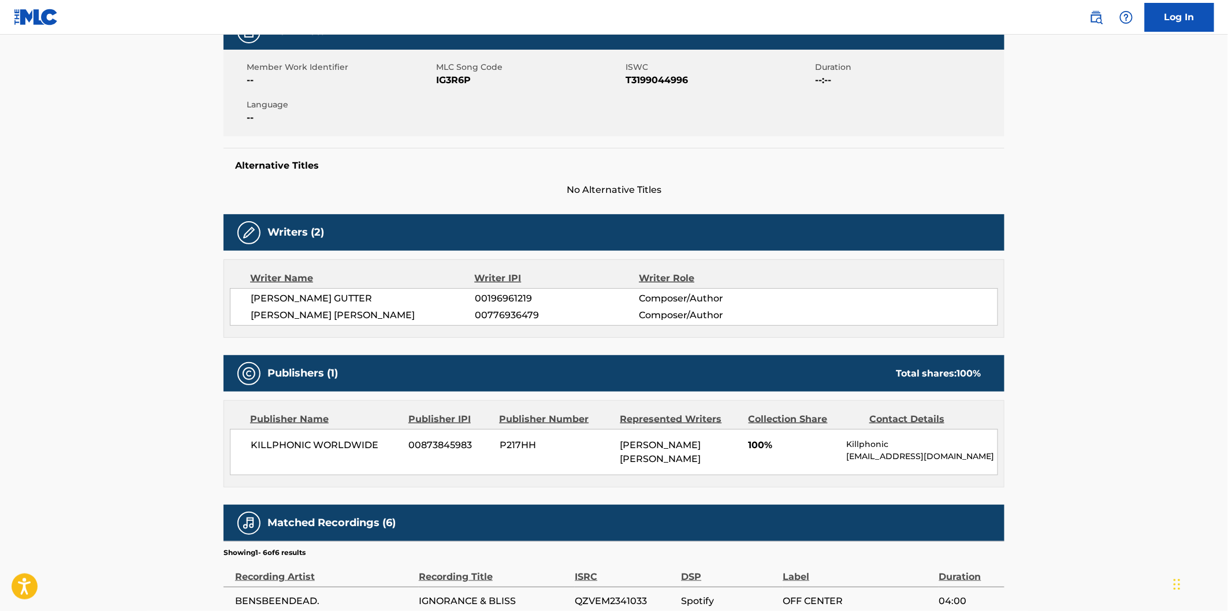
click at [442, 75] on span "IG3R6P" at bounding box center [529, 80] width 187 height 14
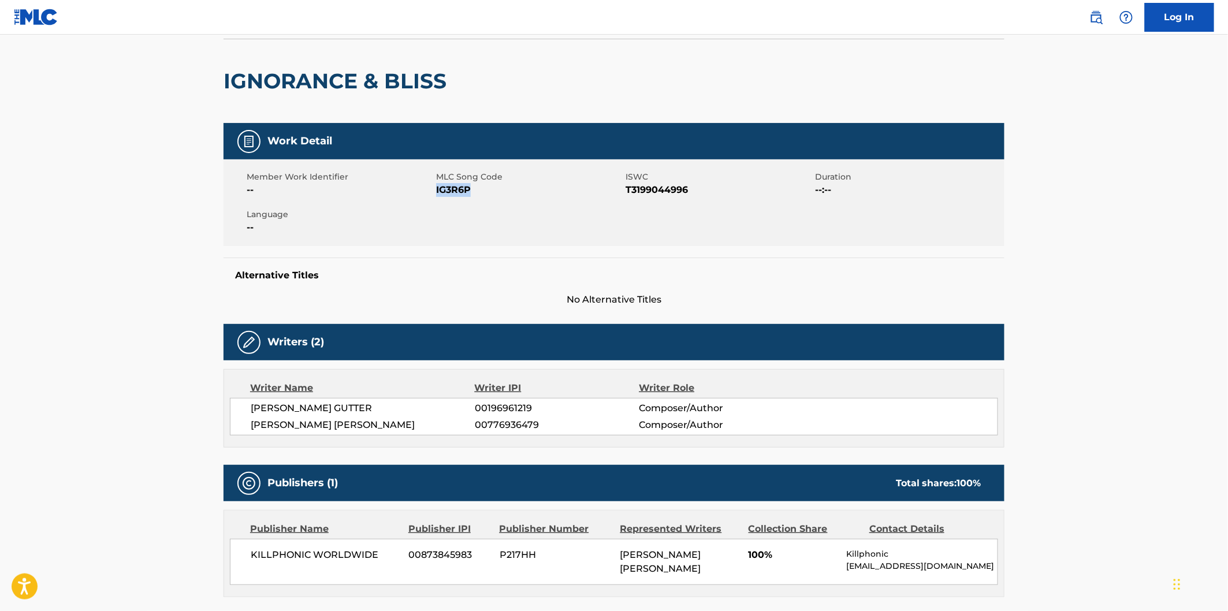
scroll to position [0, 0]
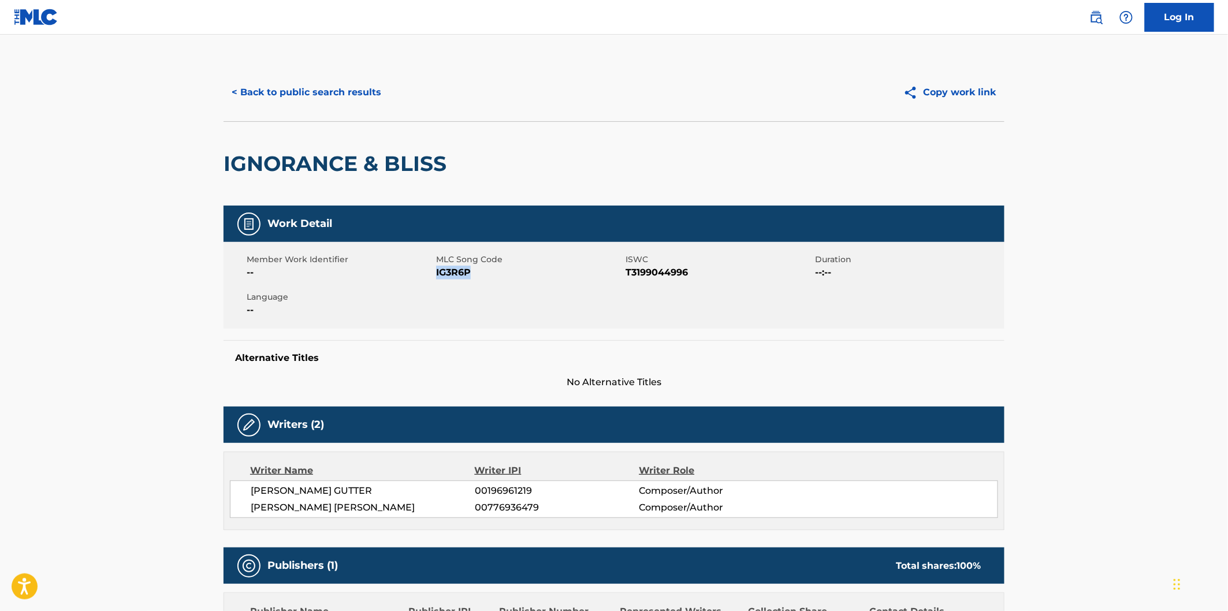
click at [361, 83] on button "< Back to public search results" at bounding box center [306, 92] width 166 height 29
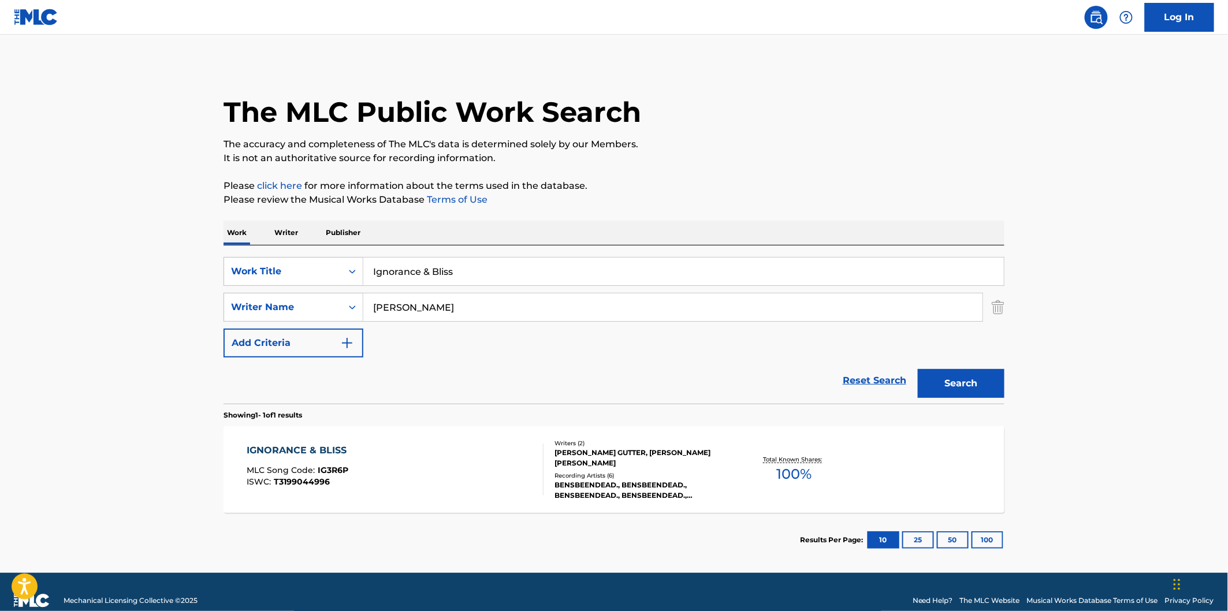
click at [486, 286] on div "SearchWithCriteria0e74f84a-36a3-474f-946f-0ca88dbc9a94 Work Title Ignorance & B…" at bounding box center [613, 307] width 781 height 100
click at [486, 278] on input "Ignorance & Bliss" at bounding box center [683, 272] width 640 height 28
paste input "Mo0Onrise"
type input "Mo0Onrise"
click at [918, 369] on button "Search" at bounding box center [961, 383] width 87 height 29
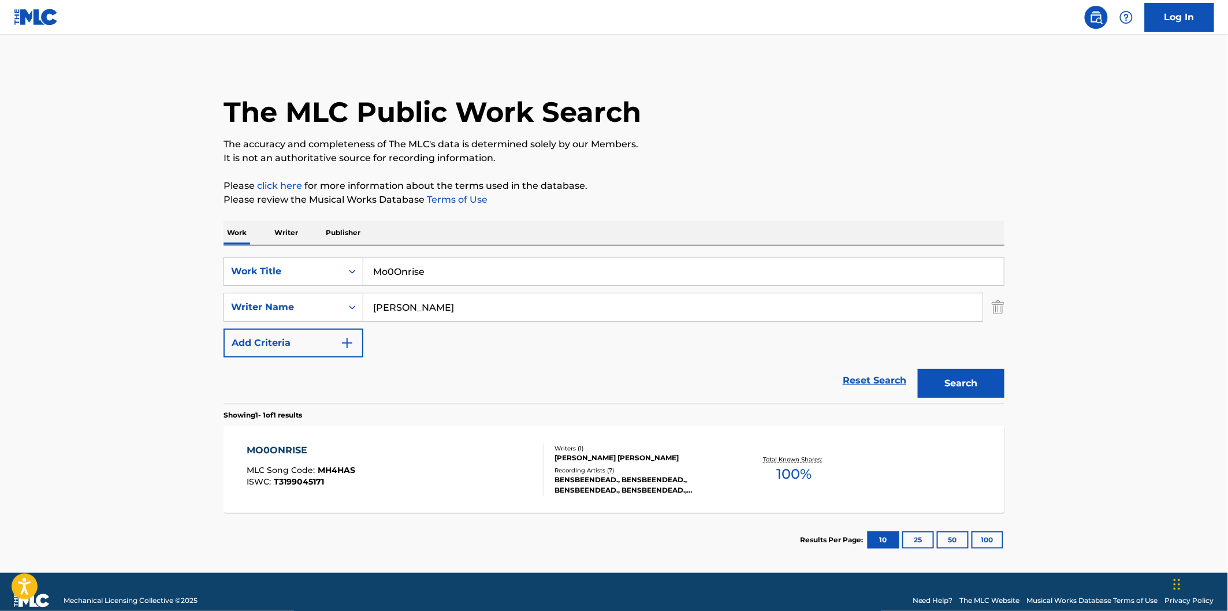
click at [387, 441] on div "MO0ONRISE MLC Song Code : MH4HAS ISWC : T3199045171 Writers ( 1 ) [PERSON_NAME]…" at bounding box center [613, 469] width 781 height 87
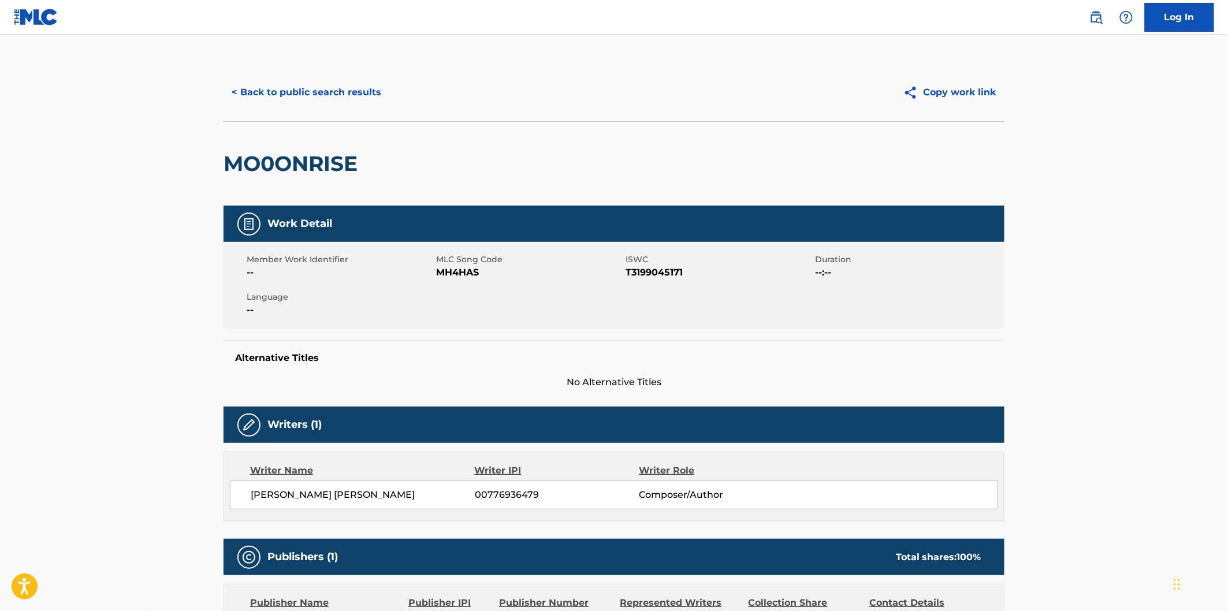
click at [469, 278] on span "MH4HAS" at bounding box center [529, 273] width 187 height 14
click at [335, 92] on button "< Back to public search results" at bounding box center [306, 92] width 166 height 29
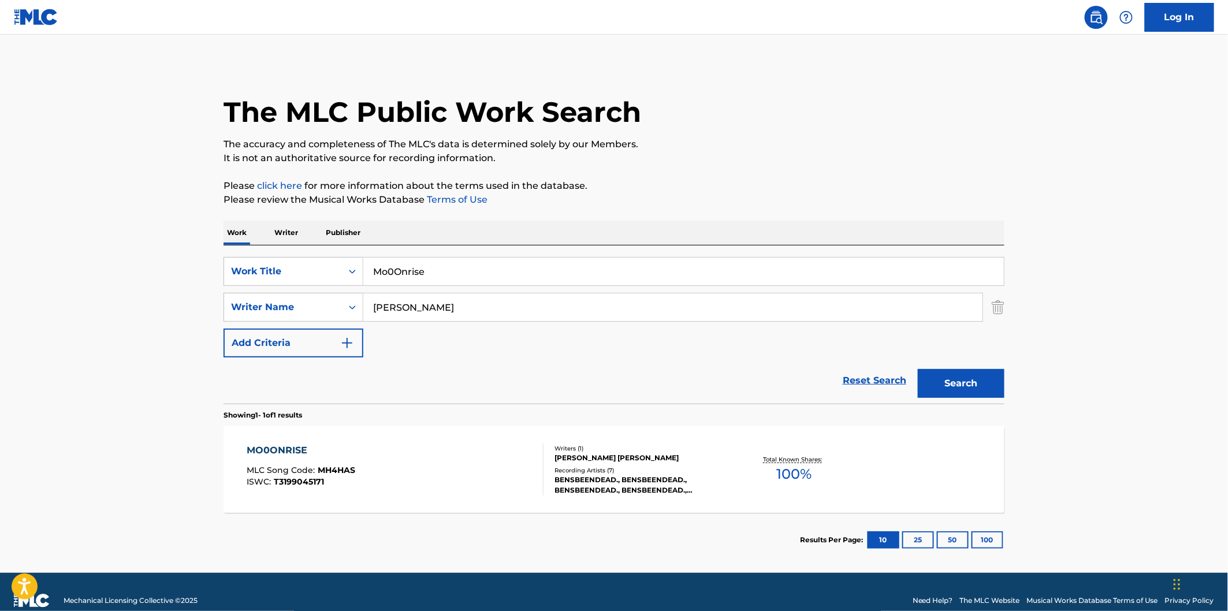
click at [434, 267] on input "Mo0Onrise" at bounding box center [683, 272] width 640 height 28
paste input "[DEMOGRAPHIC_DATA]"
type input "[DEMOGRAPHIC_DATA]"
click at [918, 369] on button "Search" at bounding box center [961, 383] width 87 height 29
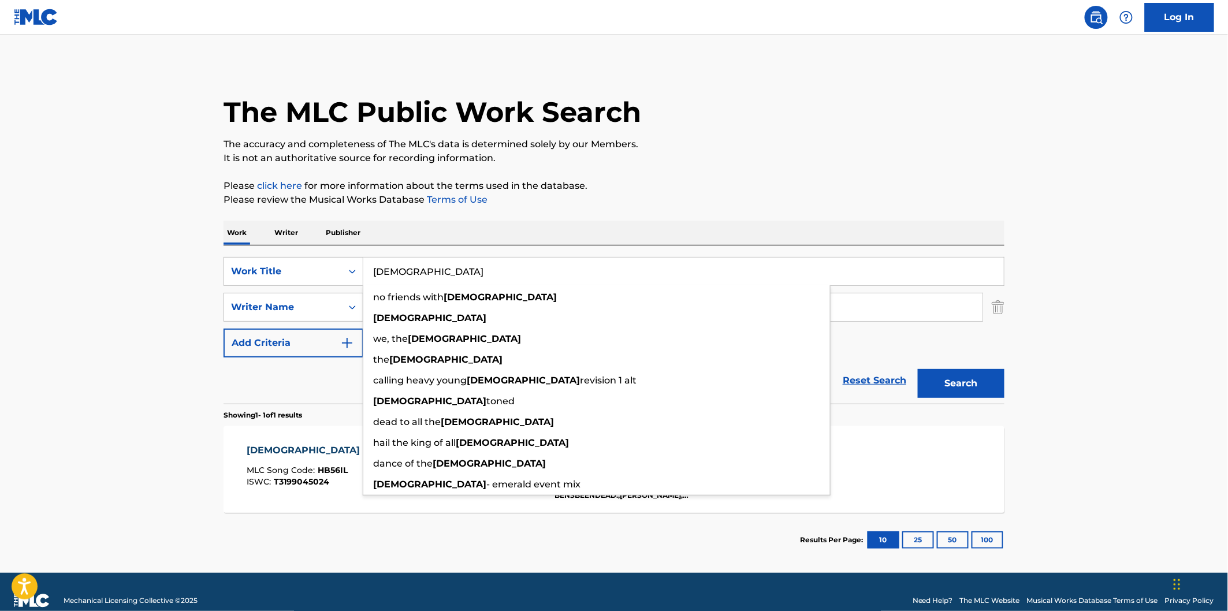
click at [547, 182] on p "Please click here for more information about the terms used in the database." at bounding box center [613, 186] width 781 height 14
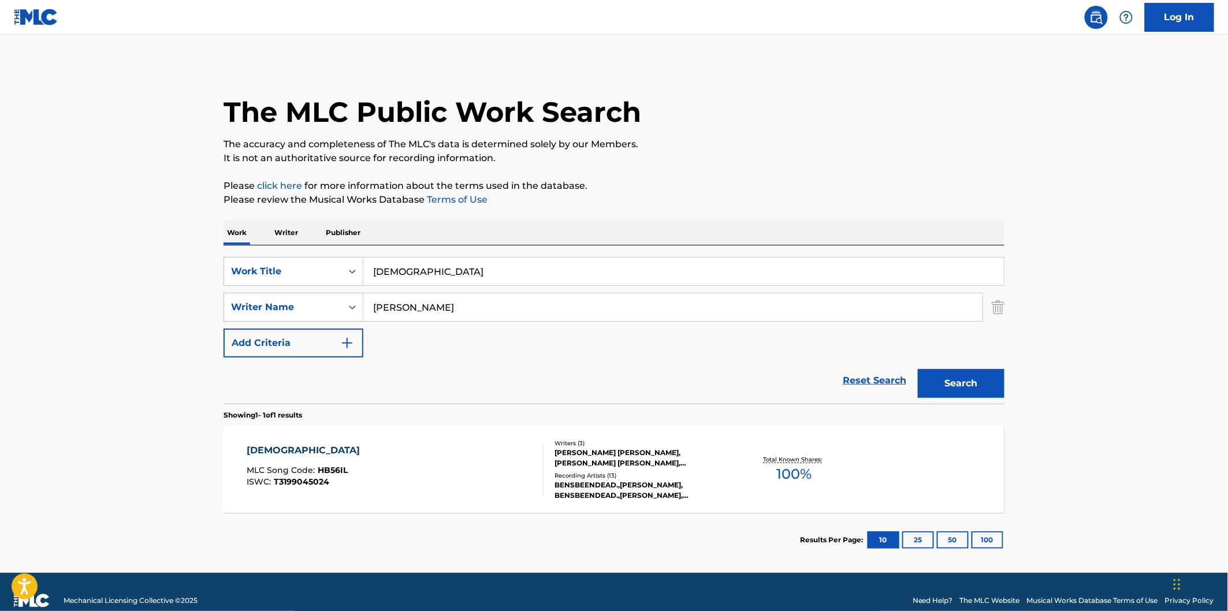
click at [516, 448] on div "HEATHENS MLC Song Code : HB56IL ISWC : T3199045024" at bounding box center [395, 469] width 297 height 52
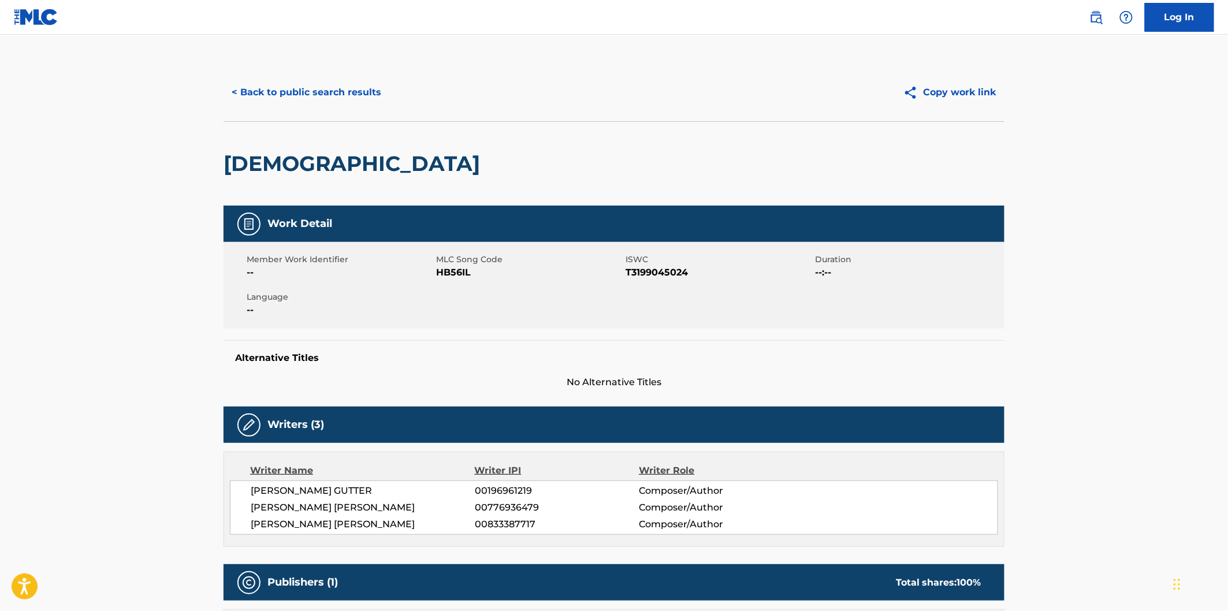
click at [454, 275] on span "HB56IL" at bounding box center [529, 273] width 187 height 14
click at [293, 166] on h2 "[DEMOGRAPHIC_DATA]" at bounding box center [354, 164] width 262 height 26
click at [292, 166] on h2 "[DEMOGRAPHIC_DATA]" at bounding box center [354, 164] width 262 height 26
click at [350, 93] on button "< Back to public search results" at bounding box center [306, 92] width 166 height 29
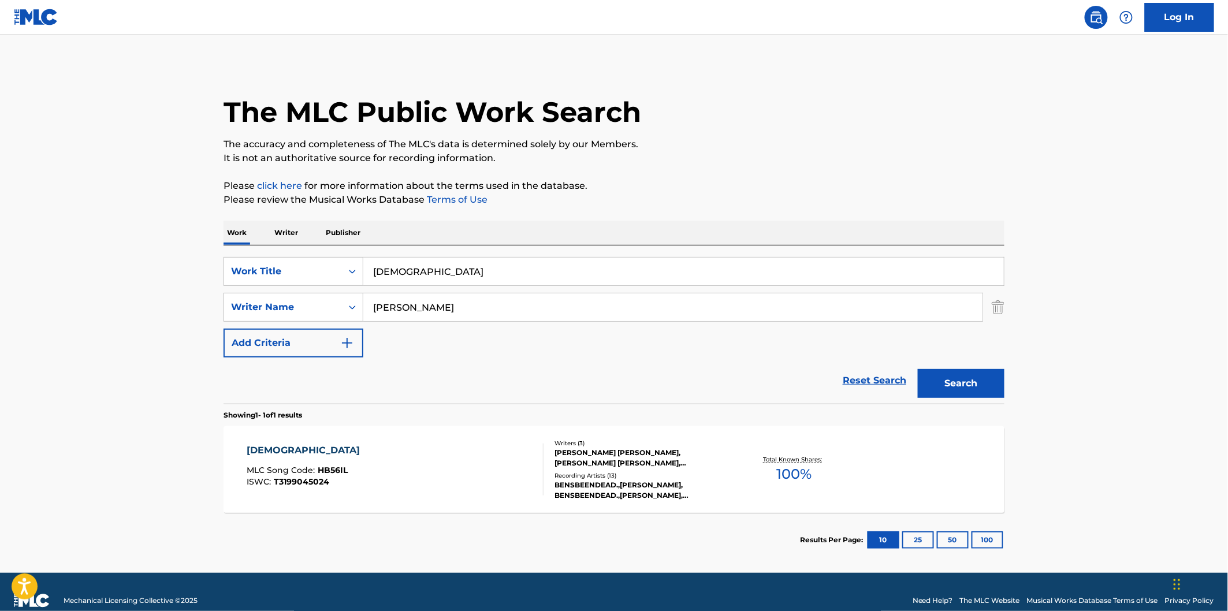
click at [494, 271] on input "[DEMOGRAPHIC_DATA]" at bounding box center [683, 272] width 640 height 28
paste input "One More Go"
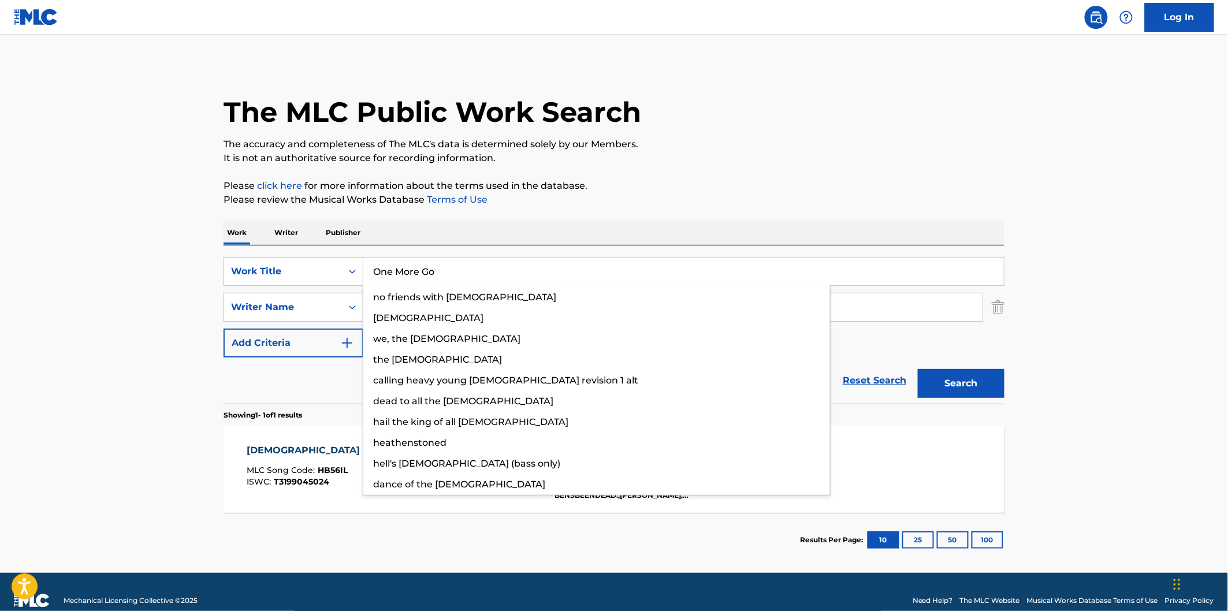
type input "One More Go"
click at [943, 367] on div "Search" at bounding box center [958, 380] width 92 height 46
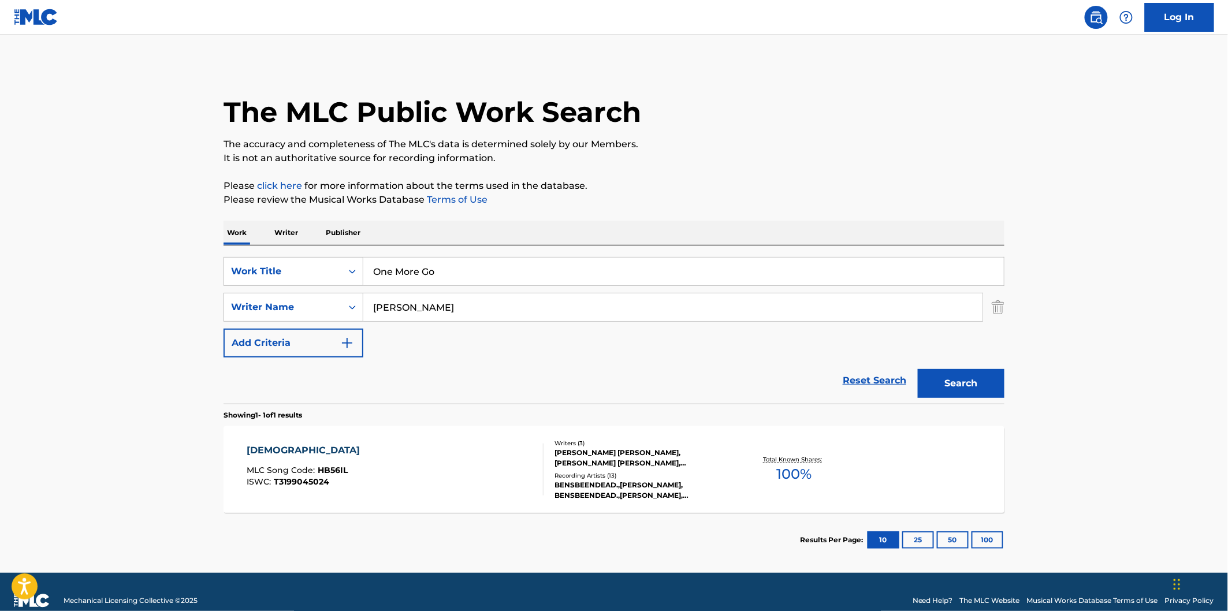
click at [959, 378] on button "Search" at bounding box center [961, 383] width 87 height 29
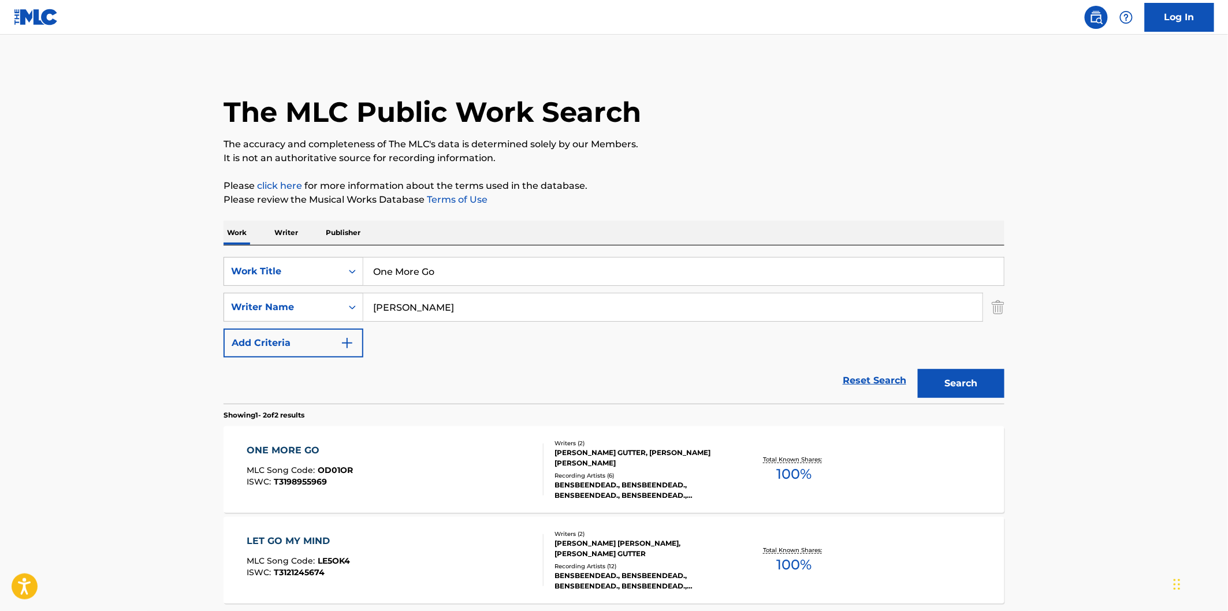
click at [379, 472] on div "ONE MORE GO MLC Song Code : OD01OR ISWC : T3198955969" at bounding box center [395, 469] width 297 height 52
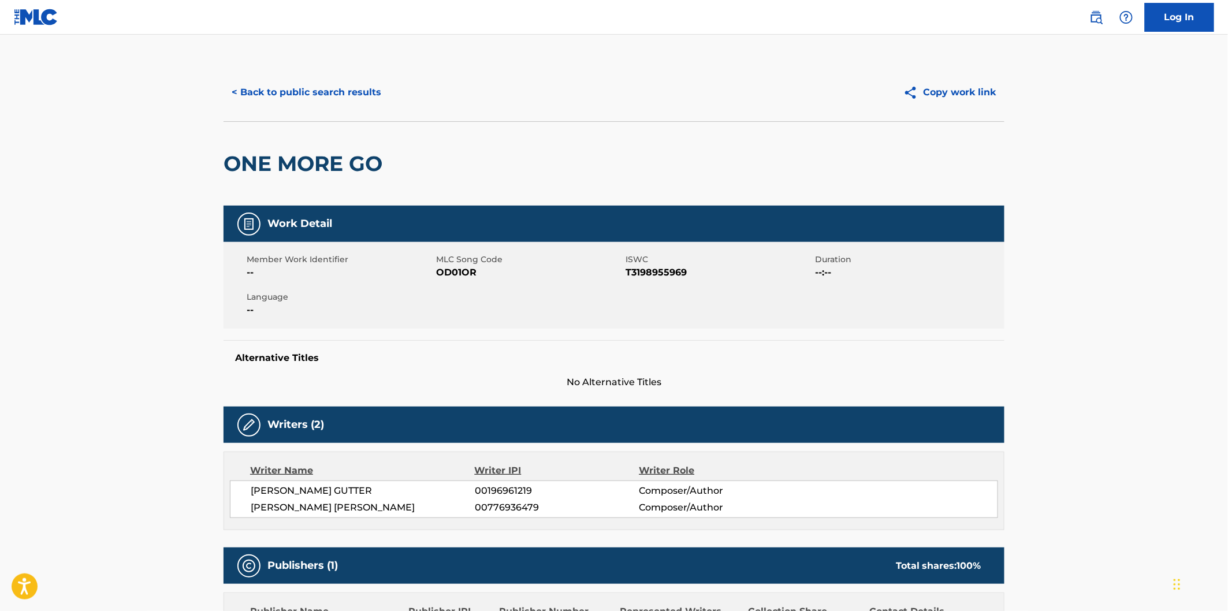
click at [431, 272] on span "--" at bounding box center [340, 273] width 187 height 14
click at [457, 268] on span "OD01OR" at bounding box center [529, 273] width 187 height 14
click at [371, 83] on button "< Back to public search results" at bounding box center [306, 92] width 166 height 29
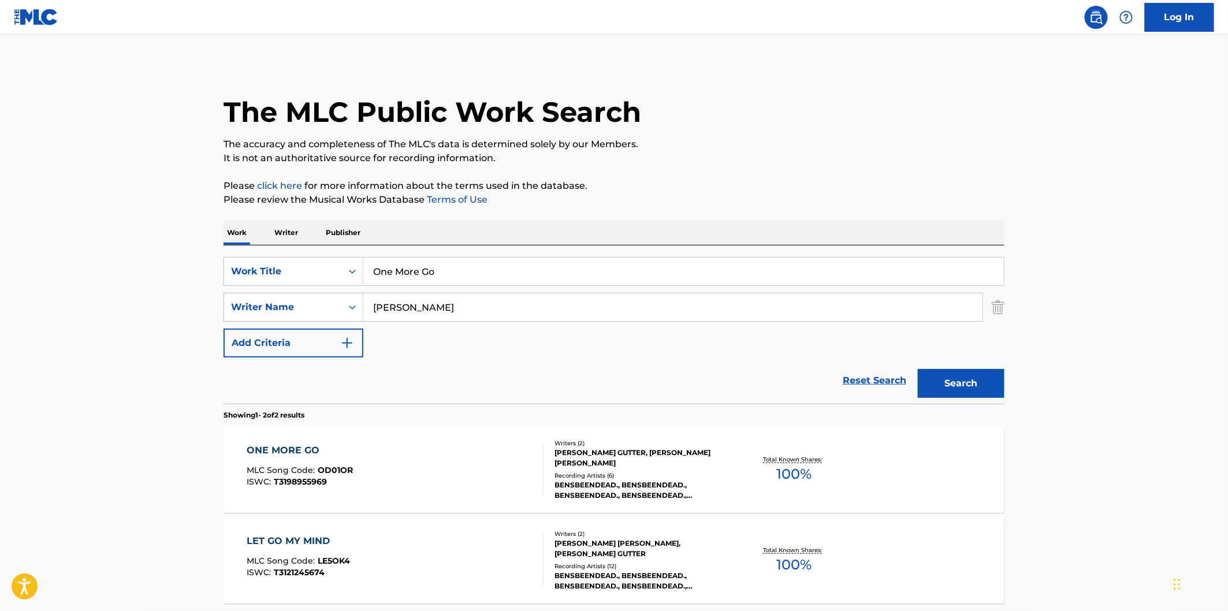
click at [531, 261] on input "One More Go" at bounding box center [683, 272] width 640 height 28
paste input "If I Could"
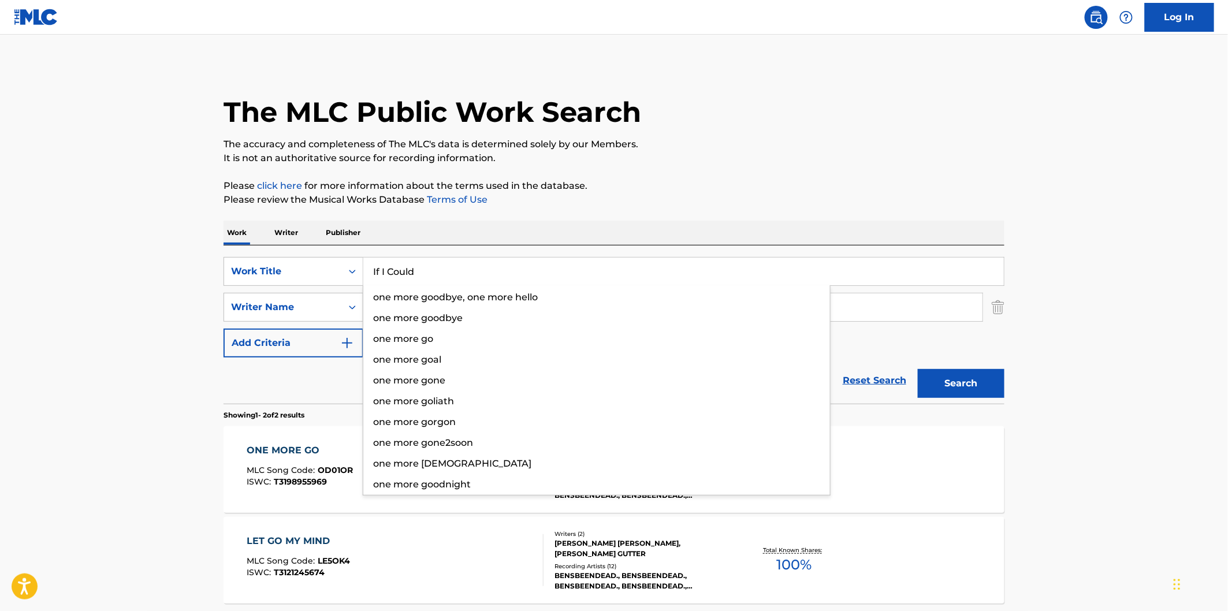
type input "If I Could"
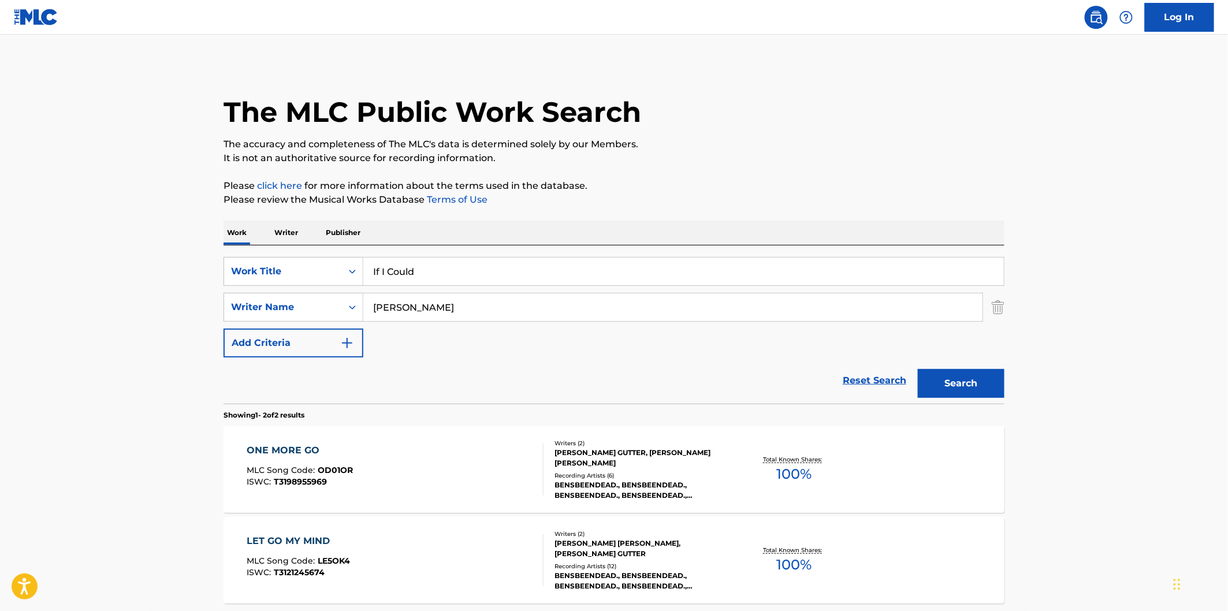
click at [960, 370] on div "Search" at bounding box center [958, 380] width 92 height 46
click at [922, 380] on button "Search" at bounding box center [961, 383] width 87 height 29
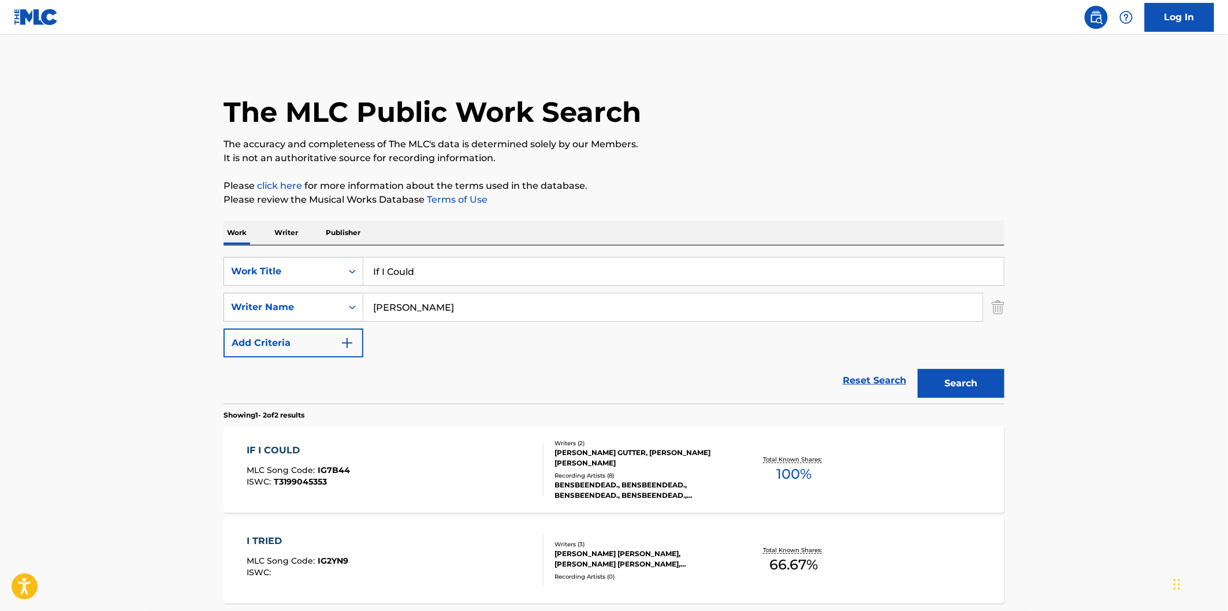
click at [391, 451] on div "IF I COULD MLC Song Code : IG7B44 ISWC : T3199045353" at bounding box center [395, 469] width 297 height 52
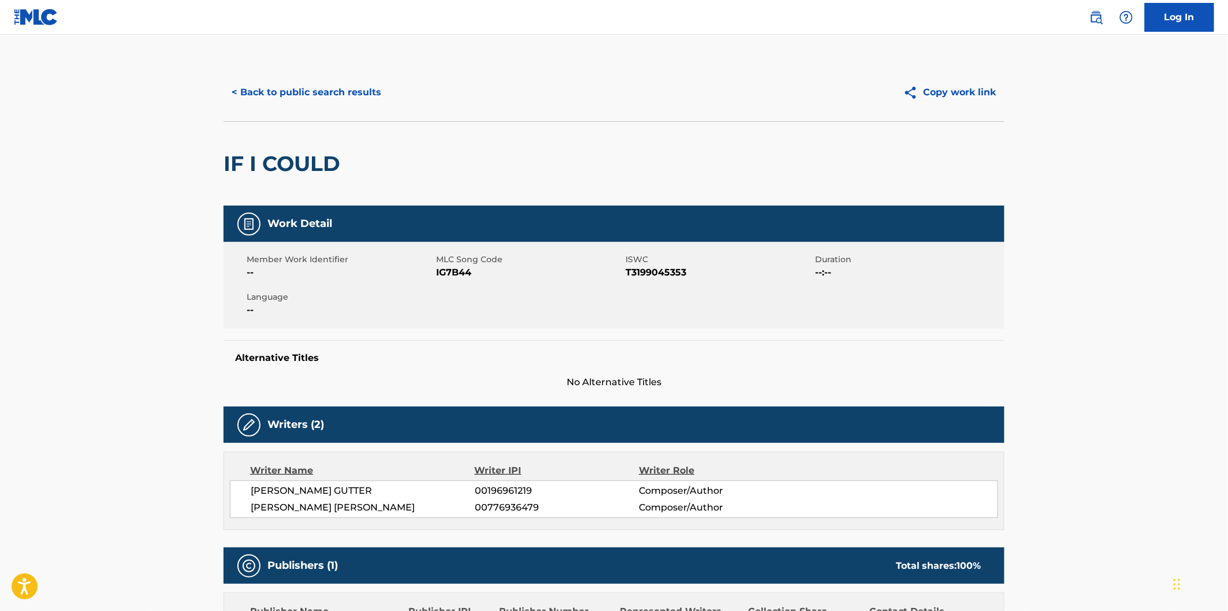
click at [453, 273] on span "IG7B44" at bounding box center [529, 273] width 187 height 14
click at [293, 84] on button "< Back to public search results" at bounding box center [306, 92] width 166 height 29
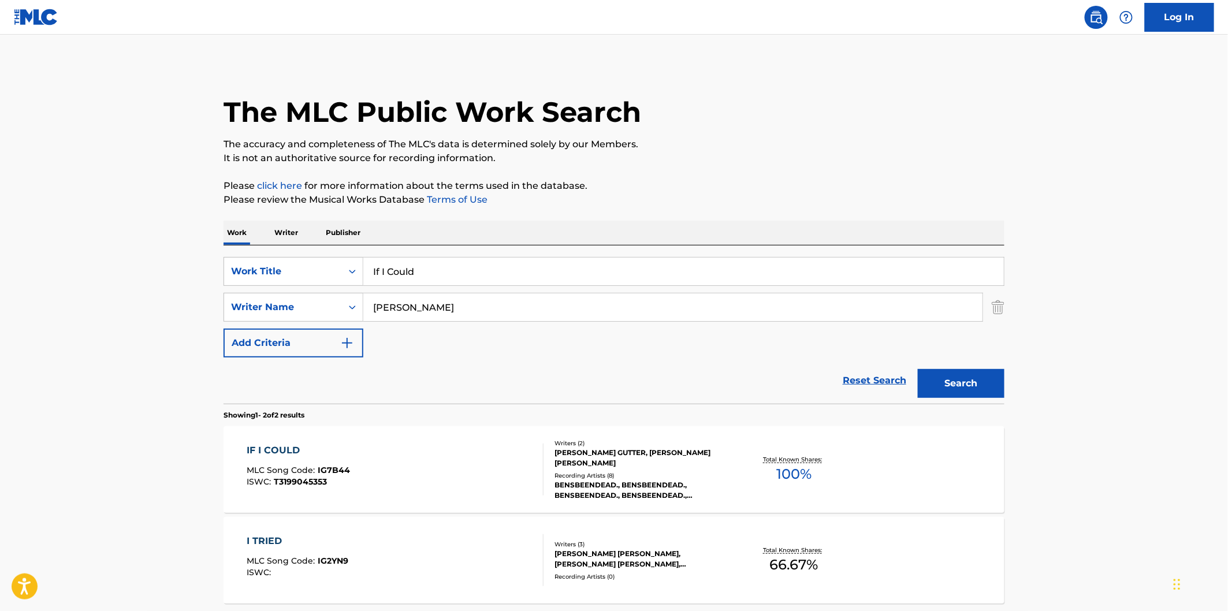
click at [488, 274] on input "If I Could" at bounding box center [683, 272] width 640 height 28
paste input "Up"
type input "Up"
click at [918, 369] on button "Search" at bounding box center [961, 383] width 87 height 29
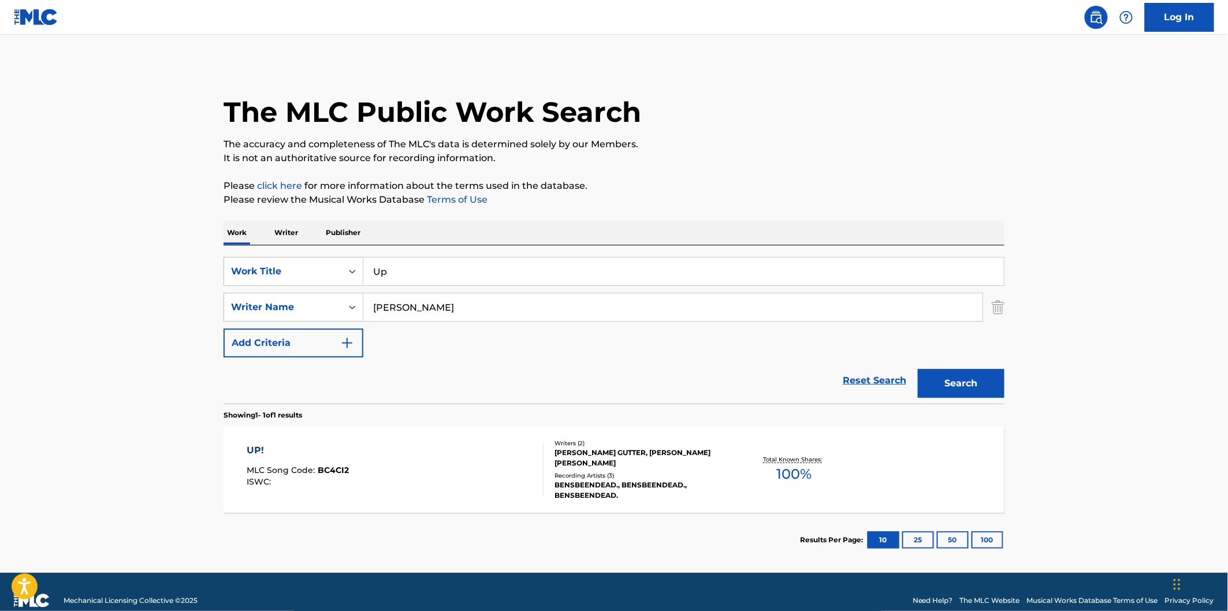
click at [478, 471] on div "UP! MLC Song Code : BC4CI2 ISWC :" at bounding box center [395, 469] width 297 height 52
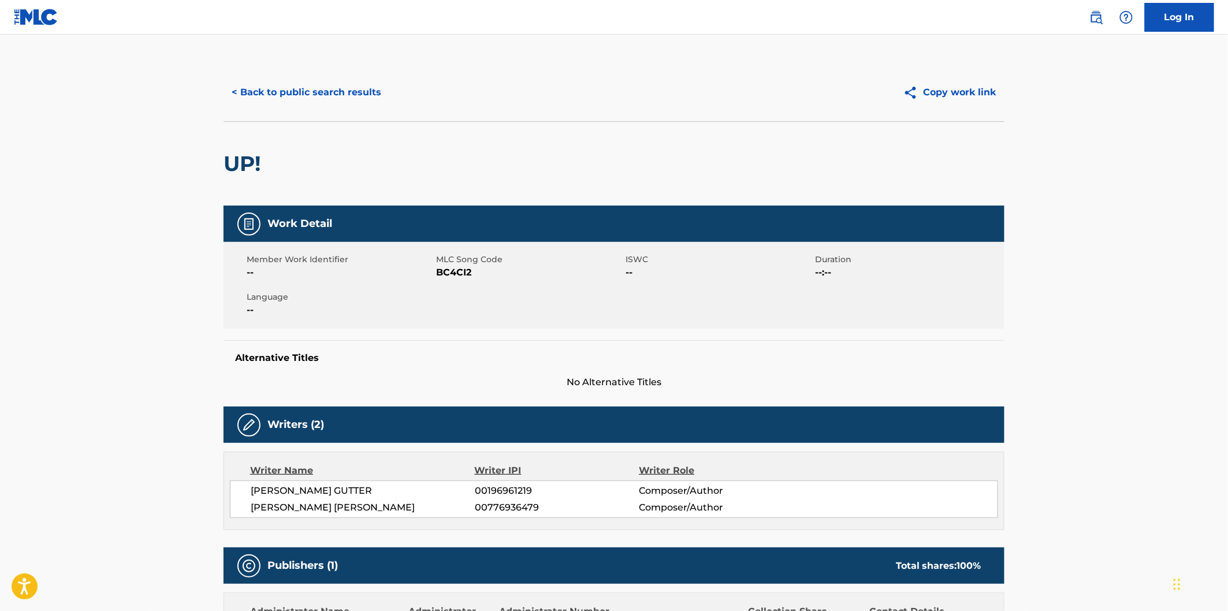
click at [465, 272] on span "BC4CI2" at bounding box center [529, 273] width 187 height 14
click at [319, 91] on button "< Back to public search results" at bounding box center [306, 92] width 166 height 29
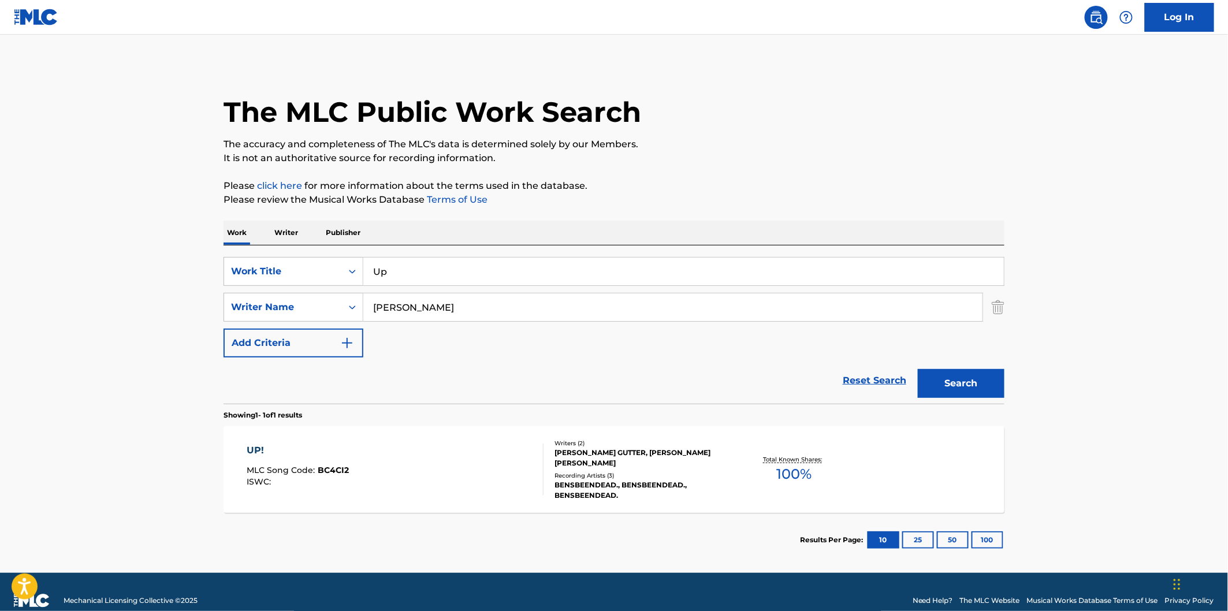
click at [501, 286] on div "SearchWithCriteria0e74f84a-36a3-474f-946f-0ca88dbc9a94 Work Title Up SearchWith…" at bounding box center [613, 307] width 781 height 100
click at [506, 275] on input "Up" at bounding box center [683, 272] width 640 height 28
paste input "On Your Way Home"
click at [918, 369] on button "Search" at bounding box center [961, 383] width 87 height 29
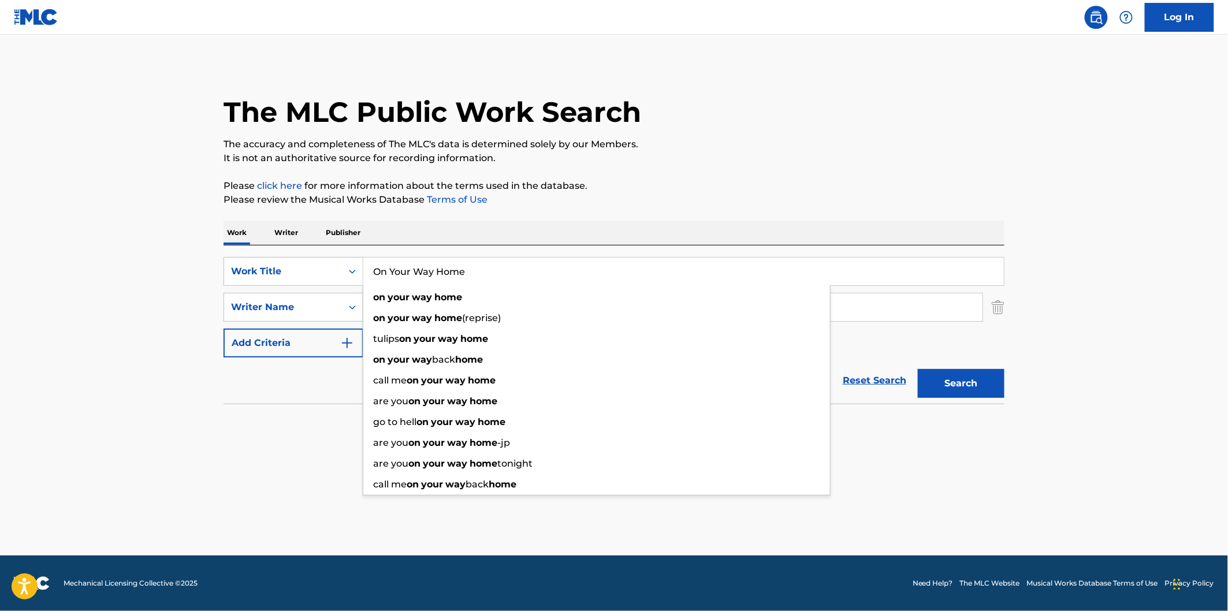
click at [595, 135] on div "The MLC Public Work Search" at bounding box center [613, 106] width 781 height 84
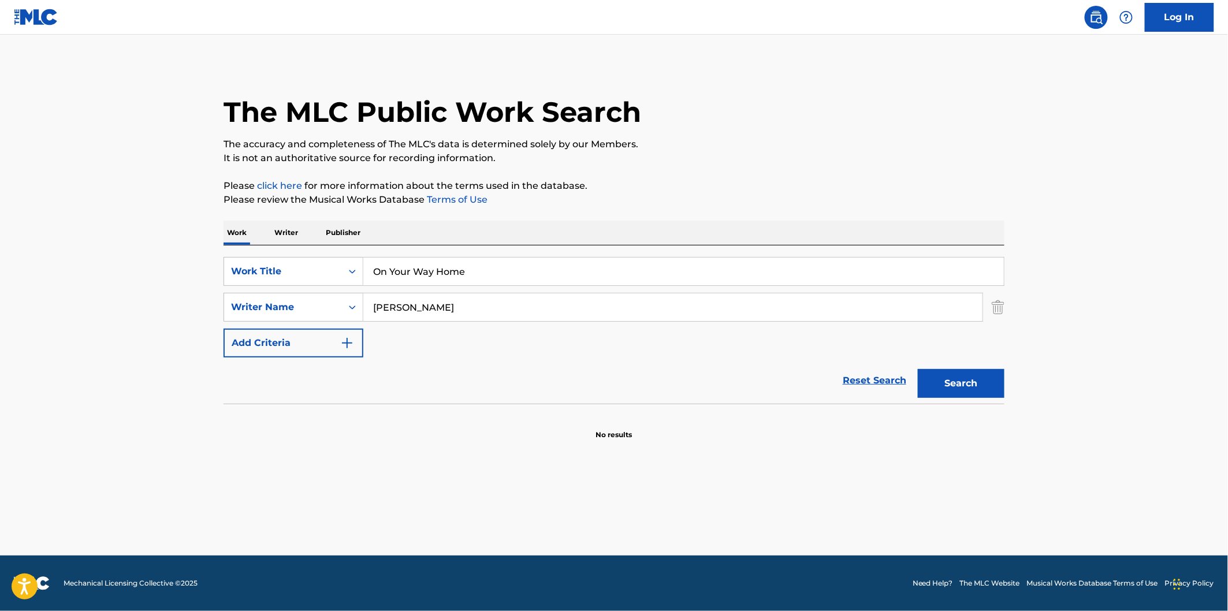
click at [938, 372] on button "Search" at bounding box center [961, 383] width 87 height 29
click at [541, 279] on input "On Your Way Home" at bounding box center [683, 272] width 640 height 28
paste input "[PERSON_NAME]"
click at [918, 369] on button "Search" at bounding box center [961, 383] width 87 height 29
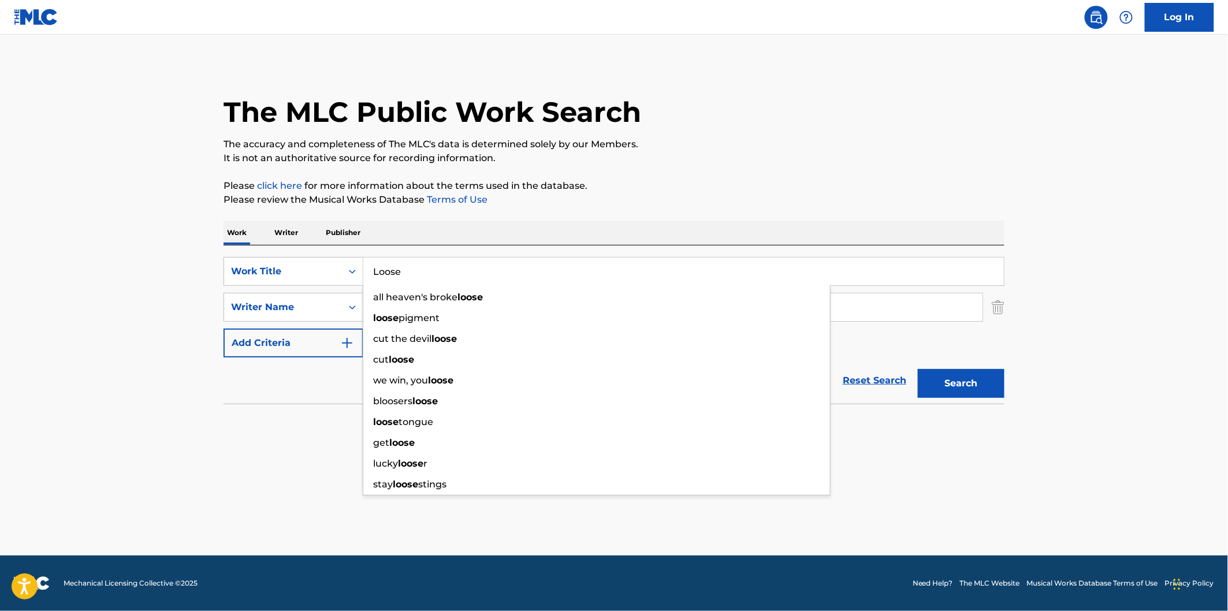
click at [549, 263] on input "Loose" at bounding box center [683, 272] width 640 height 28
paste input "Still Have You"
click at [905, 182] on p "Please click here for more information about the terms used in the database." at bounding box center [613, 186] width 781 height 14
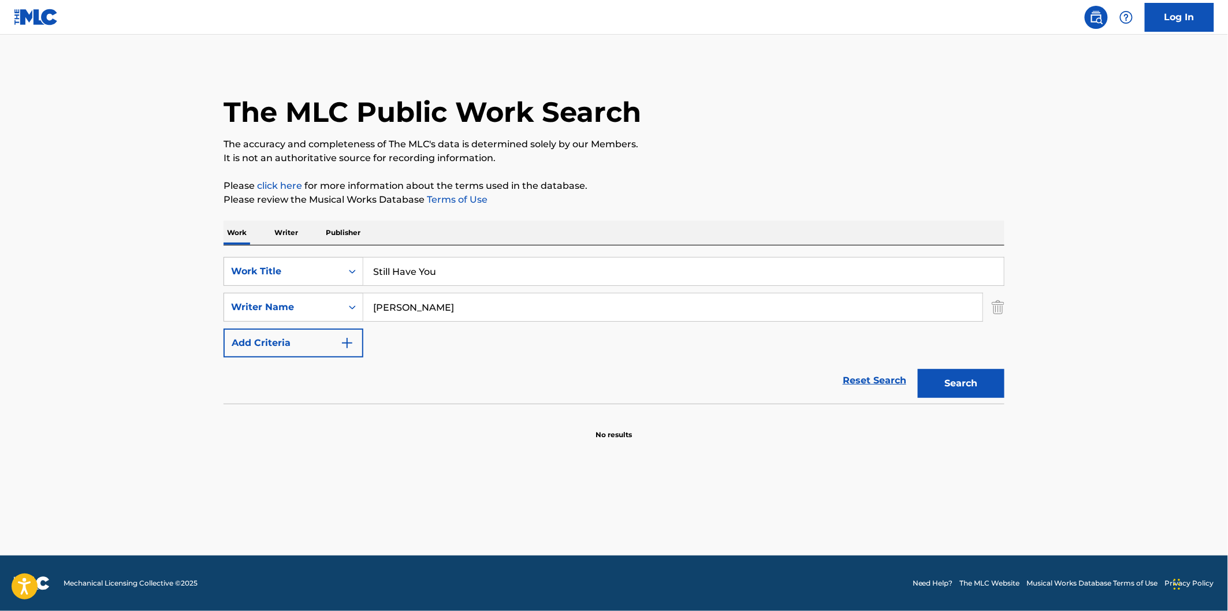
click at [983, 384] on button "Search" at bounding box center [961, 383] width 87 height 29
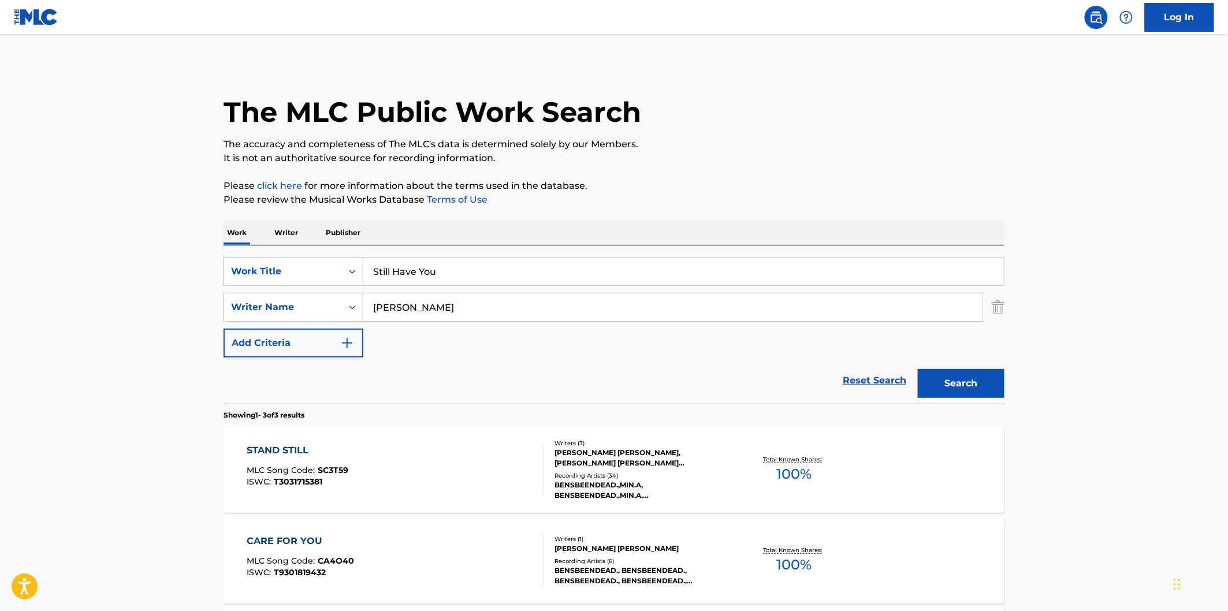
click at [736, 191] on p "Please click here for more information about the terms used in the database." at bounding box center [613, 186] width 781 height 14
click at [520, 256] on div "SearchWithCriteria0e74f84a-36a3-474f-946f-0ca88dbc9a94 Work Title Still Have Yo…" at bounding box center [613, 324] width 781 height 158
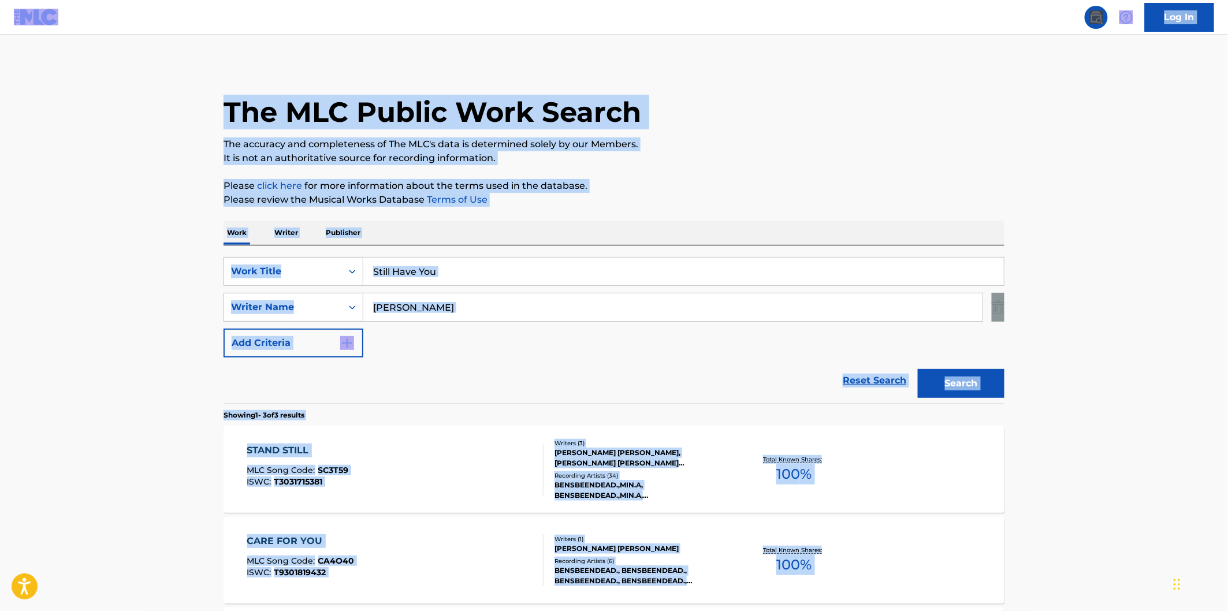
click at [545, 268] on input "Still Have You" at bounding box center [683, 272] width 640 height 28
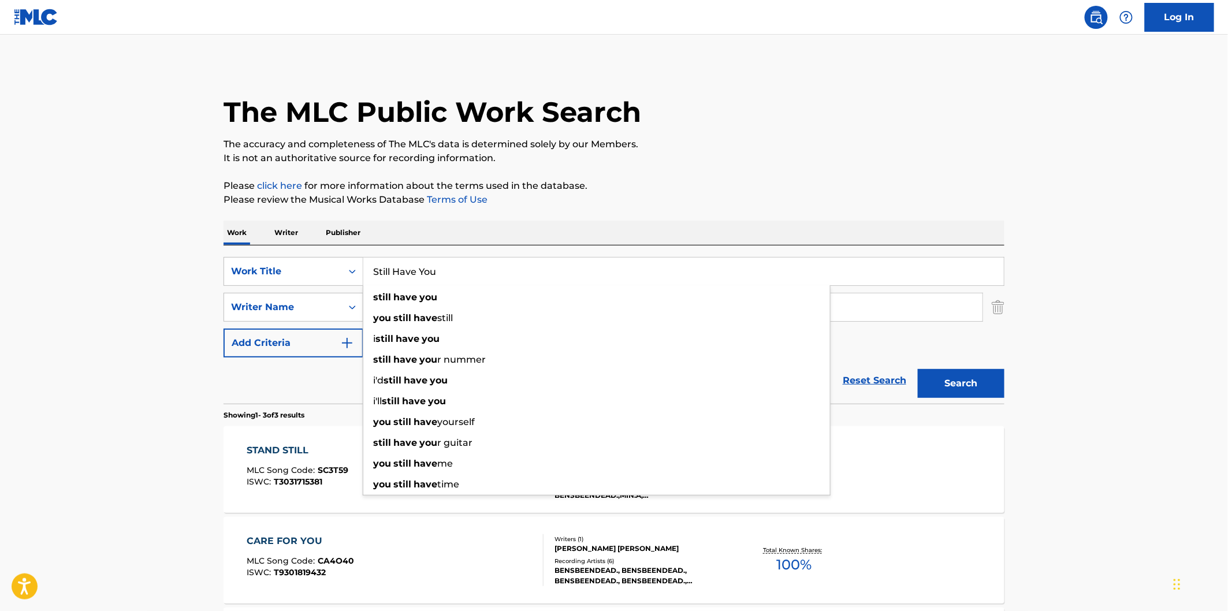
paste input "That's All You Know"
type input "That's All You Know"
click at [838, 174] on div "The MLC Public Work Search The accuracy and completeness of The MLC's data is d…" at bounding box center [614, 406] width 808 height 685
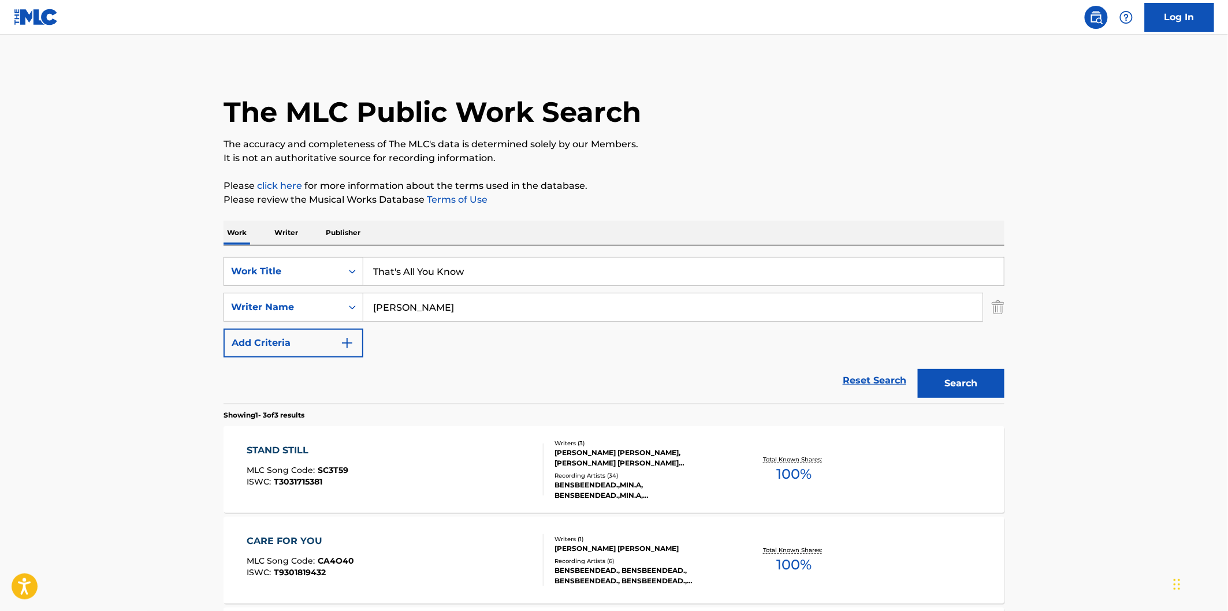
click at [960, 405] on section "Showing 1 - 3 of 3 results" at bounding box center [613, 412] width 781 height 17
click at [963, 395] on button "Search" at bounding box center [961, 383] width 87 height 29
